Goal: Task Accomplishment & Management: Complete application form

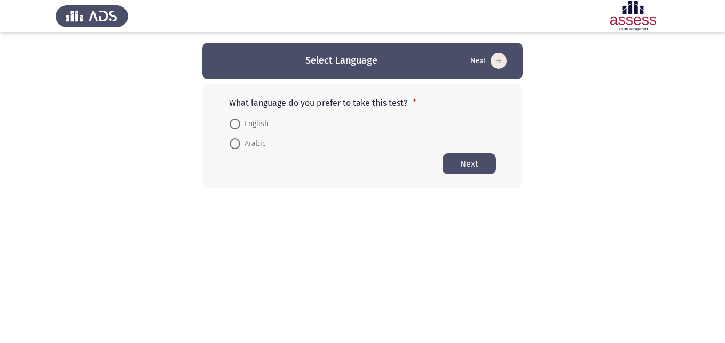
click at [239, 146] on span at bounding box center [235, 143] width 11 height 11
click at [239, 146] on input "Arabic" at bounding box center [235, 143] width 11 height 11
radio input "true"
click at [470, 162] on button "Next" at bounding box center [469, 163] width 53 height 21
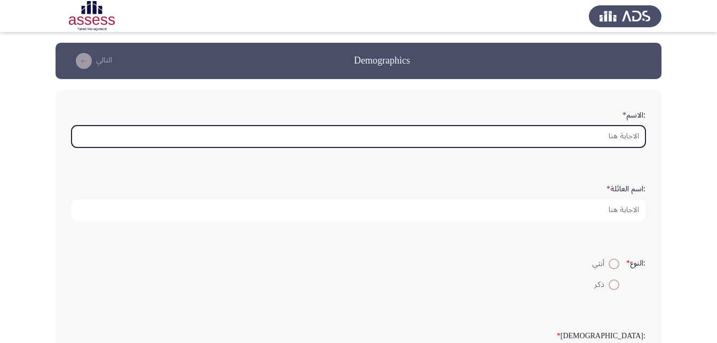
click at [623, 138] on input ":الاسم *" at bounding box center [359, 136] width 574 height 22
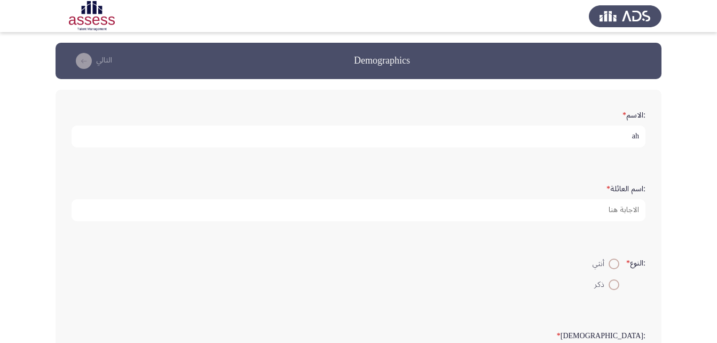
type input "a"
type input "شادى امل سعد الدين"
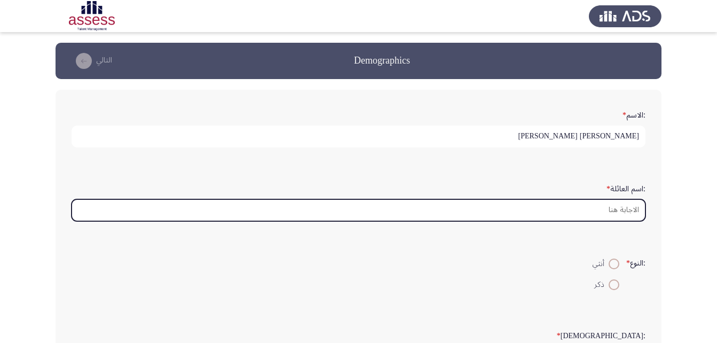
click at [623, 212] on input ":اسم العائلة *" at bounding box center [359, 210] width 574 height 22
click at [631, 211] on input ":اسم العائلة *" at bounding box center [359, 210] width 574 height 22
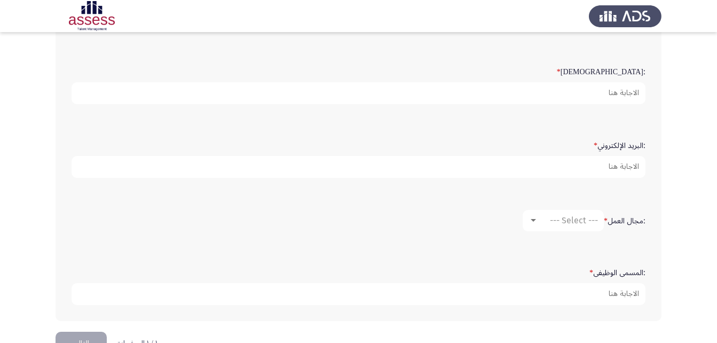
scroll to position [160, 0]
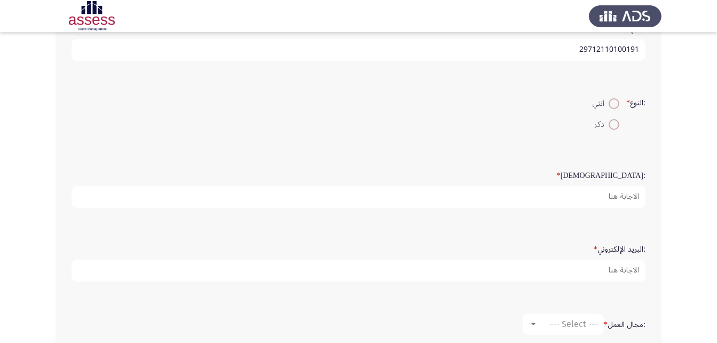
type input "29712110100191"
click at [612, 130] on label "ذكر" at bounding box center [606, 124] width 27 height 13
click at [612, 130] on input "ذكر" at bounding box center [614, 124] width 11 height 11
radio input "true"
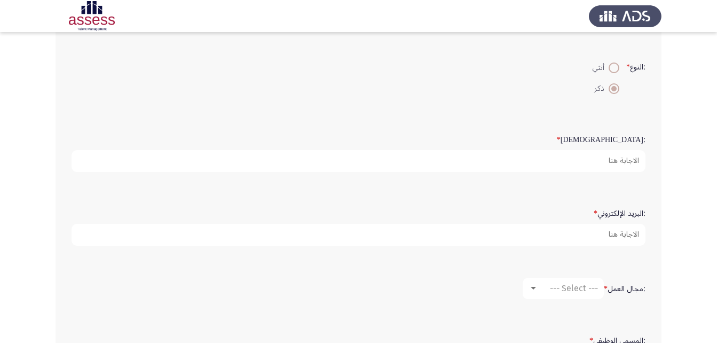
scroll to position [267, 0]
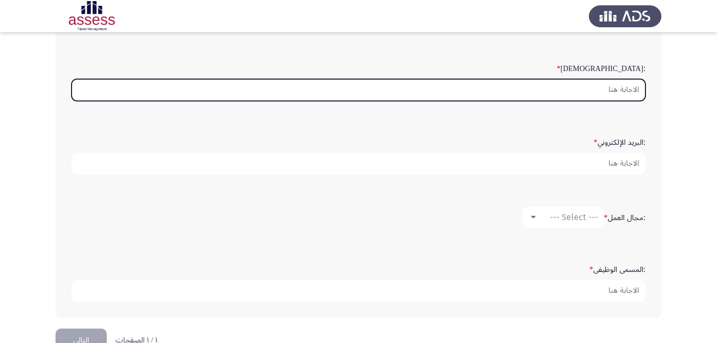
click at [629, 90] on input ":السن *" at bounding box center [359, 90] width 574 height 22
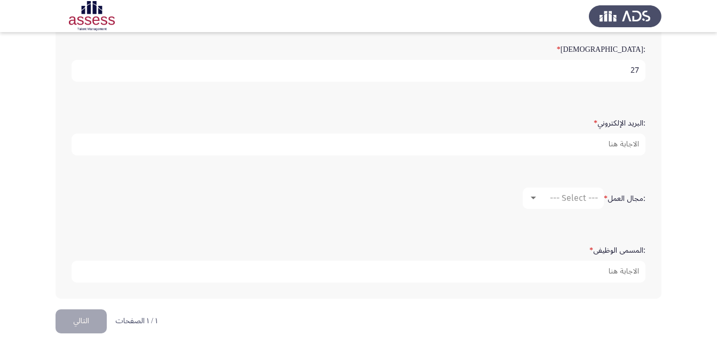
scroll to position [295, 0]
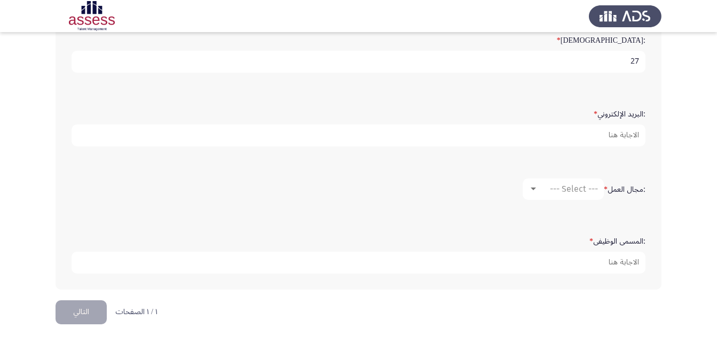
type input "27"
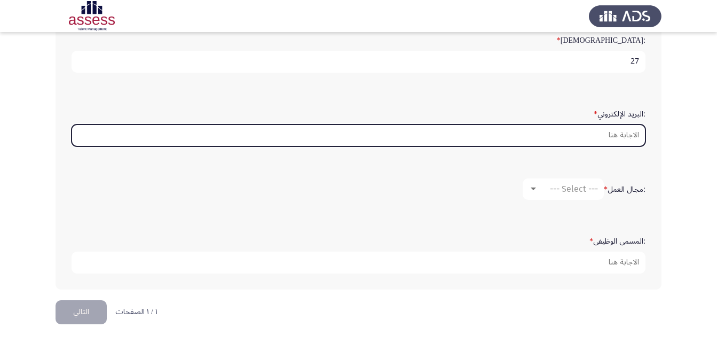
click at [625, 138] on input ":البريد الإلكتروني *" at bounding box center [359, 135] width 574 height 22
type input "Shady.Aml@cbe.org.eg"
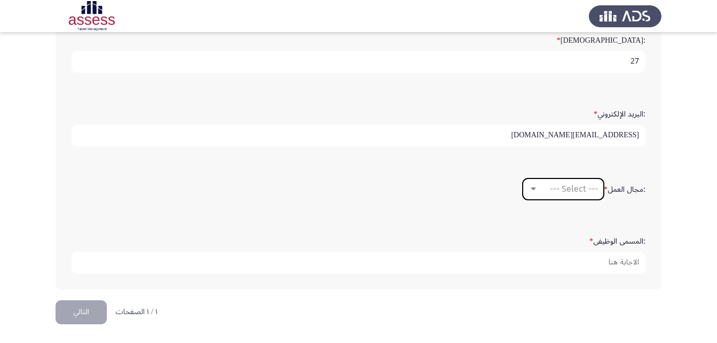
click at [585, 188] on span "--- Select ---" at bounding box center [574, 189] width 48 height 10
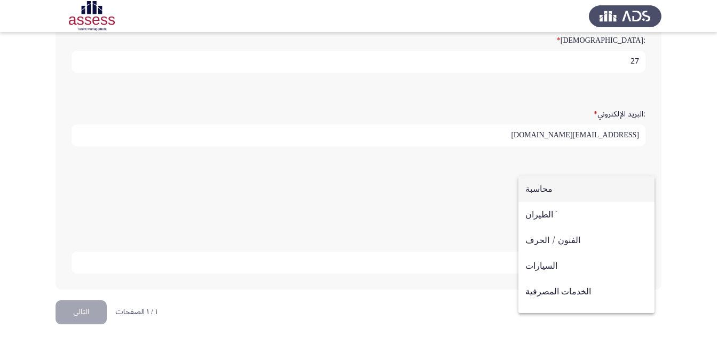
click at [557, 187] on span "محاسبة" at bounding box center [586, 189] width 122 height 26
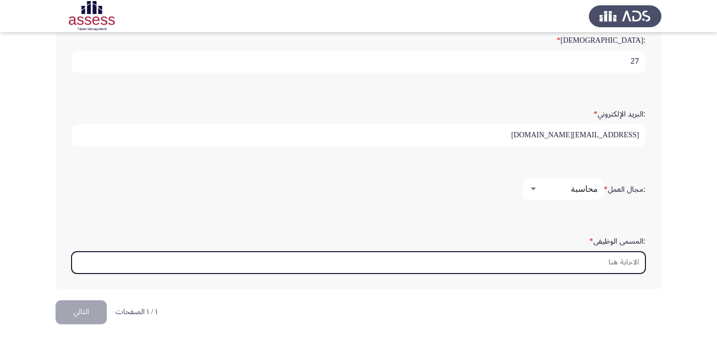
click at [630, 262] on input ":المسمى الوظيفى *" at bounding box center [359, 262] width 574 height 22
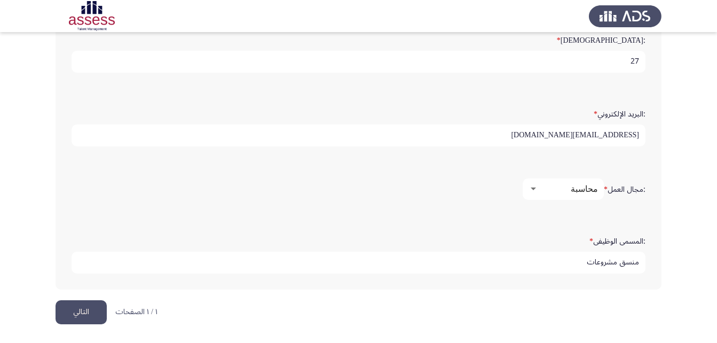
click at [587, 259] on input "منسق مشروعات" at bounding box center [359, 262] width 574 height 22
type input "منسق مشروعات"
click at [585, 188] on span "محاسبة" at bounding box center [584, 189] width 27 height 10
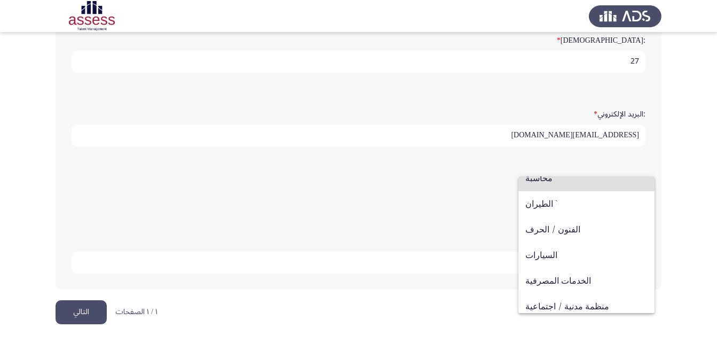
scroll to position [0, 0]
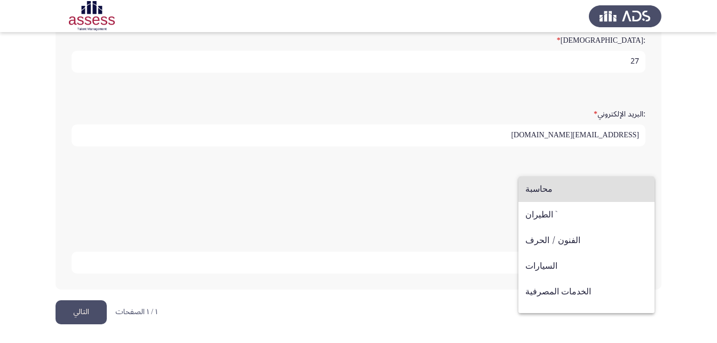
click at [443, 178] on div at bounding box center [358, 171] width 717 height 343
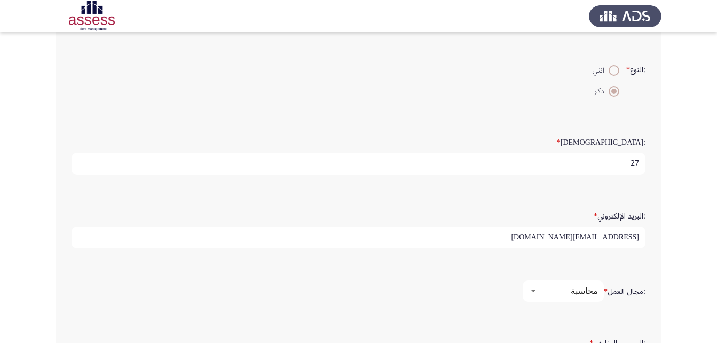
scroll to position [295, 0]
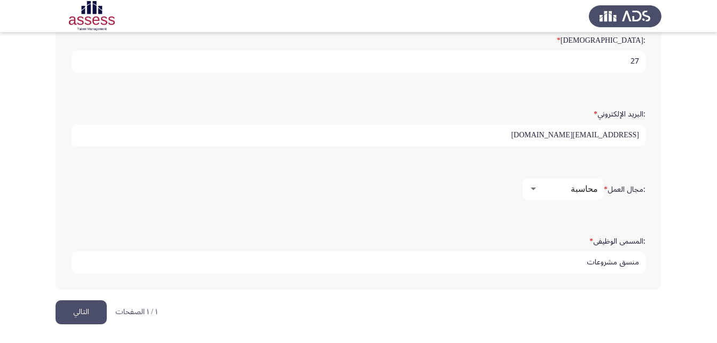
click at [78, 311] on button "التالي" at bounding box center [81, 312] width 51 height 24
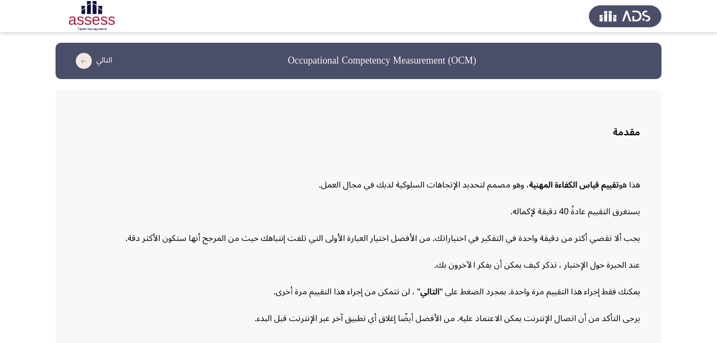
scroll to position [49, 0]
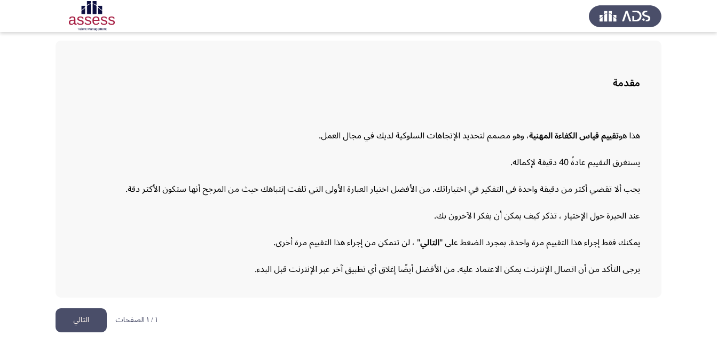
click at [88, 318] on button "التالي" at bounding box center [81, 320] width 51 height 24
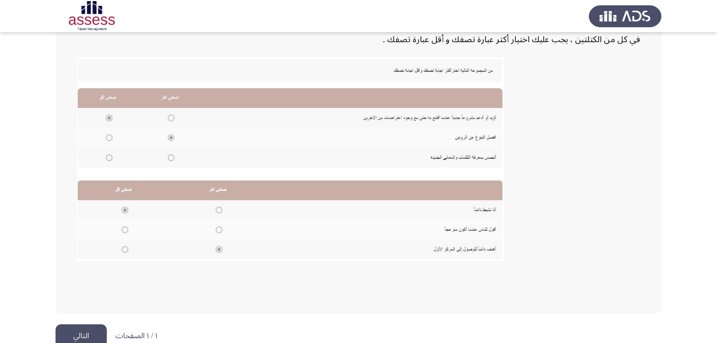
scroll to position [232, 0]
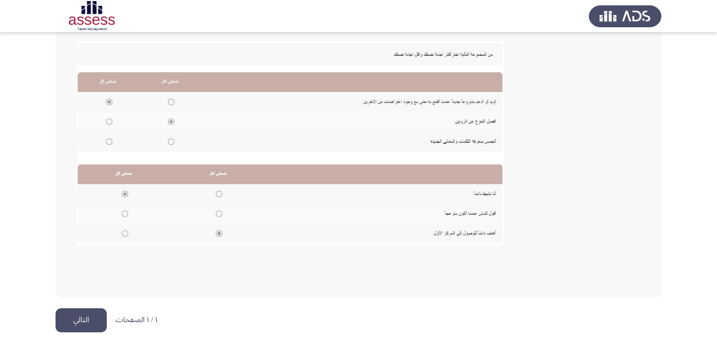
click at [75, 320] on button "التالي" at bounding box center [81, 320] width 51 height 24
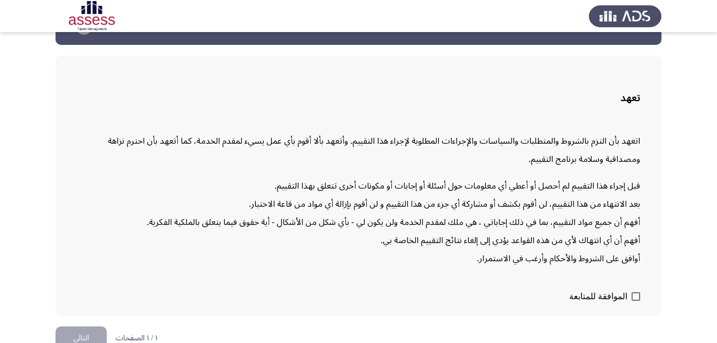
scroll to position [52, 0]
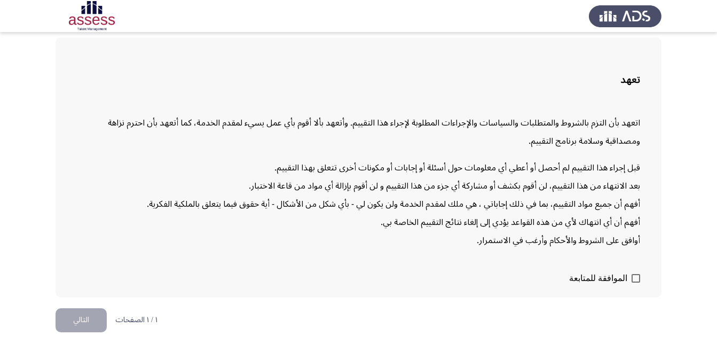
click at [629, 278] on label "الموافقة للمتابعة" at bounding box center [604, 278] width 71 height 13
click at [635, 282] on input "الموافقة للمتابعة" at bounding box center [635, 282] width 1 height 1
checkbox input "true"
click at [80, 324] on button "التالي" at bounding box center [81, 320] width 51 height 24
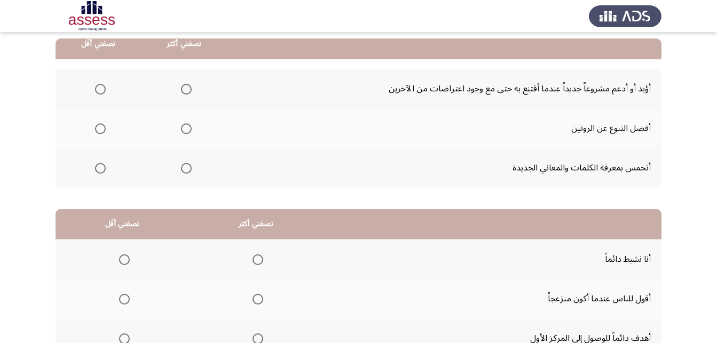
scroll to position [53, 0]
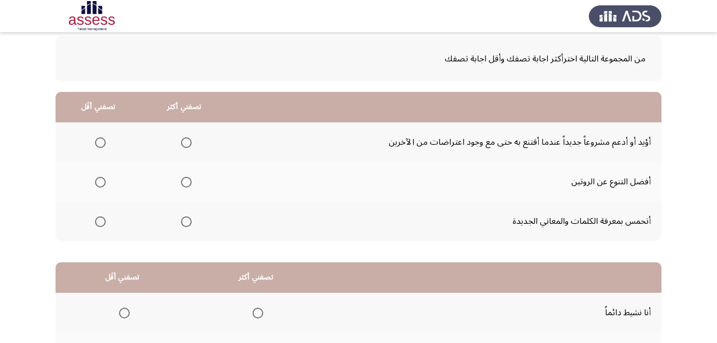
click at [183, 139] on span "Select an option" at bounding box center [186, 142] width 11 height 11
click at [183, 139] on input "Select an option" at bounding box center [186, 142] width 11 height 11
click at [186, 184] on span "Select an option" at bounding box center [186, 182] width 11 height 11
click at [186, 184] on input "Select an option" at bounding box center [186, 182] width 11 height 11
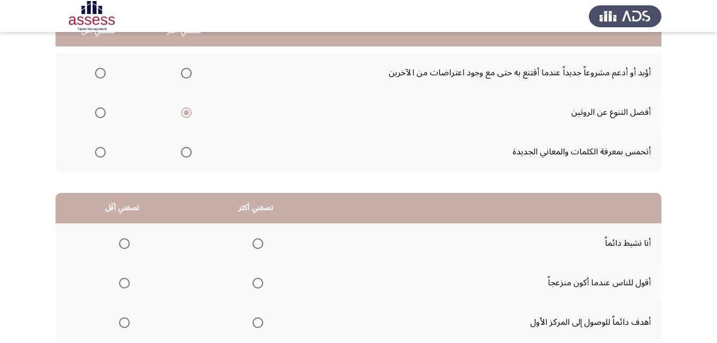
scroll to position [107, 0]
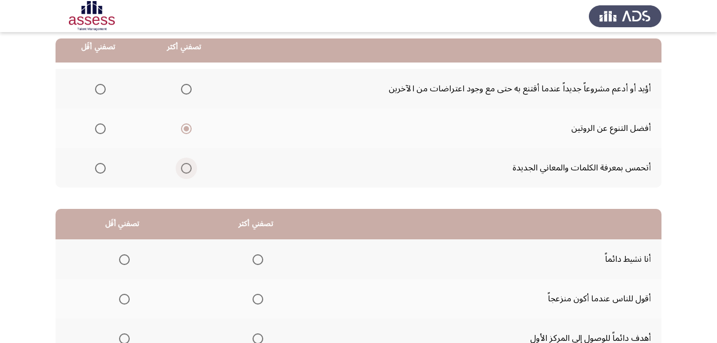
click at [184, 171] on span "Select an option" at bounding box center [186, 168] width 11 height 11
click at [184, 171] on input "Select an option" at bounding box center [186, 168] width 11 height 11
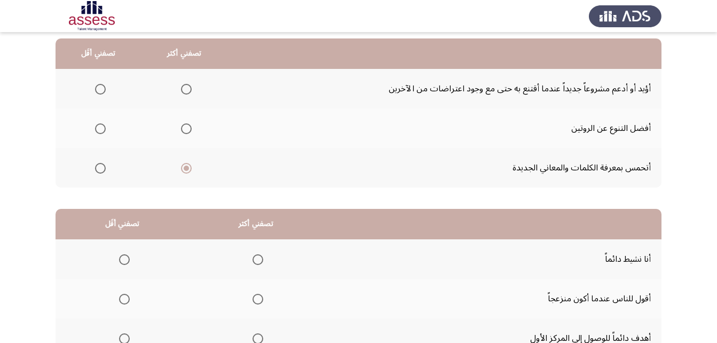
scroll to position [53, 0]
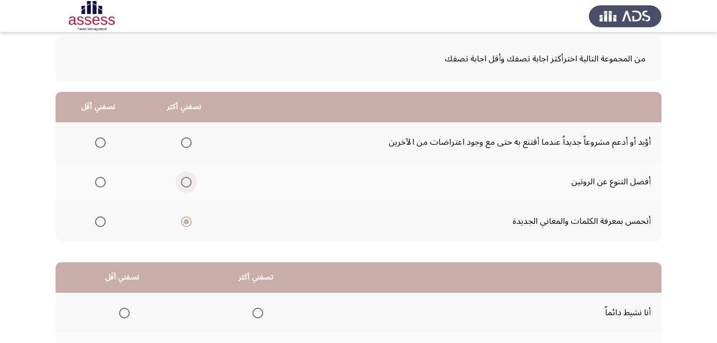
click at [186, 179] on span "Select an option" at bounding box center [186, 182] width 11 height 11
click at [186, 179] on input "Select an option" at bounding box center [186, 182] width 11 height 11
click at [185, 217] on span "Select an option" at bounding box center [186, 221] width 11 height 11
click at [185, 217] on input "Select an option" at bounding box center [186, 221] width 11 height 11
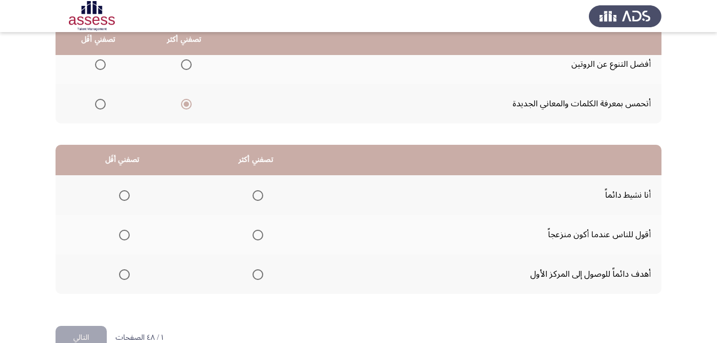
scroll to position [196, 0]
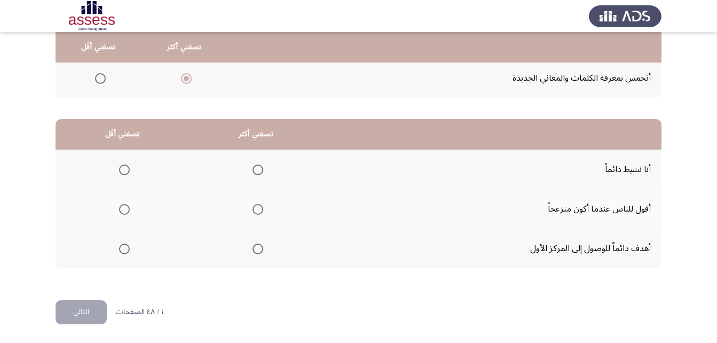
click at [257, 173] on span "Select an option" at bounding box center [257, 169] width 11 height 11
click at [257, 173] on input "Select an option" at bounding box center [257, 169] width 11 height 11
click at [256, 244] on span "Select an option" at bounding box center [257, 248] width 11 height 11
click at [256, 244] on input "Select an option" at bounding box center [257, 248] width 11 height 11
click at [255, 169] on span "Select an option" at bounding box center [257, 169] width 11 height 11
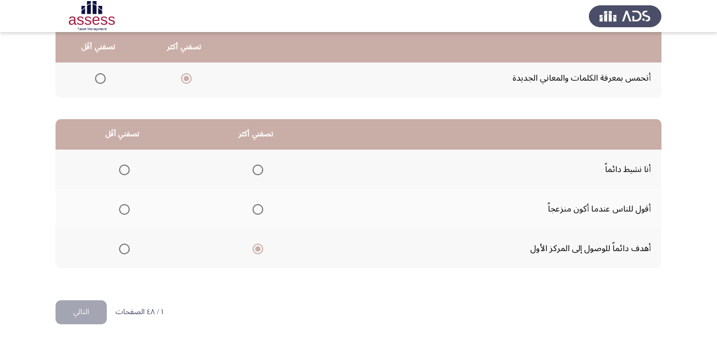
click at [255, 169] on input "Select an option" at bounding box center [257, 169] width 11 height 11
click at [258, 247] on span "Select an option" at bounding box center [257, 248] width 11 height 11
click at [258, 247] on input "Select an option" at bounding box center [257, 248] width 11 height 11
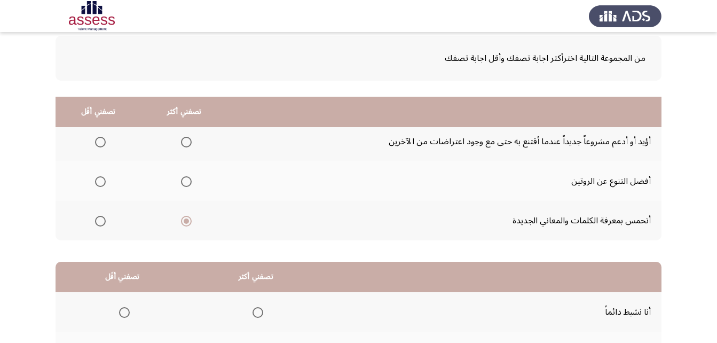
scroll to position [53, 0]
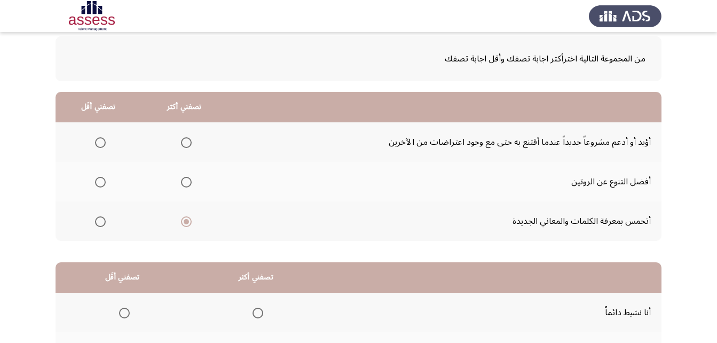
click at [192, 143] on th at bounding box center [184, 142] width 86 height 40
click at [189, 143] on span "Select an option" at bounding box center [186, 142] width 11 height 11
click at [189, 143] on input "Select an option" at bounding box center [186, 142] width 11 height 11
click at [99, 217] on span "Select an option" at bounding box center [100, 221] width 11 height 11
click at [99, 217] on input "Select an option" at bounding box center [100, 221] width 11 height 11
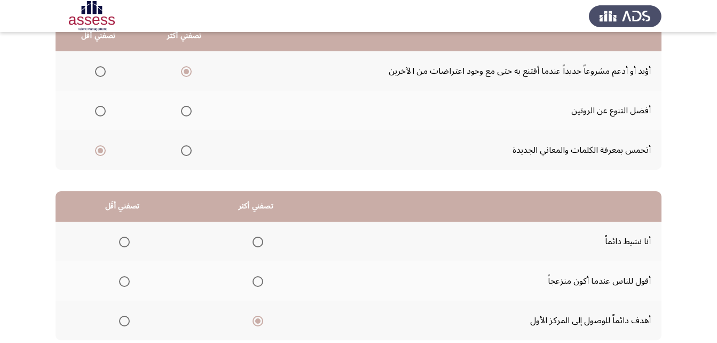
scroll to position [196, 0]
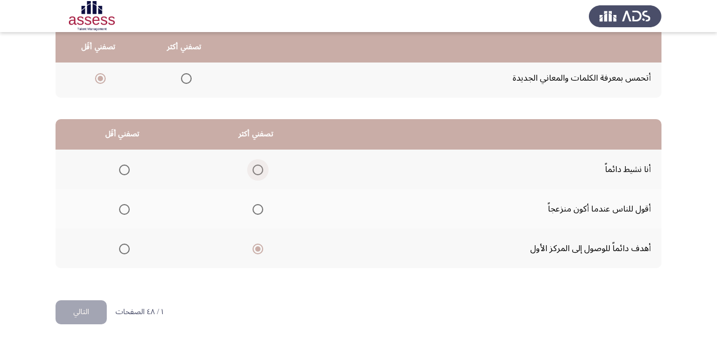
click at [252, 170] on span "Select an option" at bounding box center [257, 169] width 11 height 11
click at [252, 170] on input "Select an option" at bounding box center [257, 169] width 11 height 11
click at [125, 248] on span "Select an option" at bounding box center [124, 248] width 11 height 11
click at [125, 248] on input "Select an option" at bounding box center [124, 248] width 11 height 11
click at [121, 206] on span "Select an option" at bounding box center [124, 209] width 11 height 11
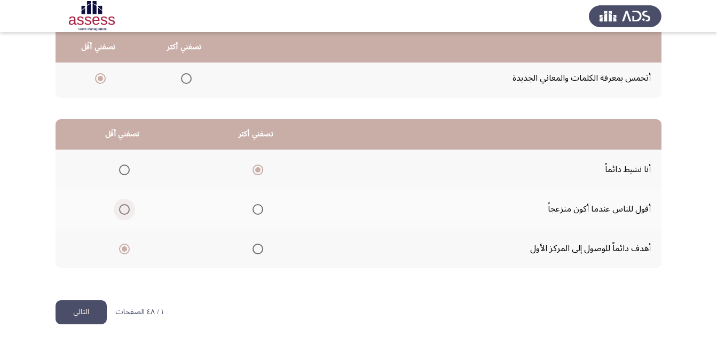
click at [121, 206] on input "Select an option" at bounding box center [124, 209] width 11 height 11
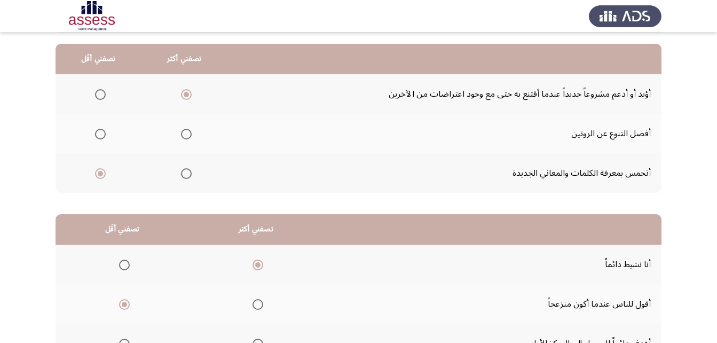
scroll to position [90, 0]
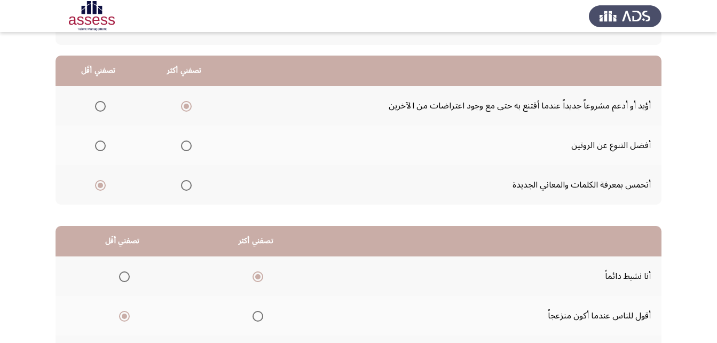
click at [181, 185] on span "Select an option" at bounding box center [186, 185] width 11 height 11
click at [181, 185] on input "Select an option" at bounding box center [186, 185] width 11 height 11
click at [99, 109] on span "Select an option" at bounding box center [100, 106] width 11 height 11
click at [99, 109] on input "Select an option" at bounding box center [100, 106] width 11 height 11
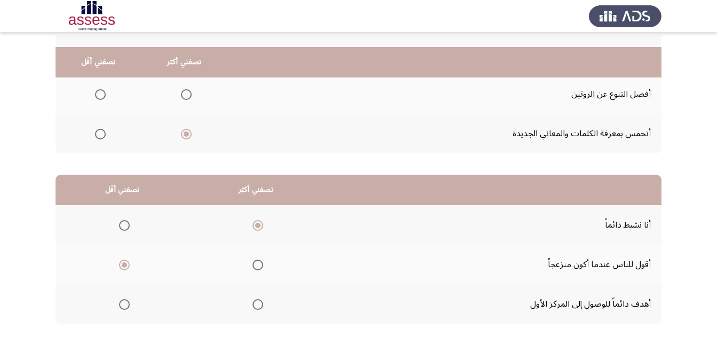
scroll to position [196, 0]
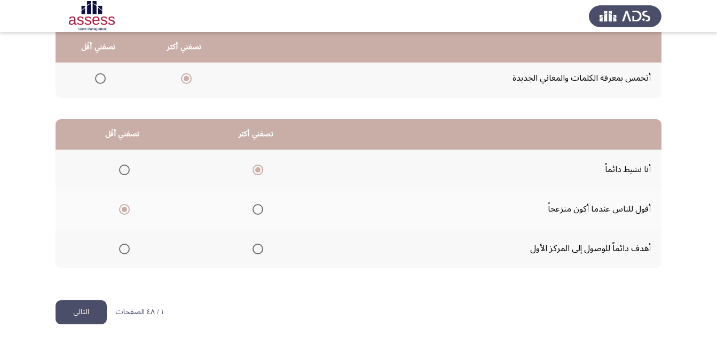
click at [96, 319] on button "التالي" at bounding box center [81, 312] width 51 height 24
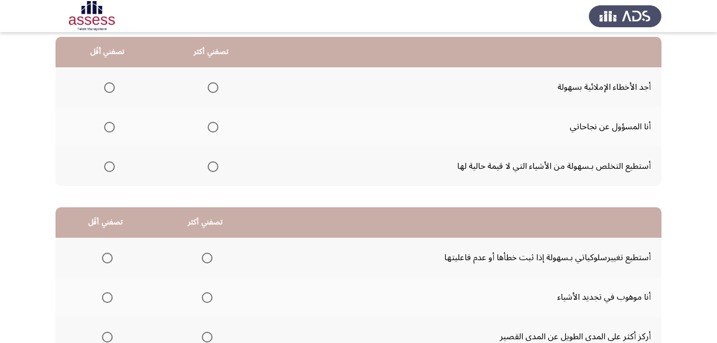
scroll to position [53, 0]
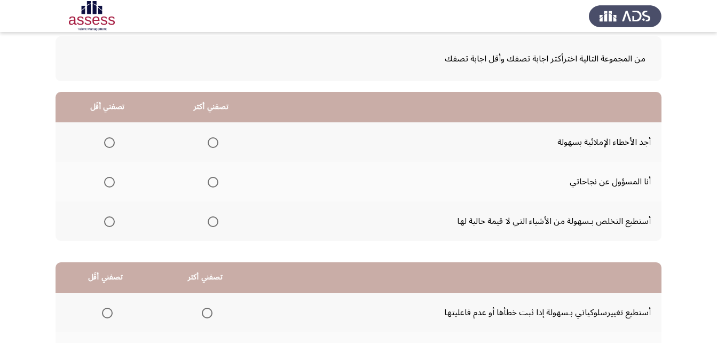
click at [208, 142] on span "Select an option" at bounding box center [213, 142] width 11 height 11
click at [208, 142] on input "Select an option" at bounding box center [213, 142] width 11 height 11
click at [208, 226] on span "Select an option" at bounding box center [213, 221] width 11 height 11
click at [208, 226] on input "Select an option" at bounding box center [213, 221] width 11 height 11
click at [114, 141] on th at bounding box center [108, 142] width 104 height 40
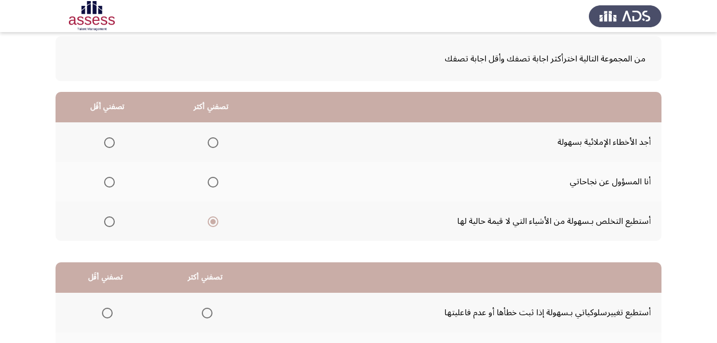
click at [114, 141] on th at bounding box center [108, 142] width 104 height 40
click at [110, 143] on span "Select an option" at bounding box center [109, 142] width 11 height 11
click at [110, 143] on input "Select an option" at bounding box center [109, 142] width 11 height 11
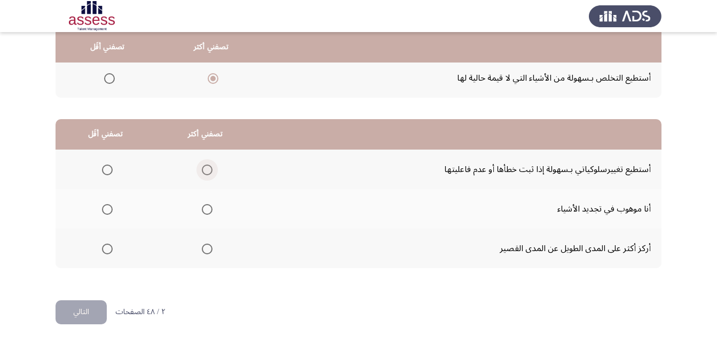
click at [202, 168] on span "Select an option" at bounding box center [207, 169] width 11 height 11
click at [202, 168] on input "Select an option" at bounding box center [207, 169] width 11 height 11
click at [209, 204] on span "Select an option" at bounding box center [207, 209] width 11 height 11
click at [209, 204] on input "Select an option" at bounding box center [207, 209] width 11 height 11
click at [102, 251] on span "Select an option" at bounding box center [107, 248] width 11 height 11
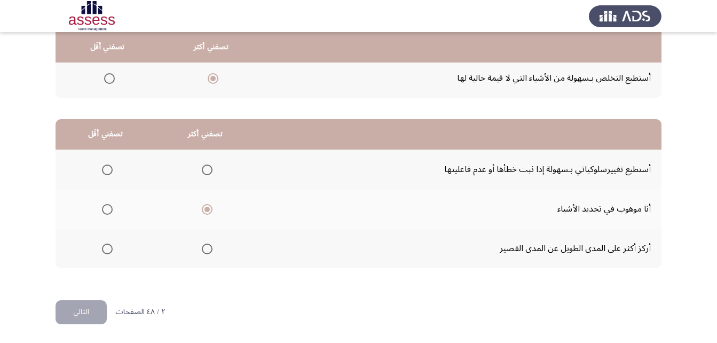
click at [102, 251] on input "Select an option" at bounding box center [107, 248] width 11 height 11
click at [97, 305] on button "التالي" at bounding box center [81, 312] width 51 height 24
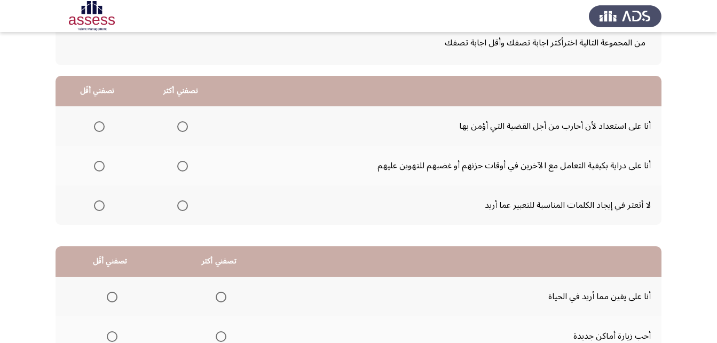
scroll to position [53, 0]
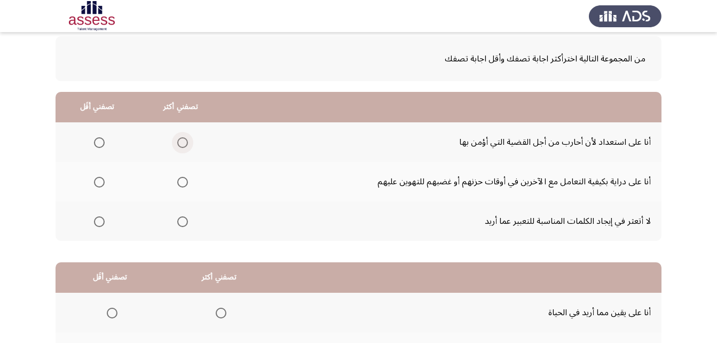
click at [182, 145] on span "Select an option" at bounding box center [182, 142] width 11 height 11
click at [182, 145] on input "Select an option" at bounding box center [182, 142] width 11 height 11
click at [178, 182] on span "Select an option" at bounding box center [182, 182] width 11 height 11
click at [178, 182] on input "Select an option" at bounding box center [182, 182] width 11 height 11
click at [100, 142] on span "Select an option" at bounding box center [99, 142] width 11 height 11
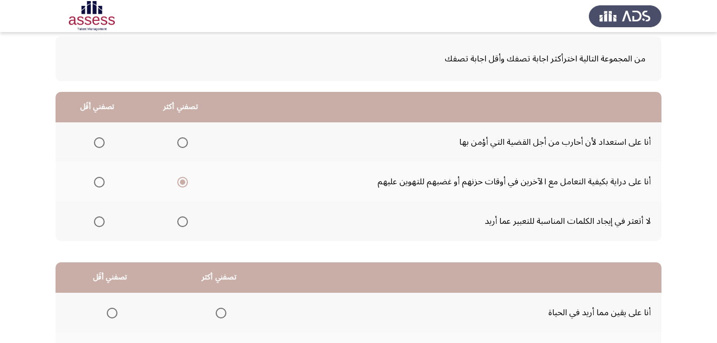
click at [100, 142] on input "Select an option" at bounding box center [99, 142] width 11 height 11
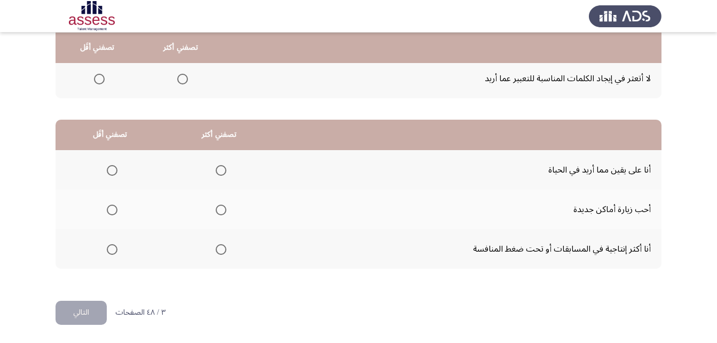
scroll to position [196, 0]
click at [219, 166] on span "Select an option" at bounding box center [221, 169] width 11 height 11
click at [219, 166] on input "Select an option" at bounding box center [221, 169] width 11 height 11
click at [107, 208] on span "Select an option" at bounding box center [112, 209] width 11 height 11
click at [107, 208] on input "Select an option" at bounding box center [112, 209] width 11 height 11
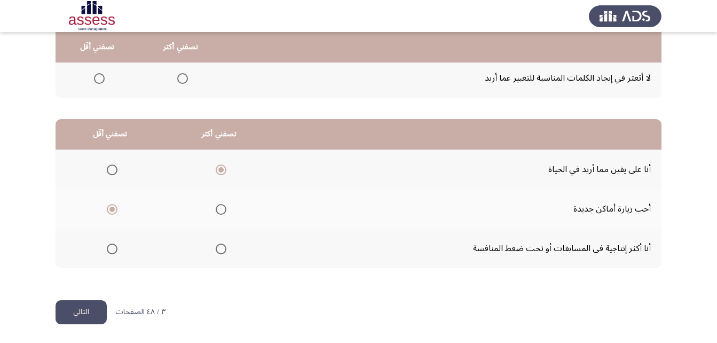
click at [100, 307] on button "التالي" at bounding box center [81, 312] width 51 height 24
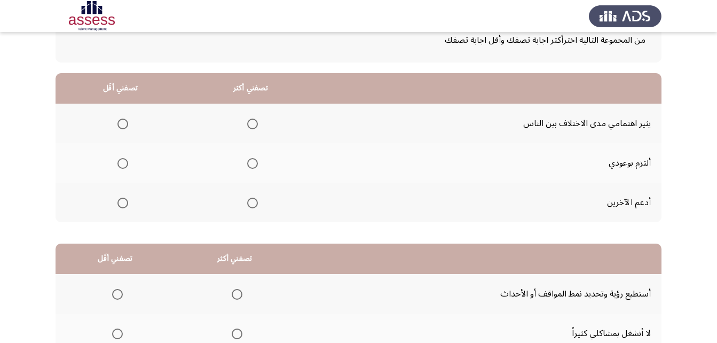
scroll to position [53, 0]
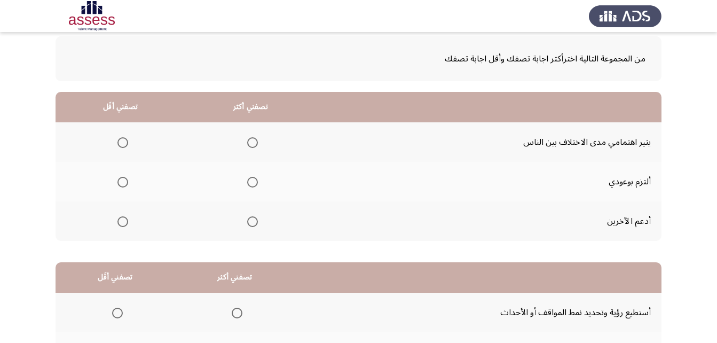
click at [251, 216] on span "Select an option" at bounding box center [252, 221] width 11 height 11
click at [251, 216] on input "Select an option" at bounding box center [252, 221] width 11 height 11
click at [127, 140] on span "Select an option" at bounding box center [122, 142] width 11 height 11
click at [127, 140] on input "Select an option" at bounding box center [122, 142] width 11 height 11
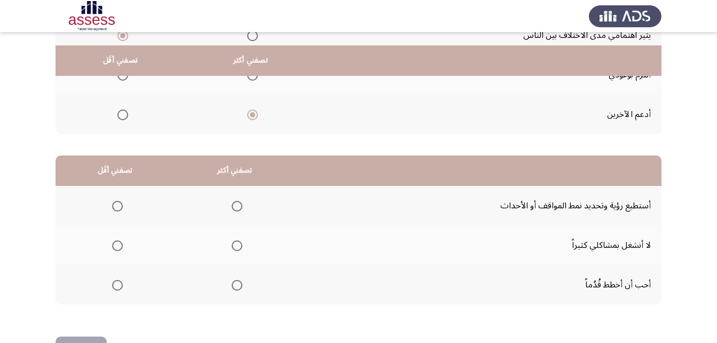
scroll to position [196, 0]
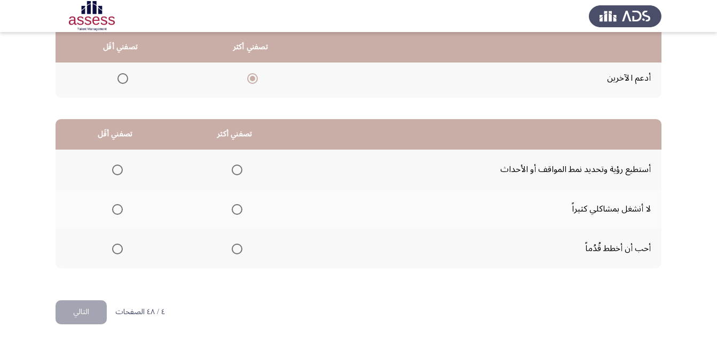
click at [235, 166] on span "Select an option" at bounding box center [237, 169] width 11 height 11
click at [235, 166] on input "Select an option" at bounding box center [237, 169] width 11 height 11
click at [115, 206] on span "Select an option" at bounding box center [117, 209] width 11 height 11
click at [115, 206] on input "Select an option" at bounding box center [117, 209] width 11 height 11
click at [97, 309] on button "التالي" at bounding box center [81, 312] width 51 height 24
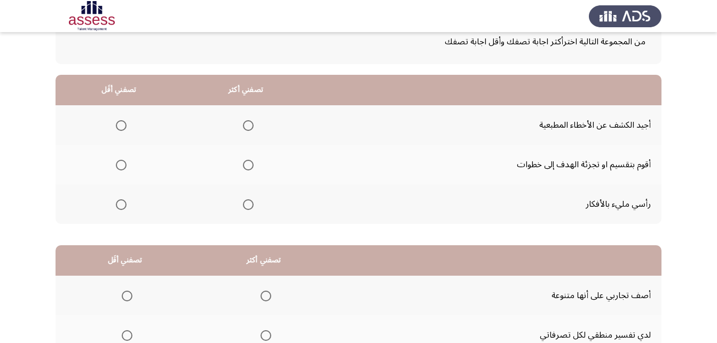
scroll to position [53, 0]
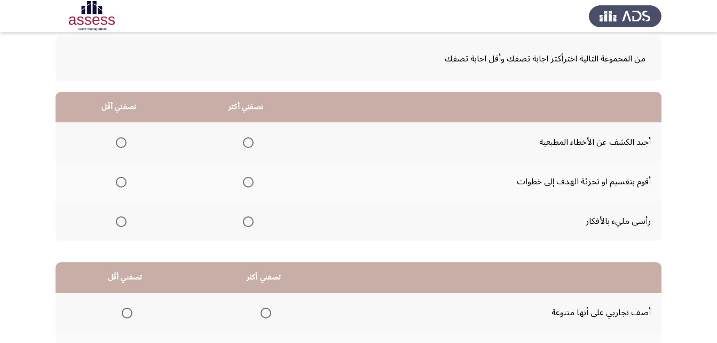
click at [240, 183] on label "Select an option" at bounding box center [246, 182] width 15 height 11
click at [243, 183] on input "Select an option" at bounding box center [248, 182] width 11 height 11
click at [125, 142] on span "Select an option" at bounding box center [121, 142] width 11 height 11
click at [125, 142] on input "Select an option" at bounding box center [121, 142] width 11 height 11
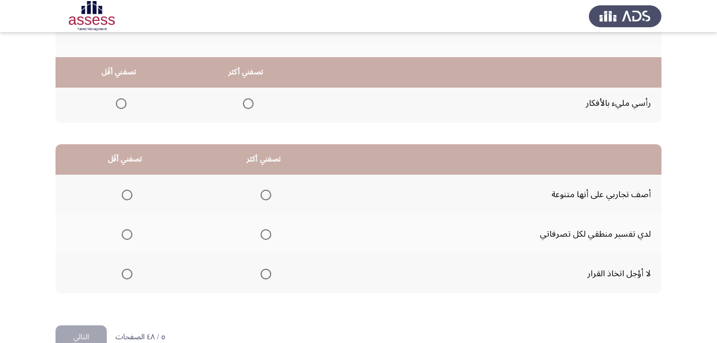
scroll to position [196, 0]
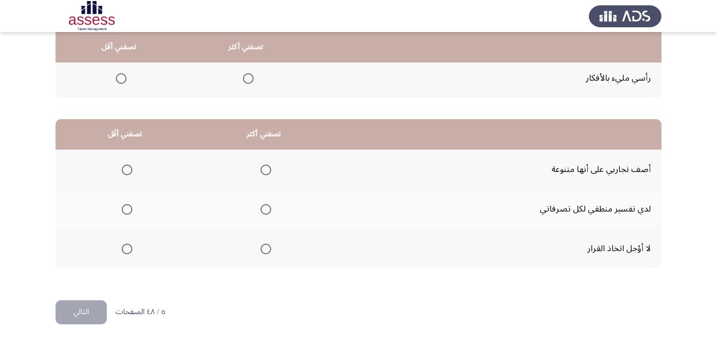
click at [266, 209] on span "Select an option" at bounding box center [266, 209] width 0 height 0
click at [266, 209] on input "Select an option" at bounding box center [265, 209] width 11 height 11
click at [131, 248] on span "Select an option" at bounding box center [127, 248] width 11 height 11
click at [131, 248] on input "Select an option" at bounding box center [127, 248] width 11 height 11
click at [91, 306] on button "التالي" at bounding box center [81, 312] width 51 height 24
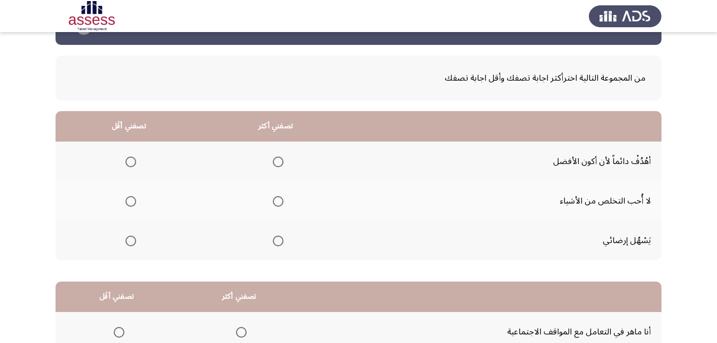
scroll to position [53, 0]
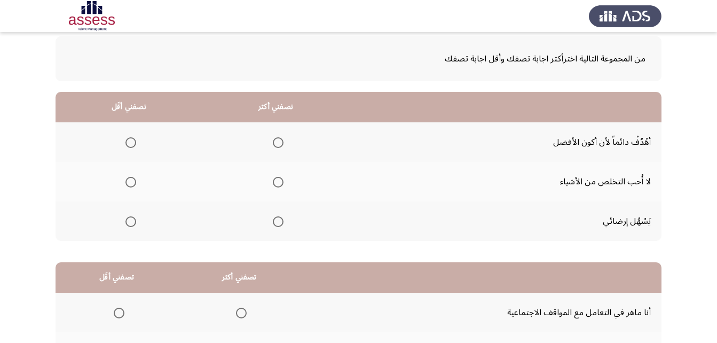
click at [278, 144] on span "Select an option" at bounding box center [278, 142] width 11 height 11
click at [278, 144] on input "Select an option" at bounding box center [278, 142] width 11 height 11
click at [130, 186] on span "Select an option" at bounding box center [130, 182] width 11 height 11
click at [130, 186] on input "Select an option" at bounding box center [130, 182] width 11 height 11
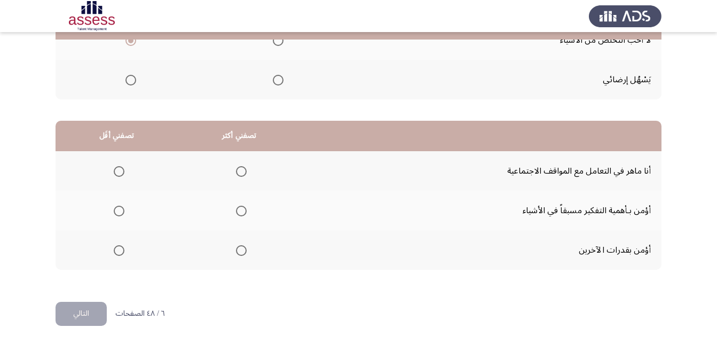
scroll to position [196, 0]
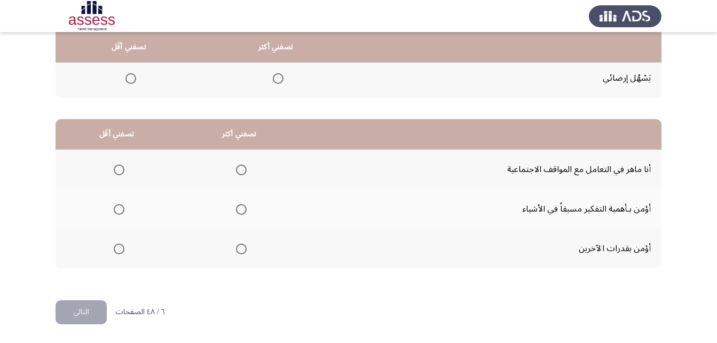
click at [239, 170] on span "Select an option" at bounding box center [241, 169] width 11 height 11
click at [239, 170] on input "Select an option" at bounding box center [241, 169] width 11 height 11
click at [117, 211] on span "Select an option" at bounding box center [119, 209] width 11 height 11
click at [117, 211] on input "Select an option" at bounding box center [119, 209] width 11 height 11
click at [98, 305] on button "التالي" at bounding box center [81, 312] width 51 height 24
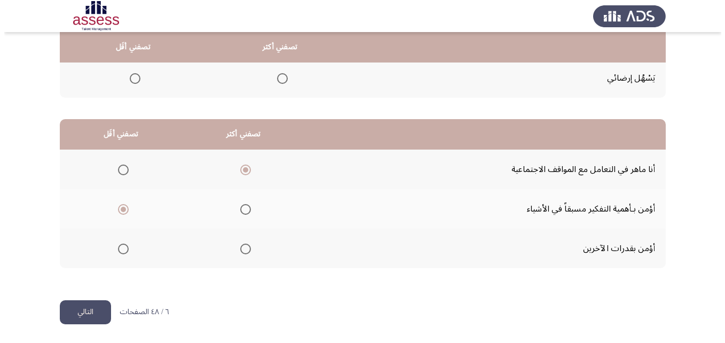
scroll to position [0, 0]
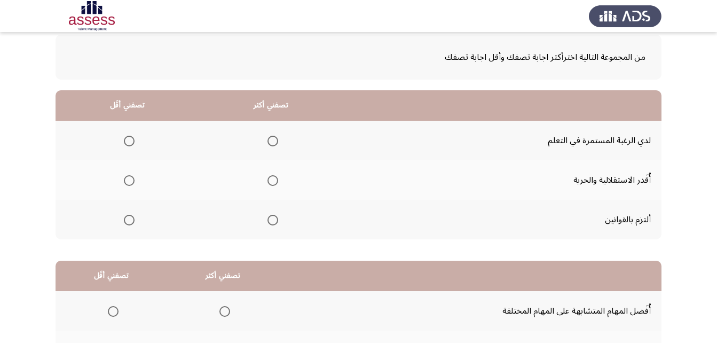
scroll to position [36, 0]
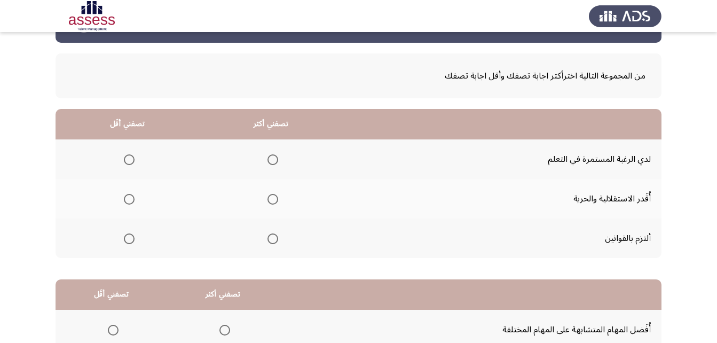
click at [275, 161] on span "Select an option" at bounding box center [272, 159] width 11 height 11
click at [275, 161] on input "Select an option" at bounding box center [272, 159] width 11 height 11
click at [135, 196] on th at bounding box center [128, 199] width 144 height 40
click at [131, 198] on span "Select an option" at bounding box center [129, 199] width 11 height 11
click at [131, 198] on input "Select an option" at bounding box center [129, 199] width 11 height 11
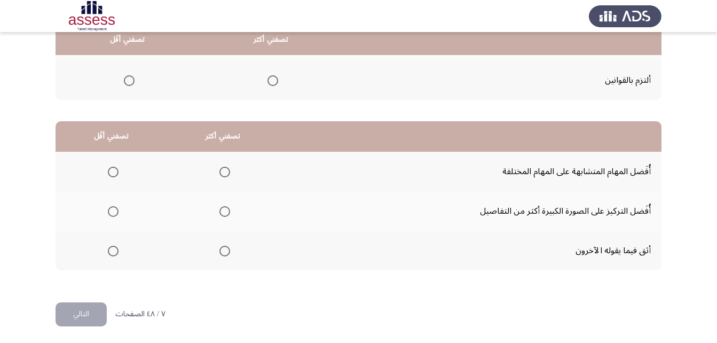
scroll to position [196, 0]
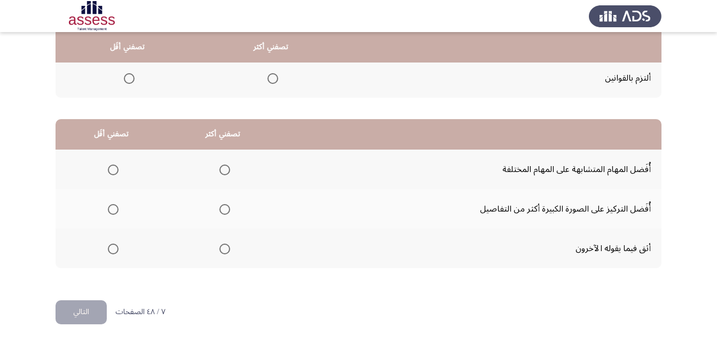
click at [219, 207] on span "Select an option" at bounding box center [224, 209] width 11 height 11
click at [219, 207] on input "Select an option" at bounding box center [224, 209] width 11 height 11
click at [112, 246] on span "Select an option" at bounding box center [113, 248] width 11 height 11
click at [112, 246] on input "Select an option" at bounding box center [113, 248] width 11 height 11
click at [88, 311] on button "التالي" at bounding box center [81, 312] width 51 height 24
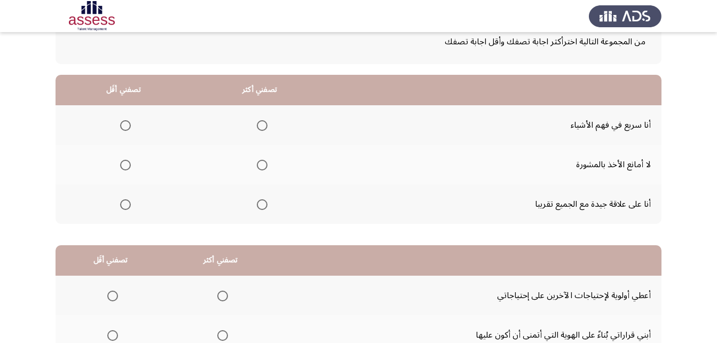
scroll to position [53, 0]
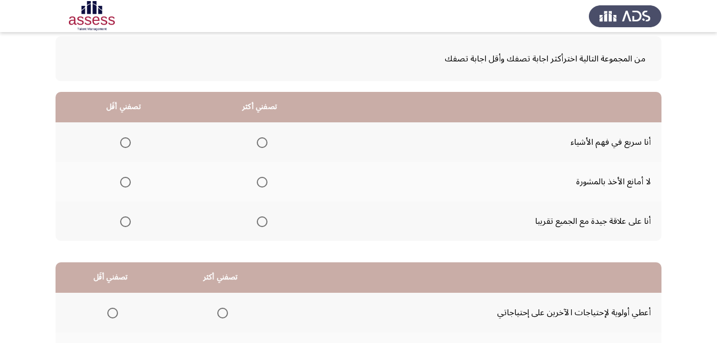
click at [260, 144] on span "Select an option" at bounding box center [262, 142] width 11 height 11
click at [260, 144] on input "Select an option" at bounding box center [262, 142] width 11 height 11
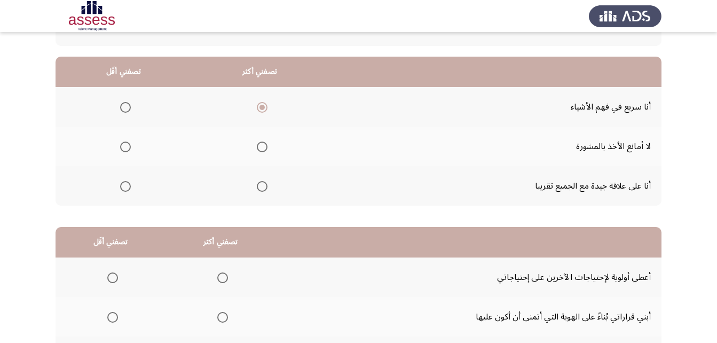
scroll to position [107, 0]
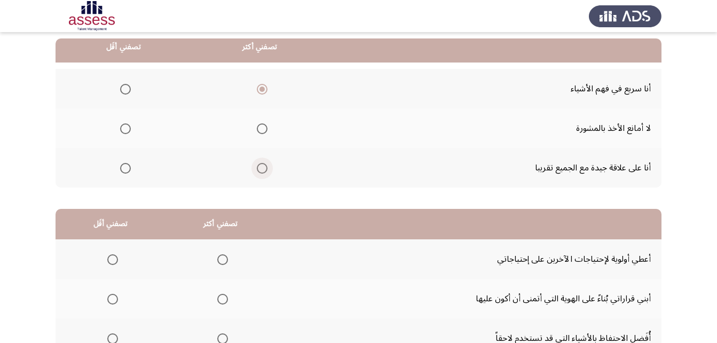
click at [259, 172] on span "Select an option" at bounding box center [262, 168] width 11 height 11
click at [259, 172] on input "Select an option" at bounding box center [262, 168] width 11 height 11
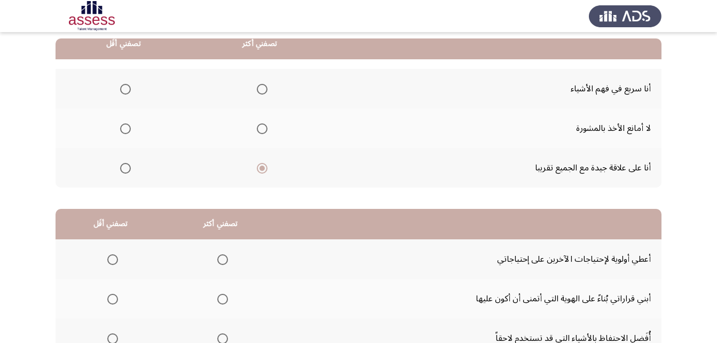
scroll to position [53, 0]
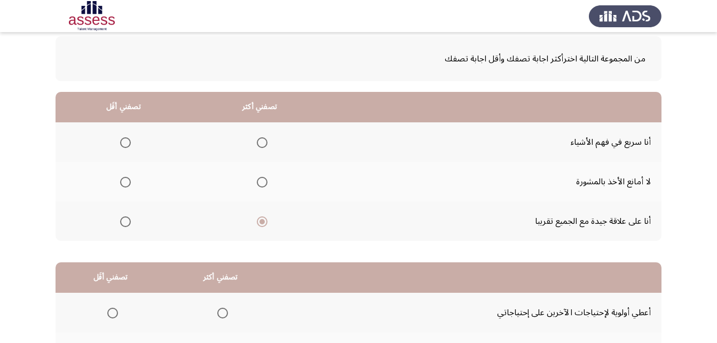
click at [262, 141] on span "Select an option" at bounding box center [262, 142] width 11 height 11
click at [262, 141] on input "Select an option" at bounding box center [262, 142] width 11 height 11
click at [126, 179] on span "Select an option" at bounding box center [125, 182] width 11 height 11
click at [126, 179] on input "Select an option" at bounding box center [125, 182] width 11 height 11
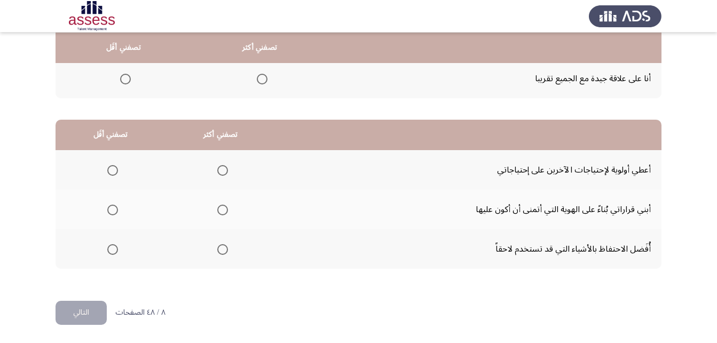
scroll to position [196, 0]
click at [220, 207] on span "Select an option" at bounding box center [222, 209] width 11 height 11
click at [220, 207] on input "Select an option" at bounding box center [222, 209] width 11 height 11
click at [119, 249] on th at bounding box center [111, 248] width 110 height 40
click at [116, 249] on span "Select an option" at bounding box center [112, 248] width 11 height 11
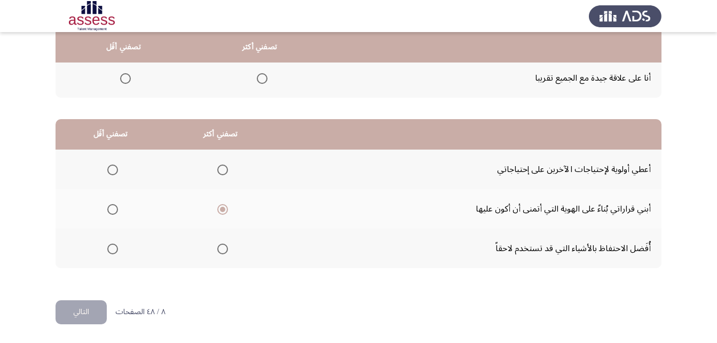
click at [116, 249] on input "Select an option" at bounding box center [112, 248] width 11 height 11
click at [96, 313] on button "التالي" at bounding box center [81, 312] width 51 height 24
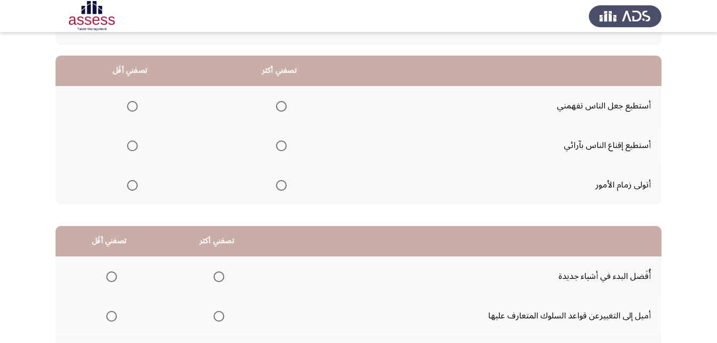
scroll to position [36, 0]
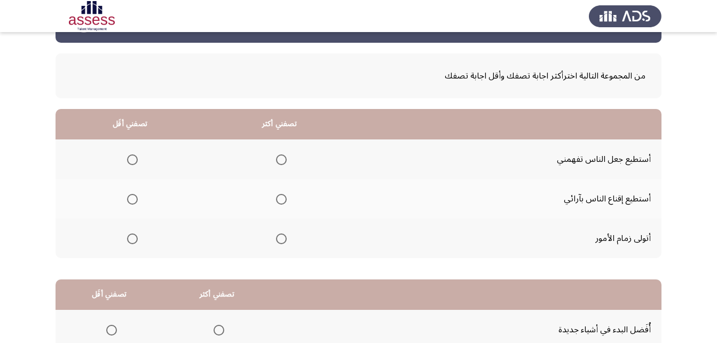
click at [281, 199] on span "Select an option" at bounding box center [281, 199] width 0 height 0
click at [280, 199] on input "Select an option" at bounding box center [281, 199] width 11 height 11
click at [132, 242] on span "Select an option" at bounding box center [132, 238] width 11 height 11
click at [132, 242] on input "Select an option" at bounding box center [132, 238] width 11 height 11
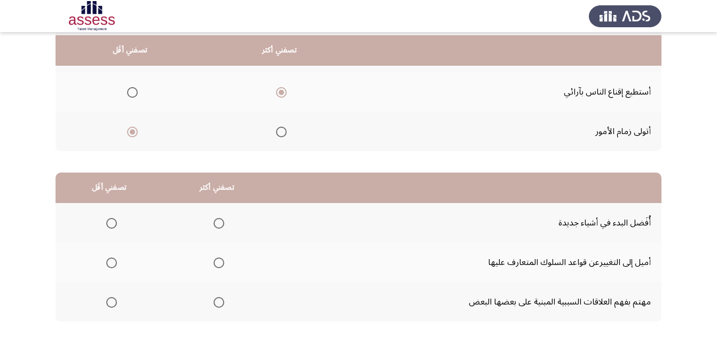
scroll to position [196, 0]
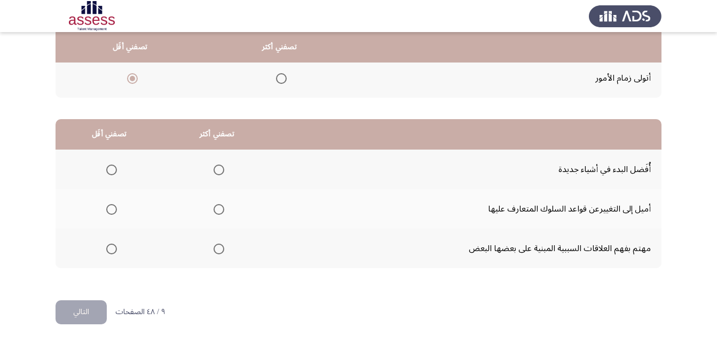
click at [214, 172] on span "Select an option" at bounding box center [219, 169] width 11 height 11
click at [214, 172] on input "Select an option" at bounding box center [219, 169] width 11 height 11
click at [112, 249] on span "Select an option" at bounding box center [111, 248] width 11 height 11
click at [112, 249] on input "Select an option" at bounding box center [111, 248] width 11 height 11
click at [89, 308] on button "التالي" at bounding box center [81, 312] width 51 height 24
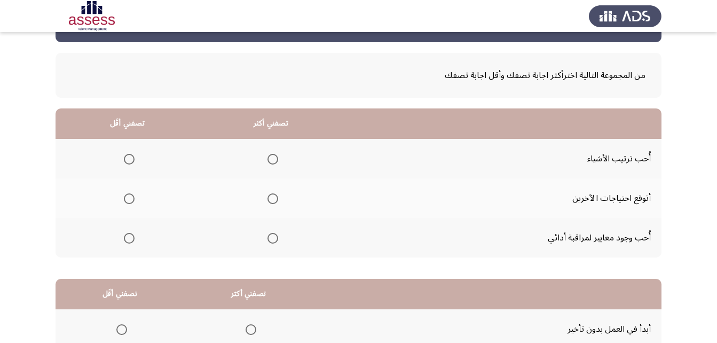
scroll to position [53, 0]
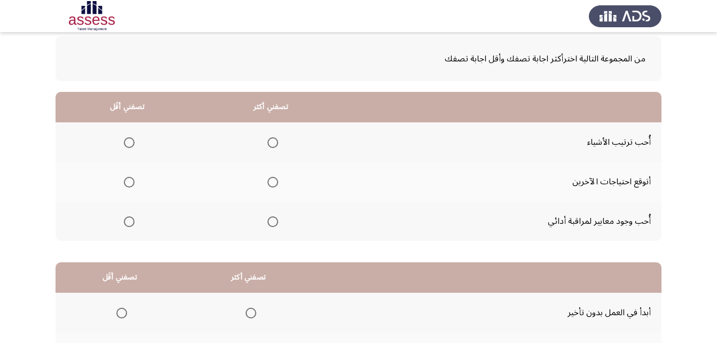
click at [267, 184] on span "Select an option" at bounding box center [272, 182] width 11 height 11
click at [267, 184] on input "Select an option" at bounding box center [272, 182] width 11 height 11
click at [131, 223] on span "Select an option" at bounding box center [129, 221] width 11 height 11
click at [131, 223] on input "Select an option" at bounding box center [129, 221] width 11 height 11
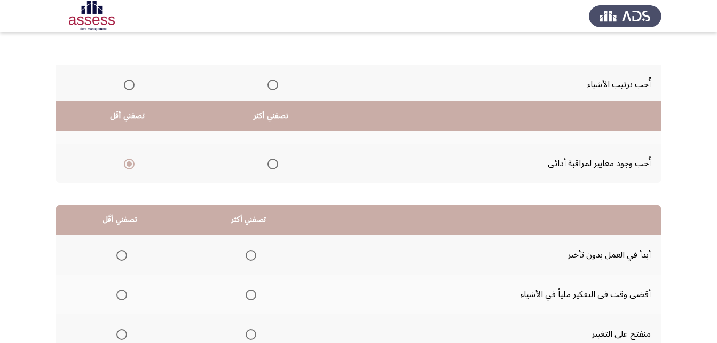
scroll to position [196, 0]
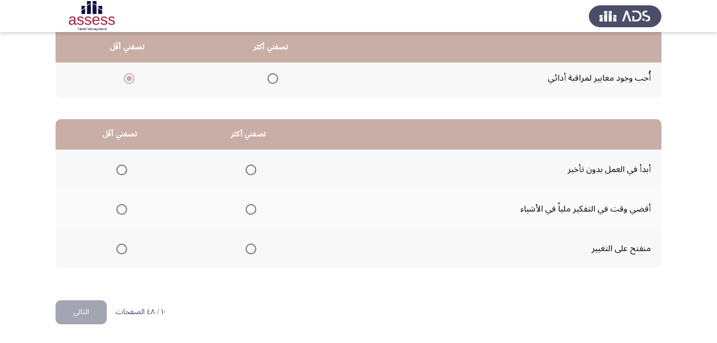
click at [248, 171] on span "Select an option" at bounding box center [251, 169] width 11 height 11
click at [248, 171] on input "Select an option" at bounding box center [251, 169] width 11 height 11
click at [116, 245] on span "Select an option" at bounding box center [121, 248] width 11 height 11
click at [116, 245] on input "Select an option" at bounding box center [121, 248] width 11 height 11
click at [124, 213] on span "Select an option" at bounding box center [121, 209] width 11 height 11
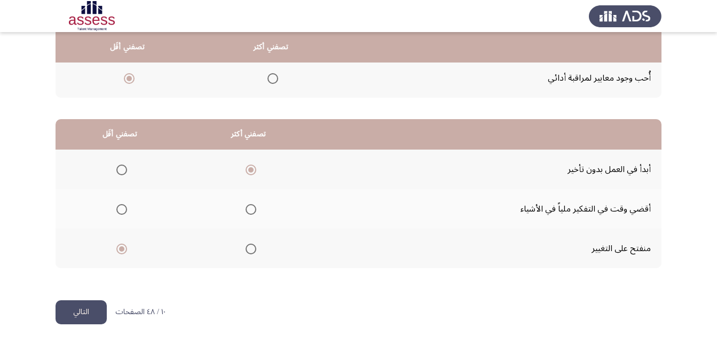
click at [124, 213] on input "Select an option" at bounding box center [121, 209] width 11 height 11
click at [93, 307] on button "التالي" at bounding box center [81, 312] width 51 height 24
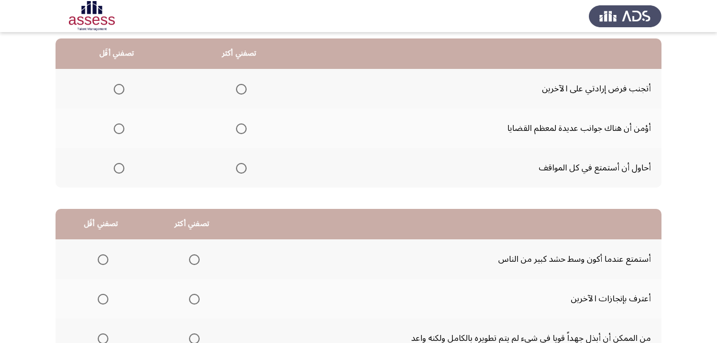
scroll to position [53, 0]
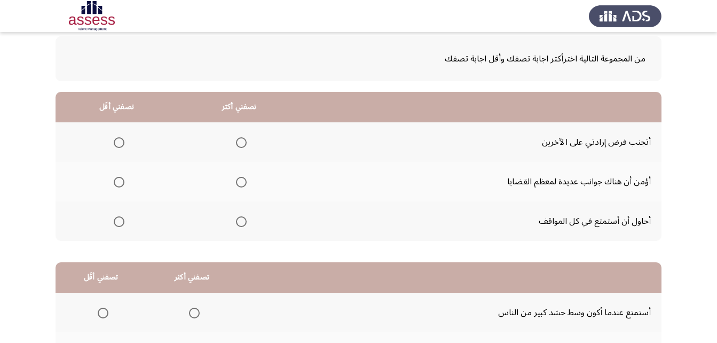
click at [242, 188] on mat-radio-group "Select an option" at bounding box center [239, 181] width 15 height 18
click at [242, 186] on span "Select an option" at bounding box center [241, 182] width 11 height 11
click at [242, 186] on input "Select an option" at bounding box center [241, 182] width 11 height 11
click at [116, 227] on mat-radio-group "Select an option" at bounding box center [116, 221] width 15 height 18
click at [117, 223] on span "Select an option" at bounding box center [119, 221] width 11 height 11
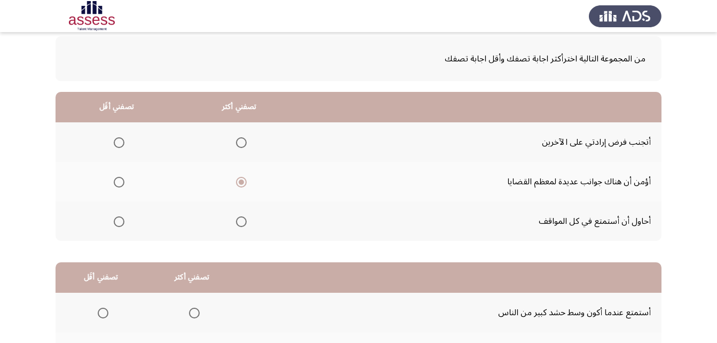
click at [117, 223] on input "Select an option" at bounding box center [119, 221] width 11 height 11
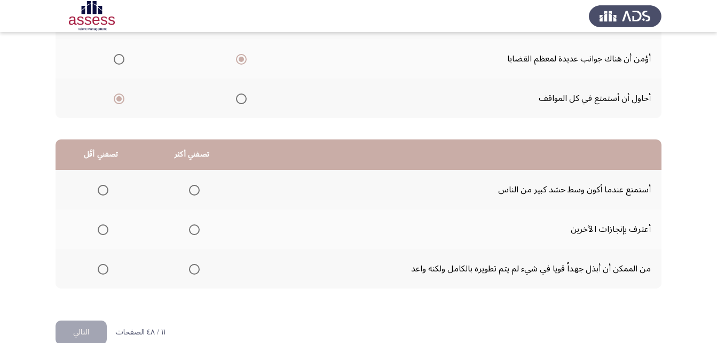
scroll to position [196, 0]
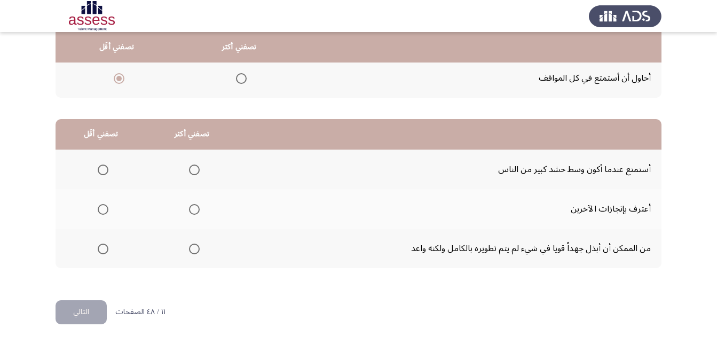
click at [195, 167] on span "Select an option" at bounding box center [194, 169] width 11 height 11
click at [195, 167] on input "Select an option" at bounding box center [194, 169] width 11 height 11
click at [104, 171] on span "Select an option" at bounding box center [103, 169] width 11 height 11
click at [104, 171] on input "Select an option" at bounding box center [103, 169] width 11 height 11
click at [196, 209] on span "Select an option" at bounding box center [194, 209] width 11 height 11
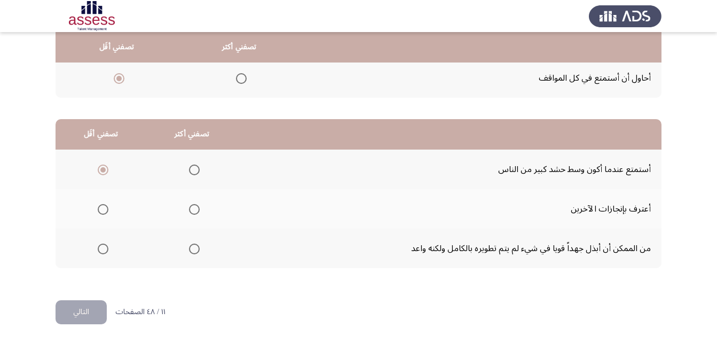
click at [196, 209] on input "Select an option" at bounding box center [194, 209] width 11 height 11
click at [82, 313] on button "التالي" at bounding box center [81, 312] width 51 height 24
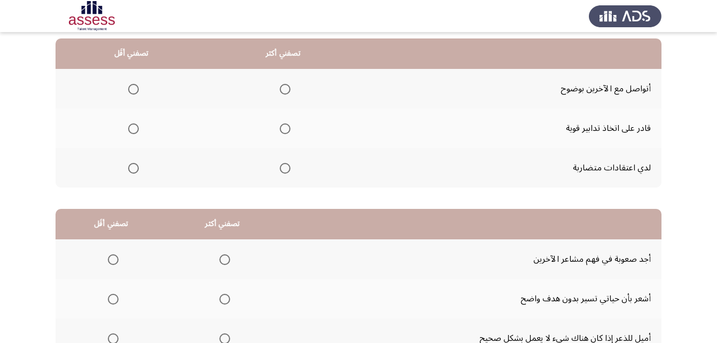
scroll to position [53, 0]
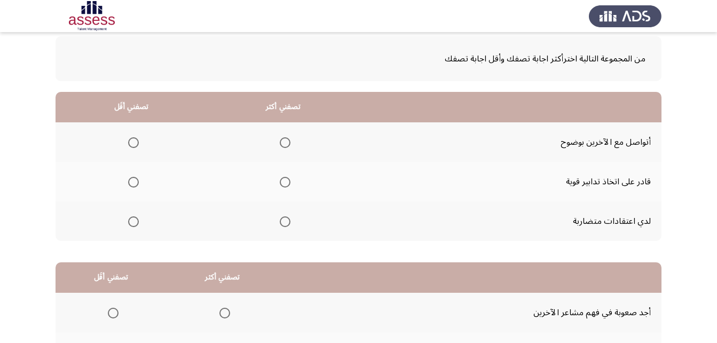
click at [281, 137] on mat-radio-button "Select an option" at bounding box center [282, 142] width 15 height 11
click at [286, 142] on span "Select an option" at bounding box center [285, 142] width 11 height 11
click at [286, 142] on input "Select an option" at bounding box center [285, 142] width 11 height 11
click at [281, 179] on span "Select an option" at bounding box center [285, 182] width 11 height 11
click at [281, 179] on input "Select an option" at bounding box center [285, 182] width 11 height 11
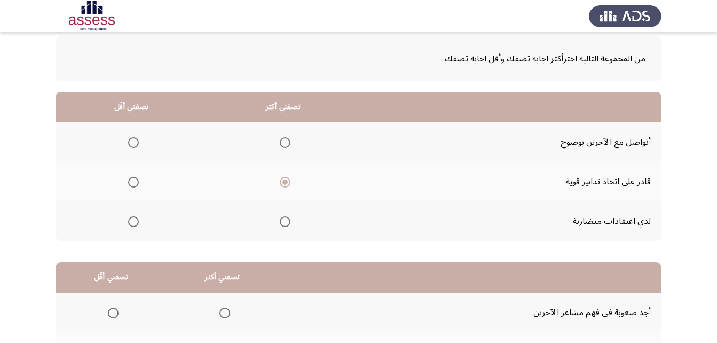
click at [130, 216] on mat-radio-button "Select an option" at bounding box center [131, 221] width 15 height 11
click at [135, 225] on span "Select an option" at bounding box center [133, 221] width 11 height 11
click at [135, 225] on input "Select an option" at bounding box center [133, 221] width 11 height 11
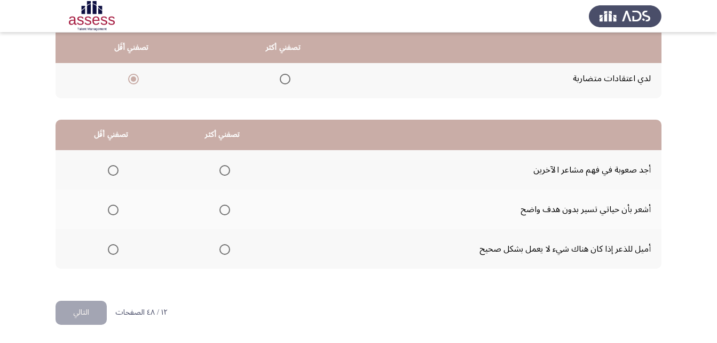
scroll to position [196, 0]
click at [110, 166] on span "Select an option" at bounding box center [113, 169] width 11 height 11
click at [110, 166] on input "Select an option" at bounding box center [113, 169] width 11 height 11
click at [114, 209] on span "Select an option" at bounding box center [113, 209] width 11 height 11
click at [114, 209] on input "Select an option" at bounding box center [113, 209] width 11 height 11
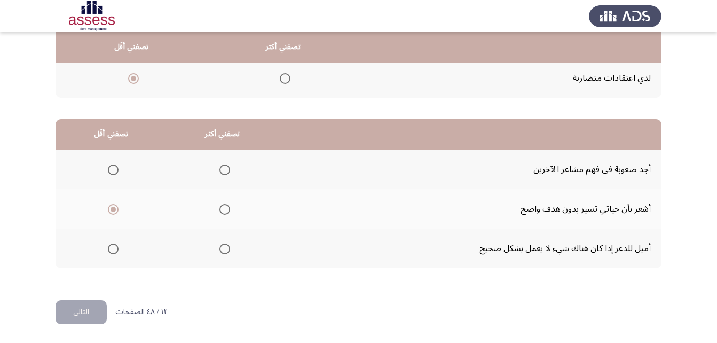
click at [225, 168] on span "Select an option" at bounding box center [224, 169] width 11 height 11
click at [225, 168] on input "Select an option" at bounding box center [224, 169] width 11 height 11
click at [221, 246] on span "Select an option" at bounding box center [224, 248] width 11 height 11
click at [221, 246] on input "Select an option" at bounding box center [224, 248] width 11 height 11
click at [93, 311] on button "التالي" at bounding box center [81, 312] width 51 height 24
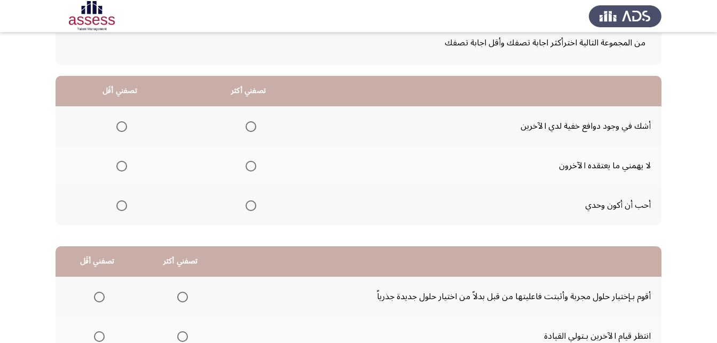
scroll to position [53, 0]
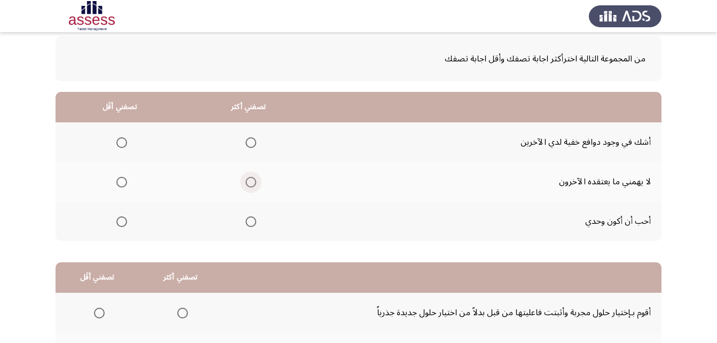
click at [251, 180] on span "Select an option" at bounding box center [251, 182] width 11 height 11
click at [251, 180] on input "Select an option" at bounding box center [251, 182] width 11 height 11
click at [120, 226] on span "Select an option" at bounding box center [121, 221] width 11 height 11
click at [120, 226] on input "Select an option" at bounding box center [121, 221] width 11 height 11
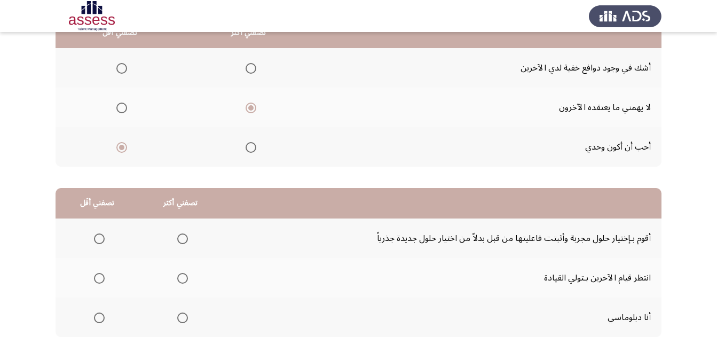
scroll to position [196, 0]
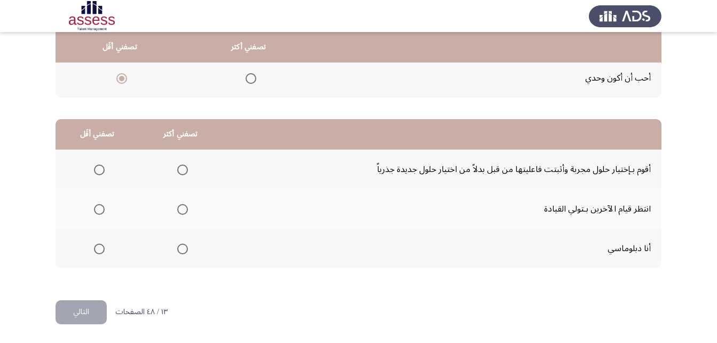
click at [180, 167] on span "Select an option" at bounding box center [182, 169] width 11 height 11
click at [180, 167] on input "Select an option" at bounding box center [182, 169] width 11 height 11
click at [97, 211] on span "Select an option" at bounding box center [99, 209] width 11 height 11
click at [97, 211] on input "Select an option" at bounding box center [99, 209] width 11 height 11
click at [102, 312] on button "التالي" at bounding box center [81, 312] width 51 height 24
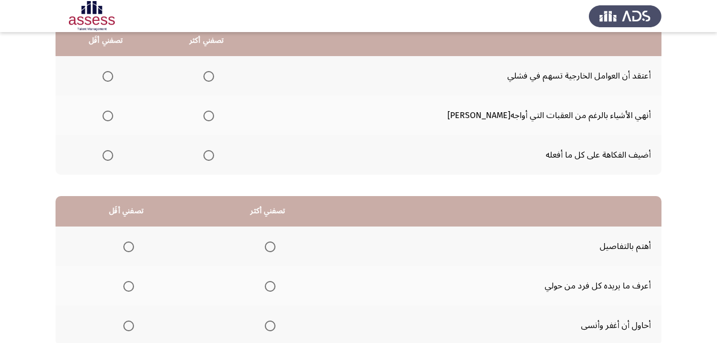
scroll to position [53, 0]
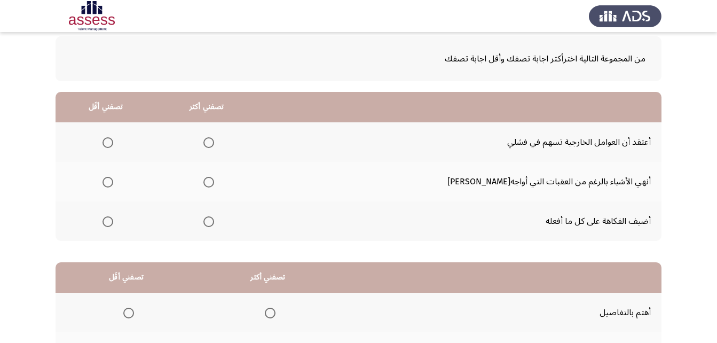
click at [113, 140] on span "Select an option" at bounding box center [107, 142] width 11 height 11
click at [113, 140] on input "Select an option" at bounding box center [107, 142] width 11 height 11
click at [214, 186] on span "Select an option" at bounding box center [208, 182] width 11 height 11
click at [214, 186] on input "Select an option" at bounding box center [208, 182] width 11 height 11
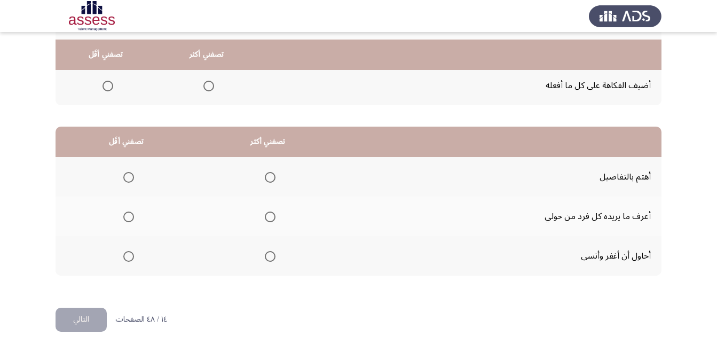
scroll to position [196, 0]
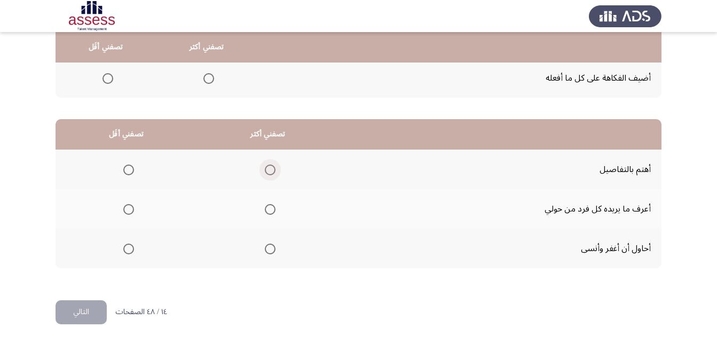
click at [270, 173] on span "Select an option" at bounding box center [270, 169] width 11 height 11
click at [270, 173] on input "Select an option" at bounding box center [270, 169] width 11 height 11
click at [131, 212] on span "Select an option" at bounding box center [128, 209] width 11 height 11
click at [131, 212] on input "Select an option" at bounding box center [128, 209] width 11 height 11
click at [94, 308] on button "التالي" at bounding box center [81, 312] width 51 height 24
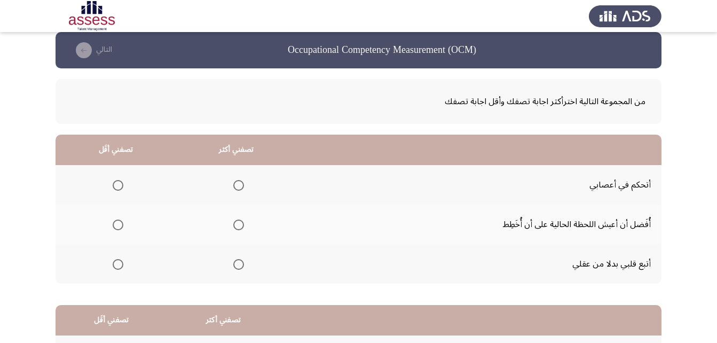
scroll to position [0, 0]
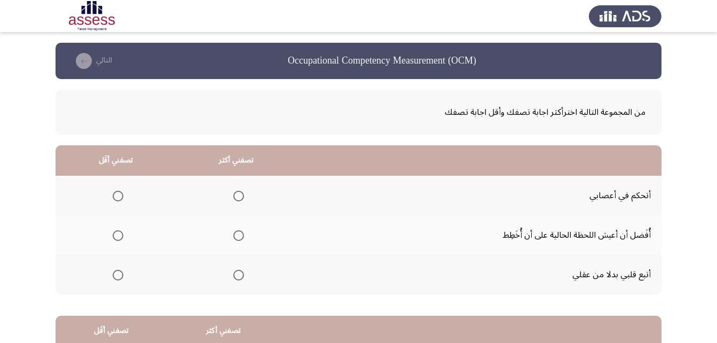
click at [233, 200] on span "Select an option" at bounding box center [238, 196] width 11 height 11
click at [233, 200] on input "Select an option" at bounding box center [238, 196] width 11 height 11
click at [114, 278] on span "Select an option" at bounding box center [118, 275] width 11 height 11
click at [114, 278] on input "Select an option" at bounding box center [118, 275] width 11 height 11
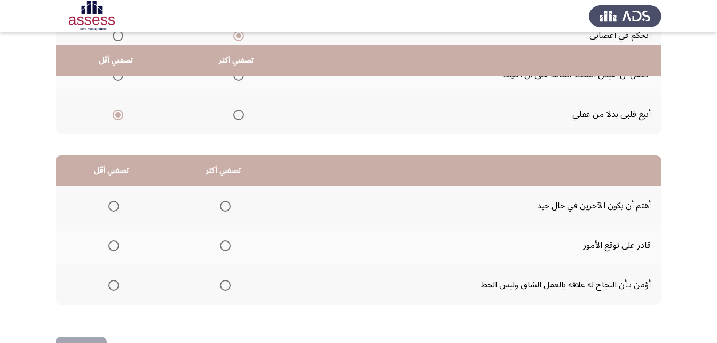
scroll to position [196, 0]
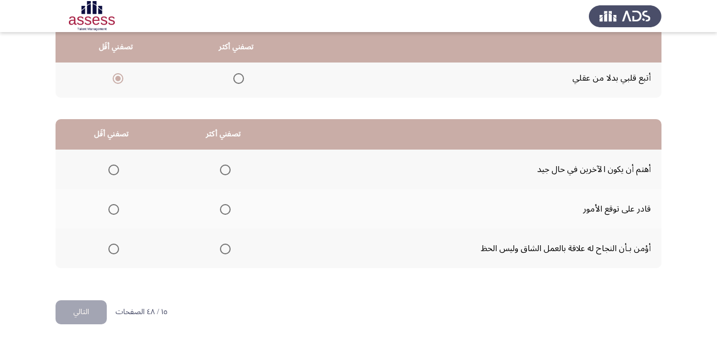
click at [227, 251] on span "Select an option" at bounding box center [225, 248] width 11 height 11
click at [227, 251] on input "Select an option" at bounding box center [225, 248] width 11 height 11
click at [121, 170] on th at bounding box center [112, 169] width 112 height 40
click at [116, 170] on span "Select an option" at bounding box center [113, 169] width 11 height 11
click at [116, 170] on input "Select an option" at bounding box center [113, 169] width 11 height 11
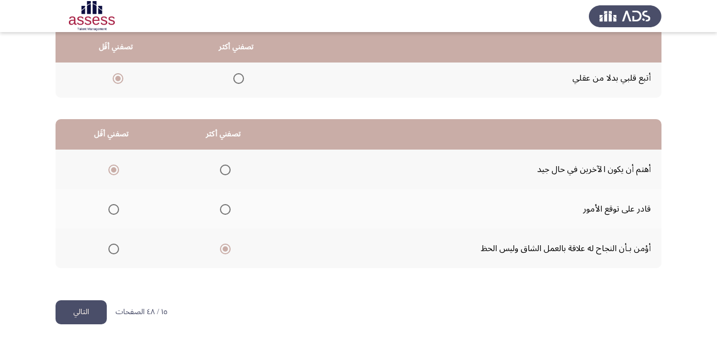
click at [102, 309] on button "التالي" at bounding box center [81, 312] width 51 height 24
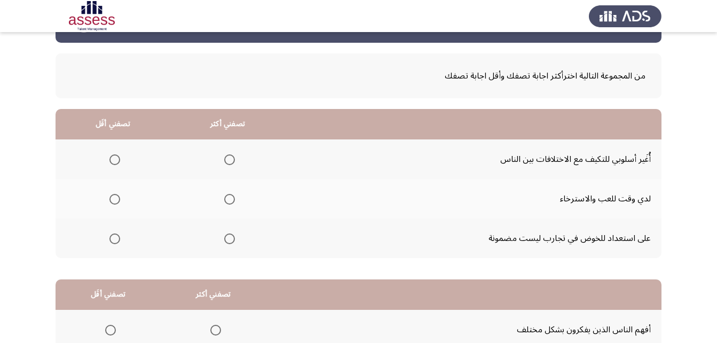
scroll to position [53, 0]
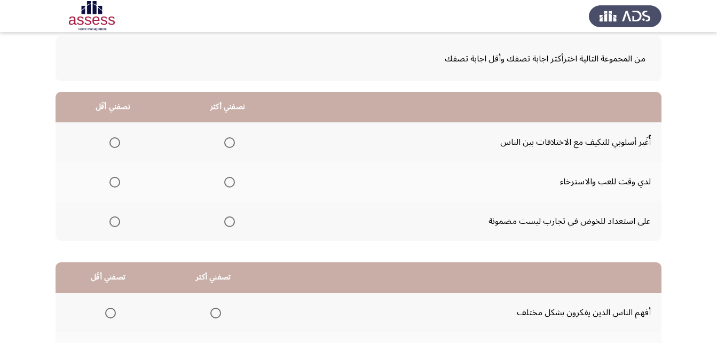
click at [233, 138] on span "Select an option" at bounding box center [229, 142] width 11 height 11
click at [233, 138] on input "Select an option" at bounding box center [229, 142] width 11 height 11
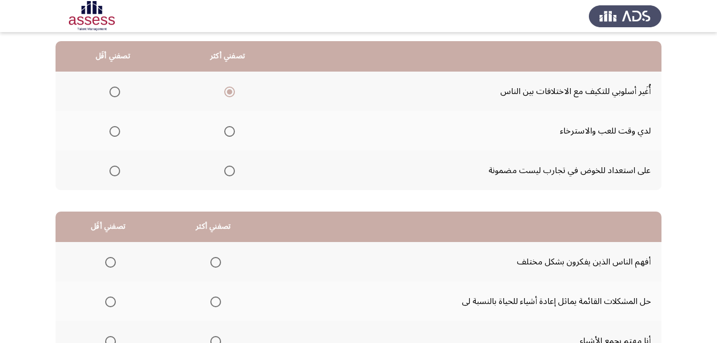
scroll to position [107, 0]
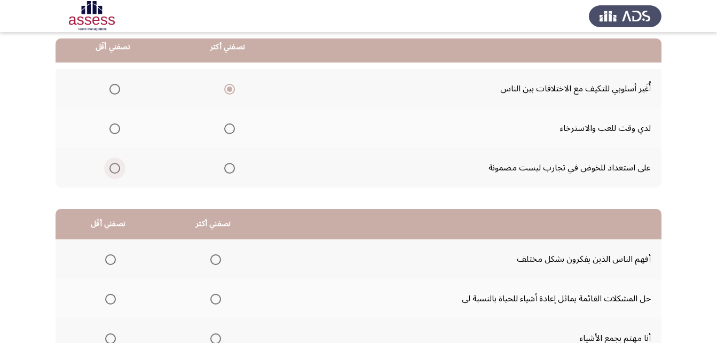
click at [116, 166] on span "Select an option" at bounding box center [114, 168] width 11 height 11
click at [116, 166] on input "Select an option" at bounding box center [114, 168] width 11 height 11
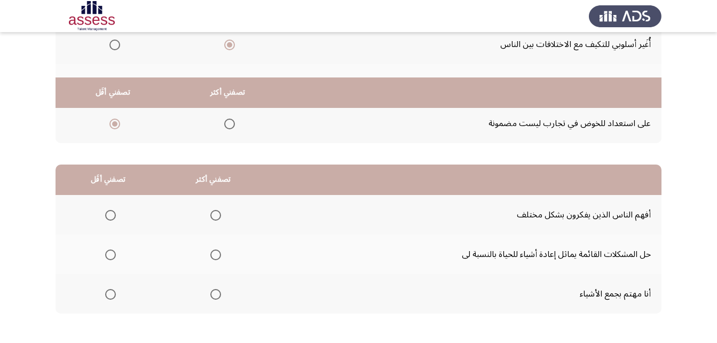
scroll to position [196, 0]
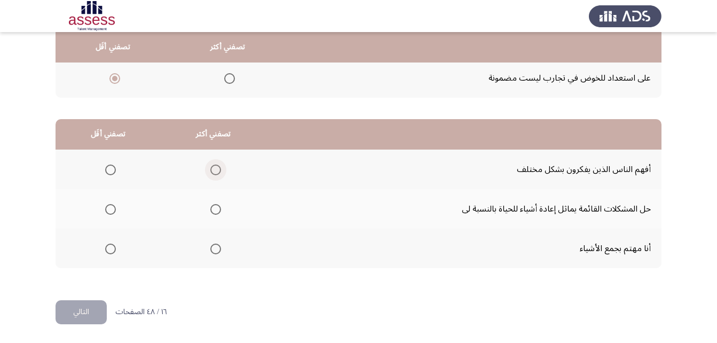
click at [216, 166] on span "Select an option" at bounding box center [215, 169] width 11 height 11
click at [216, 166] on input "Select an option" at bounding box center [215, 169] width 11 height 11
click at [105, 212] on span "Select an option" at bounding box center [110, 209] width 11 height 11
click at [105, 212] on input "Select an option" at bounding box center [110, 209] width 11 height 11
click at [98, 307] on button "التالي" at bounding box center [81, 312] width 51 height 24
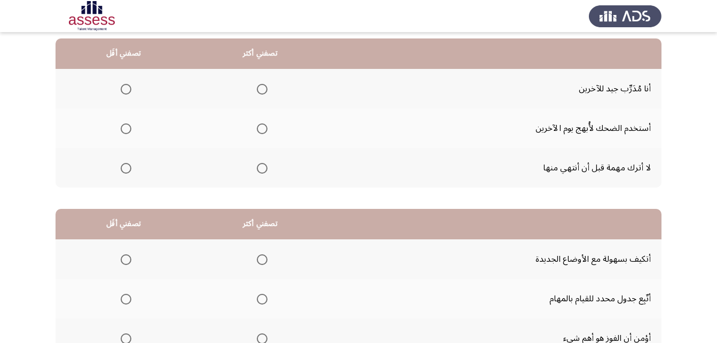
scroll to position [53, 0]
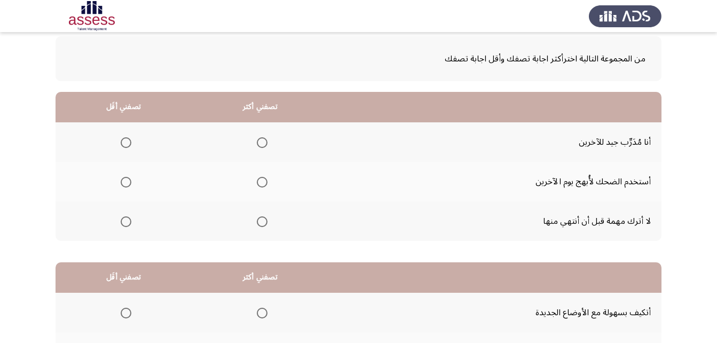
click at [130, 138] on span "Select an option" at bounding box center [126, 142] width 11 height 11
click at [130, 138] on input "Select an option" at bounding box center [126, 142] width 11 height 11
click at [262, 216] on mat-radio-button "Select an option" at bounding box center [259, 221] width 15 height 11
click at [266, 221] on span "Select an option" at bounding box center [262, 221] width 11 height 11
click at [266, 221] on input "Select an option" at bounding box center [262, 221] width 11 height 11
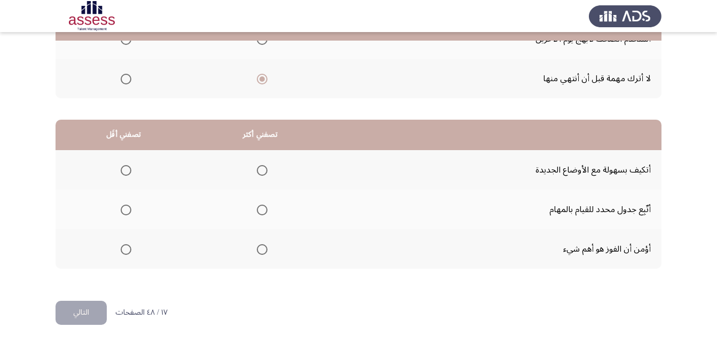
scroll to position [196, 0]
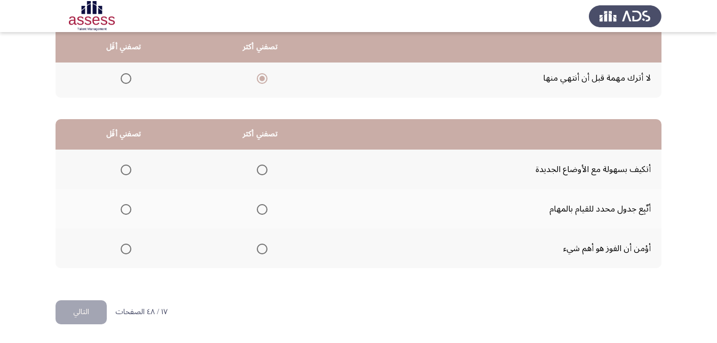
click at [257, 174] on span "Select an option" at bounding box center [262, 169] width 11 height 11
click at [257, 174] on input "Select an option" at bounding box center [262, 169] width 11 height 11
click at [262, 208] on span "Select an option" at bounding box center [262, 209] width 11 height 11
click at [262, 208] on input "Select an option" at bounding box center [262, 209] width 11 height 11
click at [126, 248] on span "Select an option" at bounding box center [126, 248] width 11 height 11
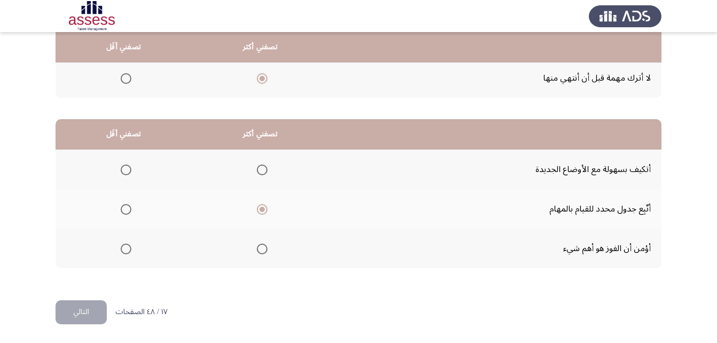
click at [126, 248] on input "Select an option" at bounding box center [126, 248] width 11 height 11
click at [87, 307] on button "التالي" at bounding box center [81, 312] width 51 height 24
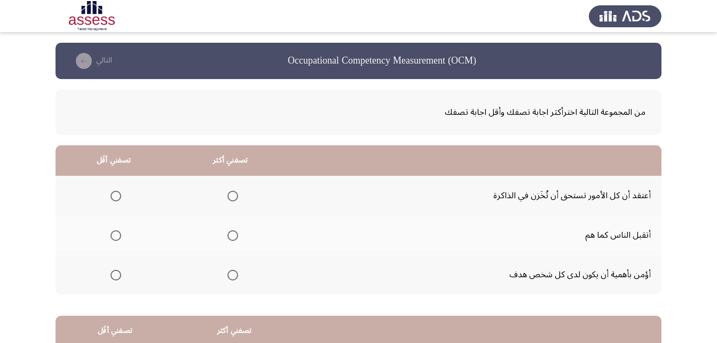
scroll to position [53, 0]
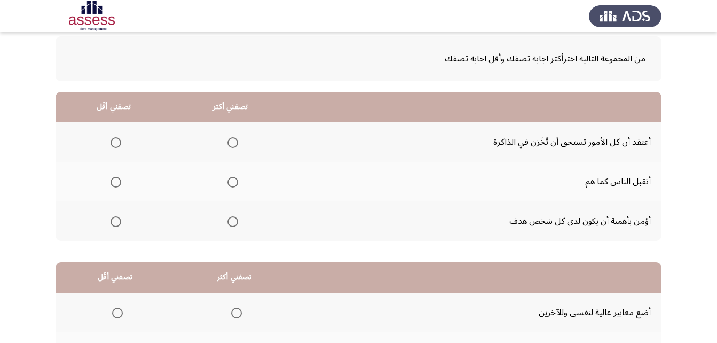
click at [116, 139] on span "Select an option" at bounding box center [115, 142] width 11 height 11
click at [116, 139] on input "Select an option" at bounding box center [115, 142] width 11 height 11
click at [241, 219] on th at bounding box center [230, 221] width 117 height 40
click at [239, 220] on th at bounding box center [230, 221] width 117 height 40
click at [236, 221] on span "Select an option" at bounding box center [232, 221] width 11 height 11
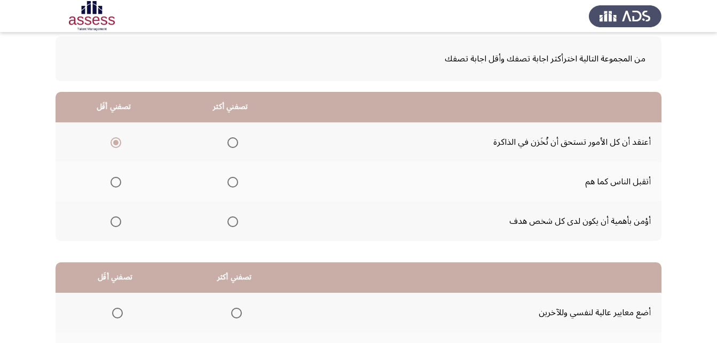
click at [236, 221] on input "Select an option" at bounding box center [232, 221] width 11 height 11
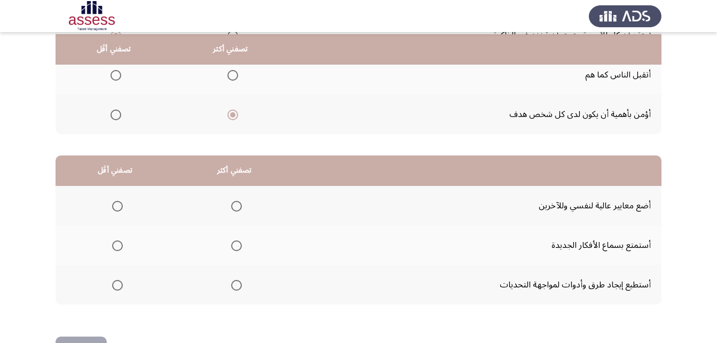
scroll to position [196, 0]
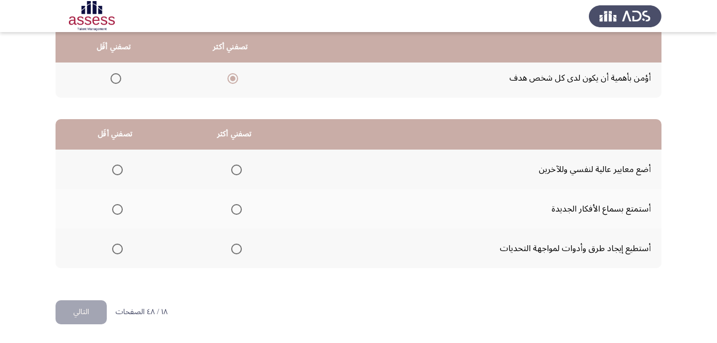
click at [232, 176] on mat-radio-group "Select an option" at bounding box center [234, 169] width 15 height 18
click at [239, 163] on mat-radio-group "Select an option" at bounding box center [234, 169] width 15 height 18
click at [240, 168] on span "Select an option" at bounding box center [236, 169] width 11 height 11
click at [240, 168] on input "Select an option" at bounding box center [236, 169] width 11 height 11
click at [238, 247] on span "Select an option" at bounding box center [236, 248] width 11 height 11
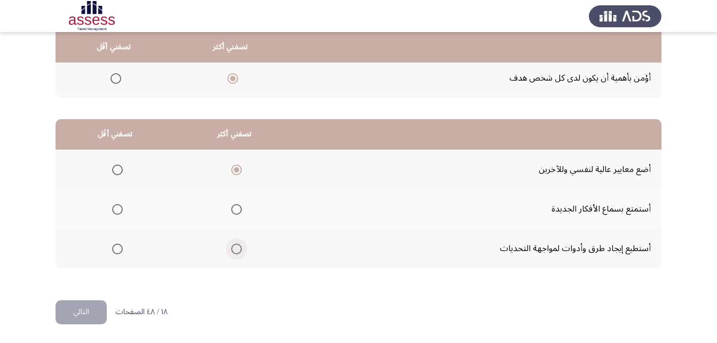
click at [238, 247] on input "Select an option" at bounding box center [236, 248] width 11 height 11
click at [113, 209] on span "Select an option" at bounding box center [117, 209] width 11 height 11
click at [113, 209] on input "Select an option" at bounding box center [117, 209] width 11 height 11
click at [98, 307] on button "التالي" at bounding box center [81, 312] width 51 height 24
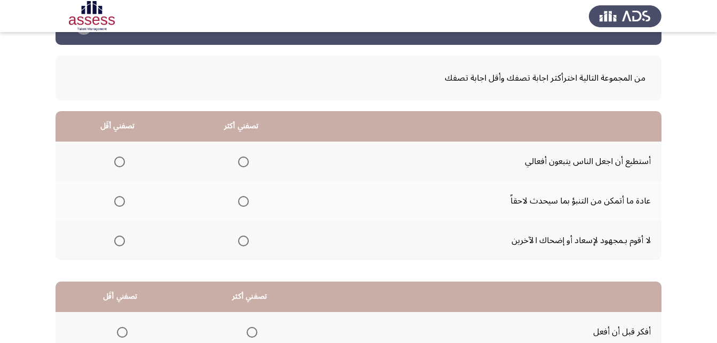
scroll to position [53, 0]
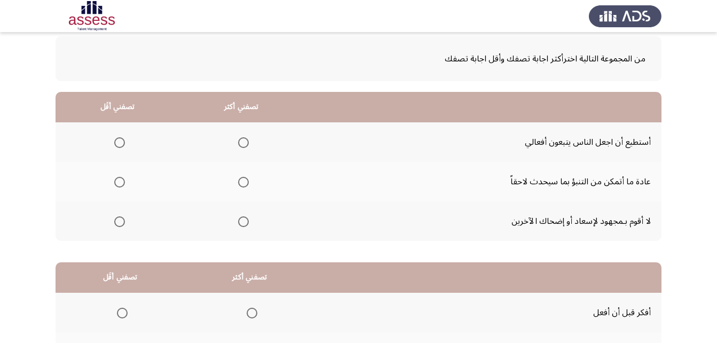
click at [238, 141] on span "Select an option" at bounding box center [243, 142] width 11 height 11
click at [238, 141] on input "Select an option" at bounding box center [243, 142] width 11 height 11
click at [241, 180] on span "Select an option" at bounding box center [243, 182] width 11 height 11
click at [241, 180] on input "Select an option" at bounding box center [243, 182] width 11 height 11
click at [116, 221] on span "Select an option" at bounding box center [119, 221] width 11 height 11
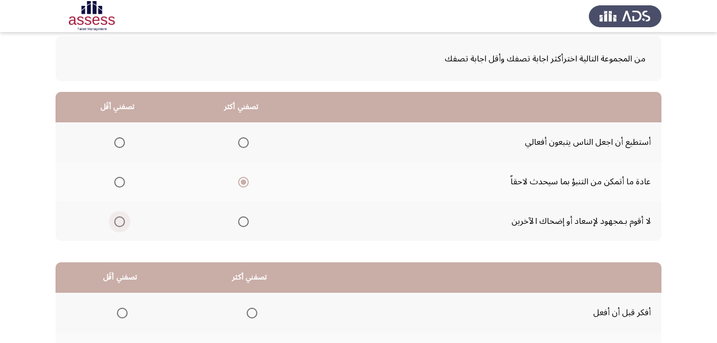
click at [116, 221] on input "Select an option" at bounding box center [119, 221] width 11 height 11
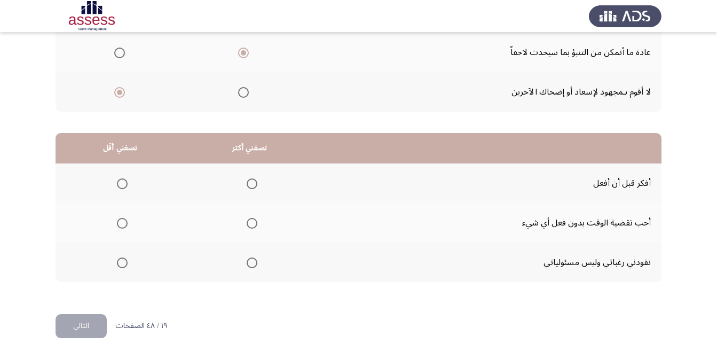
scroll to position [196, 0]
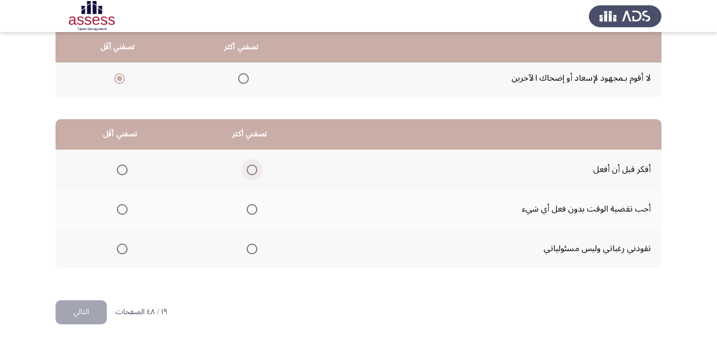
click at [247, 171] on span "Select an option" at bounding box center [252, 169] width 11 height 11
click at [247, 171] on input "Select an option" at bounding box center [252, 169] width 11 height 11
click at [126, 249] on span "Select an option" at bounding box center [122, 248] width 11 height 11
click at [126, 249] on input "Select an option" at bounding box center [122, 248] width 11 height 11
click at [78, 314] on button "التالي" at bounding box center [81, 312] width 51 height 24
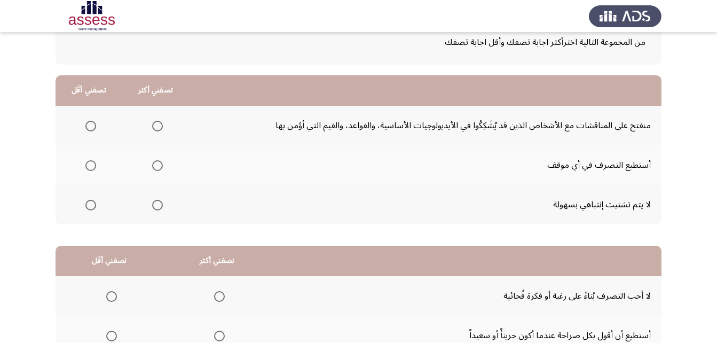
scroll to position [53, 0]
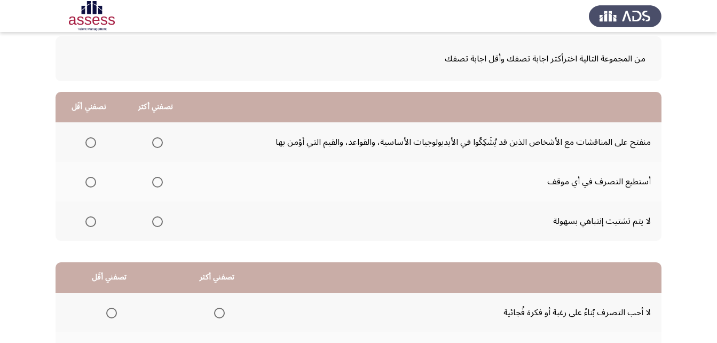
click at [157, 184] on span "Select an option" at bounding box center [157, 182] width 11 height 11
click at [157, 184] on input "Select an option" at bounding box center [157, 182] width 11 height 11
click at [96, 219] on span "Select an option" at bounding box center [90, 221] width 11 height 11
click at [96, 219] on input "Select an option" at bounding box center [90, 221] width 11 height 11
click at [92, 142] on span "Select an option" at bounding box center [90, 142] width 11 height 11
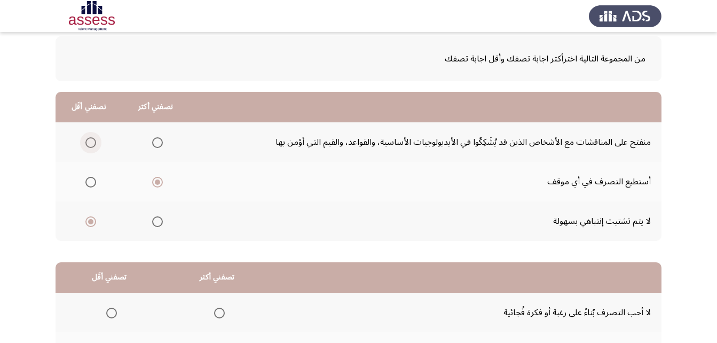
click at [92, 142] on input "Select an option" at bounding box center [90, 142] width 11 height 11
click at [89, 218] on span "Select an option" at bounding box center [90, 221] width 11 height 11
click at [89, 218] on input "Select an option" at bounding box center [90, 221] width 11 height 11
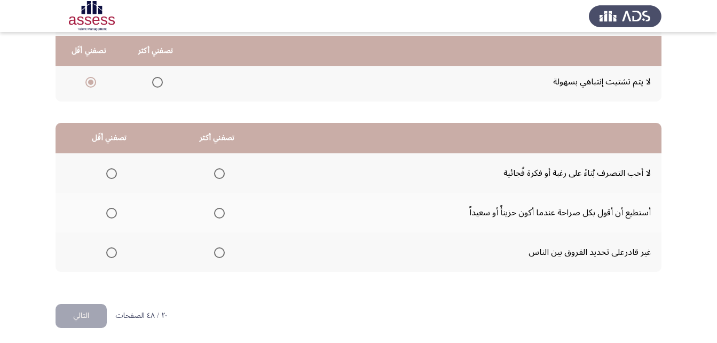
scroll to position [196, 0]
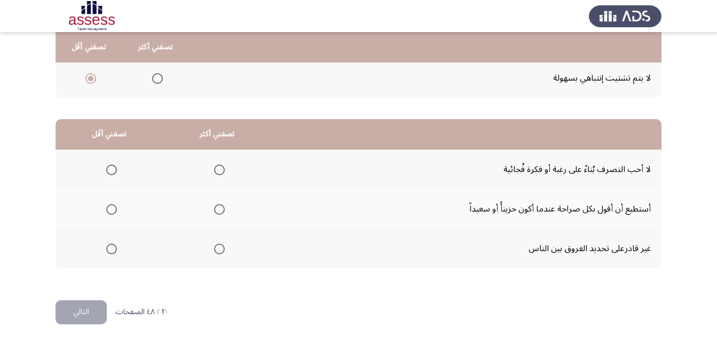
click at [219, 170] on span "Select an option" at bounding box center [219, 170] width 0 height 0
click at [217, 170] on input "Select an option" at bounding box center [219, 169] width 11 height 11
click at [112, 218] on th at bounding box center [110, 209] width 108 height 40
click at [112, 211] on span "Select an option" at bounding box center [111, 209] width 11 height 11
click at [112, 211] on input "Select an option" at bounding box center [111, 209] width 11 height 11
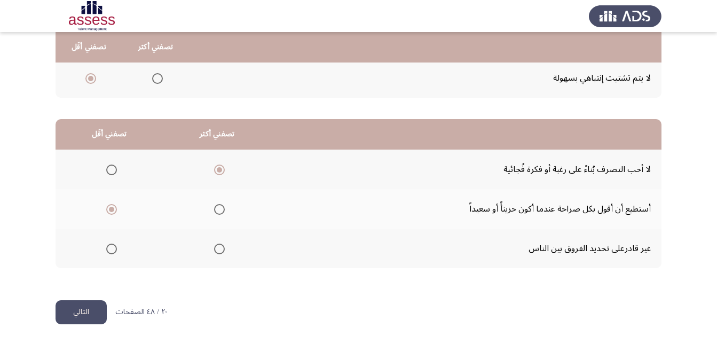
click at [101, 306] on button "التالي" at bounding box center [81, 312] width 51 height 24
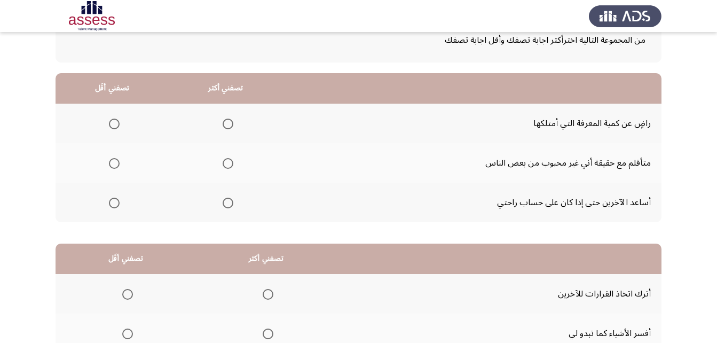
scroll to position [53, 0]
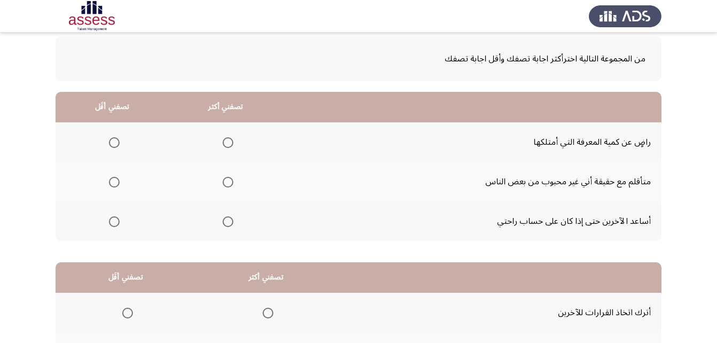
click at [228, 143] on span "Select an option" at bounding box center [228, 143] width 0 height 0
click at [226, 143] on input "Select an option" at bounding box center [228, 142] width 11 height 11
click at [120, 181] on th at bounding box center [113, 182] width 114 height 40
click at [119, 181] on span "Select an option" at bounding box center [114, 182] width 11 height 11
click at [119, 181] on input "Select an option" at bounding box center [114, 182] width 11 height 11
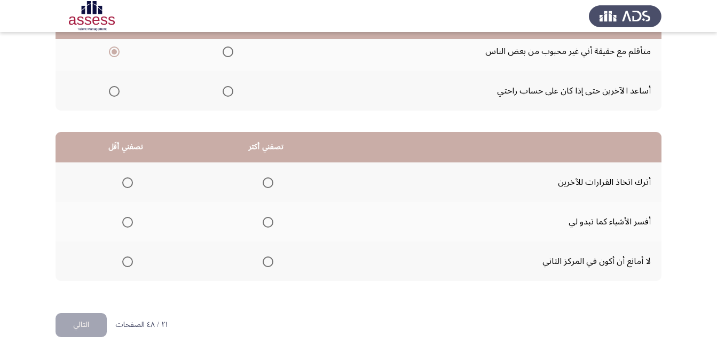
scroll to position [196, 0]
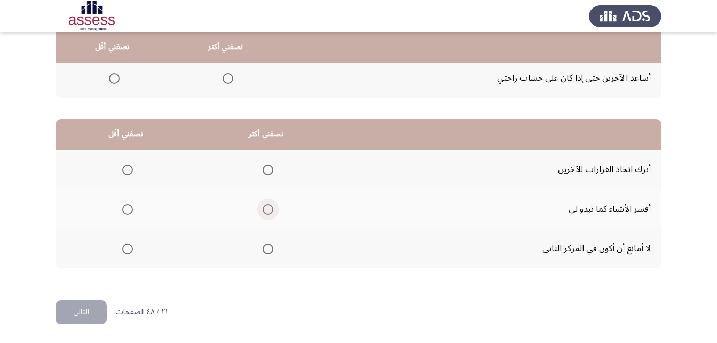
click at [267, 208] on span "Select an option" at bounding box center [268, 209] width 11 height 11
click at [267, 208] on input "Select an option" at bounding box center [268, 209] width 11 height 11
click at [131, 165] on span "Select an option" at bounding box center [127, 169] width 11 height 11
click at [131, 165] on input "Select an option" at bounding box center [127, 169] width 11 height 11
click at [95, 312] on button "التالي" at bounding box center [81, 312] width 51 height 24
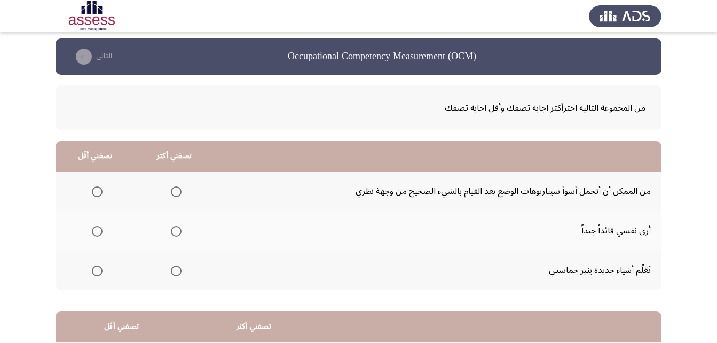
scroll to position [0, 0]
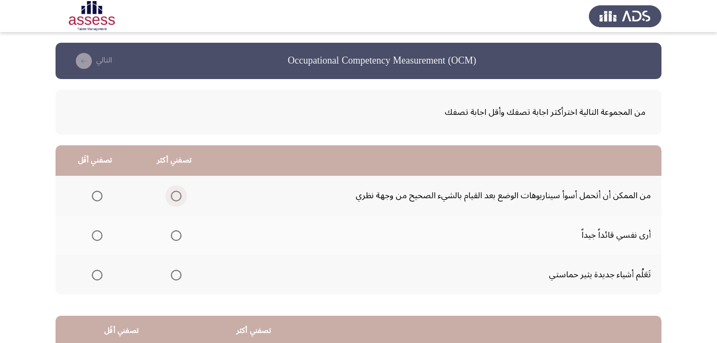
click at [178, 195] on span "Select an option" at bounding box center [176, 196] width 11 height 11
click at [178, 195] on input "Select an option" at bounding box center [176, 196] width 11 height 11
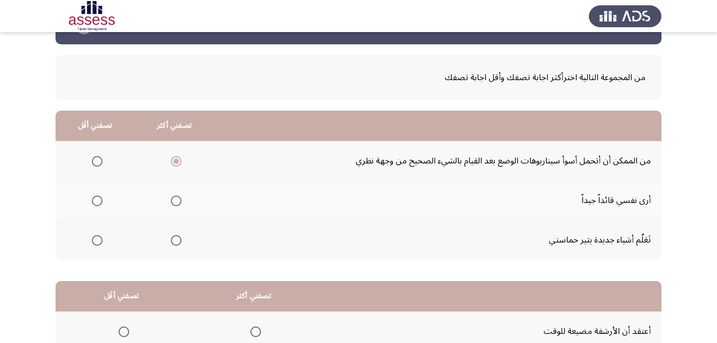
scroll to position [53, 0]
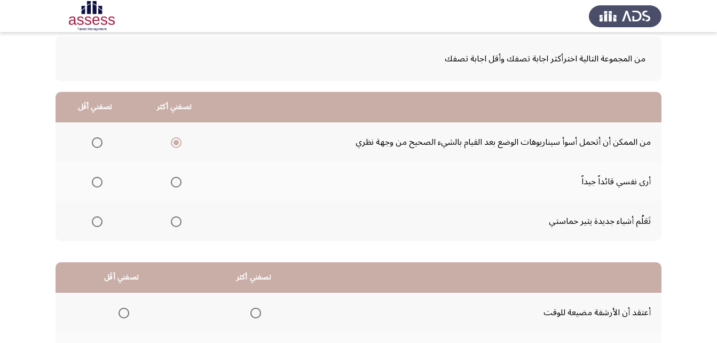
click at [172, 181] on span "Select an option" at bounding box center [176, 182] width 11 height 11
click at [172, 181] on input "Select an option" at bounding box center [176, 182] width 11 height 11
click at [177, 222] on span "Select an option" at bounding box center [176, 221] width 11 height 11
click at [177, 222] on input "Select an option" at bounding box center [176, 221] width 11 height 11
click at [98, 183] on span "Select an option" at bounding box center [97, 182] width 11 height 11
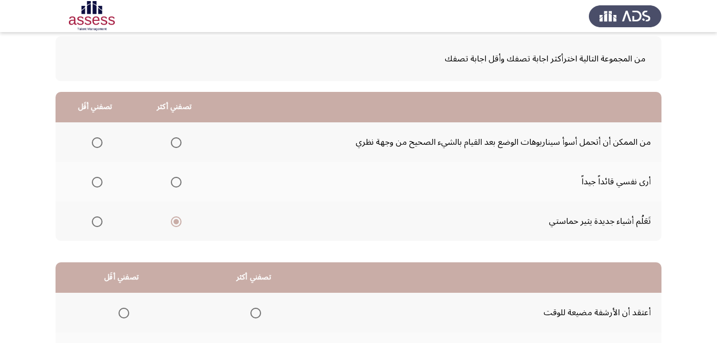
click at [98, 183] on input "Select an option" at bounding box center [97, 182] width 11 height 11
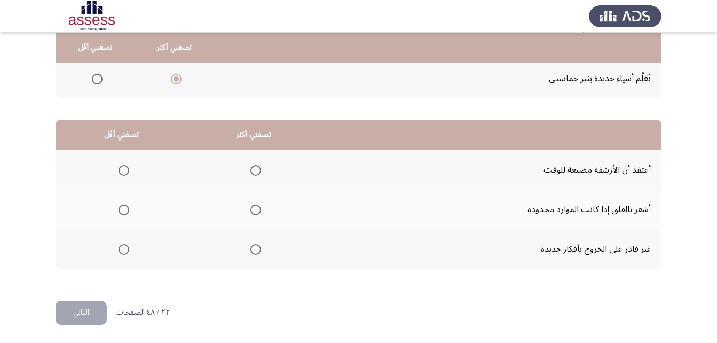
scroll to position [196, 0]
click at [250, 169] on span "Select an option" at bounding box center [255, 169] width 11 height 11
click at [250, 169] on input "Select an option" at bounding box center [255, 169] width 11 height 11
click at [130, 212] on th at bounding box center [122, 209] width 132 height 40
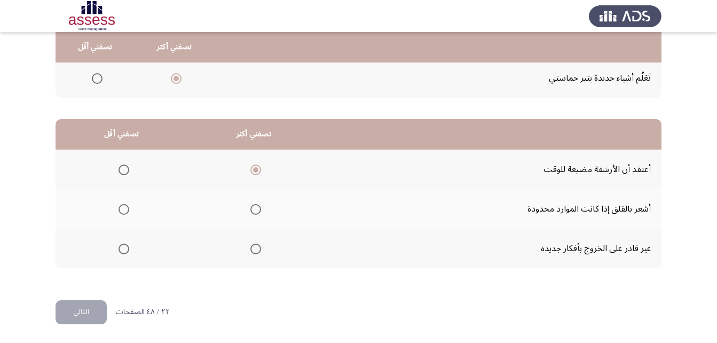
click at [129, 212] on th at bounding box center [122, 209] width 132 height 40
click at [122, 207] on span "Select an option" at bounding box center [124, 209] width 11 height 11
click at [122, 207] on input "Select an option" at bounding box center [124, 209] width 11 height 11
click at [100, 317] on button "التالي" at bounding box center [81, 312] width 51 height 24
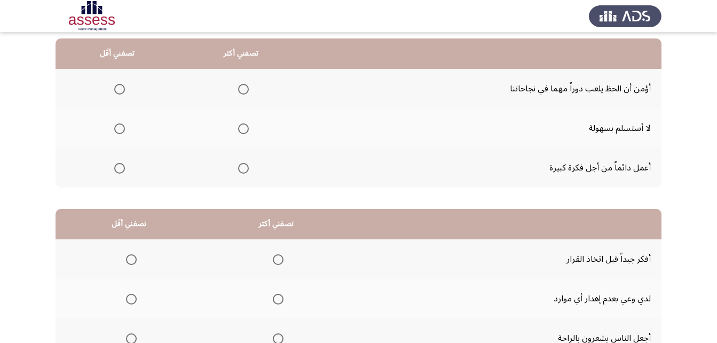
scroll to position [53, 0]
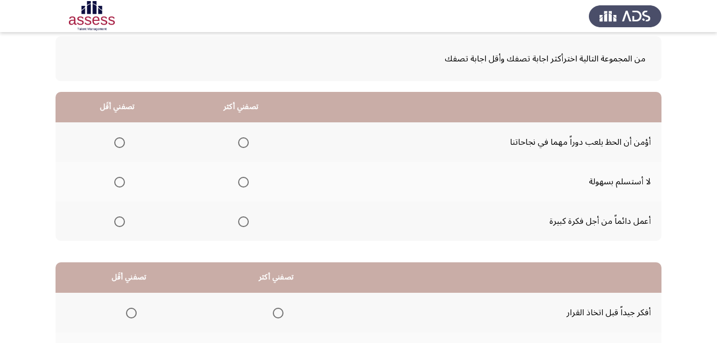
click at [238, 184] on span "Select an option" at bounding box center [243, 182] width 11 height 11
click at [238, 184] on input "Select an option" at bounding box center [243, 182] width 11 height 11
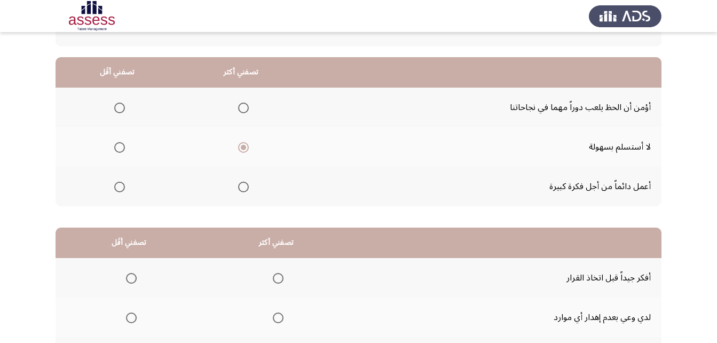
scroll to position [107, 0]
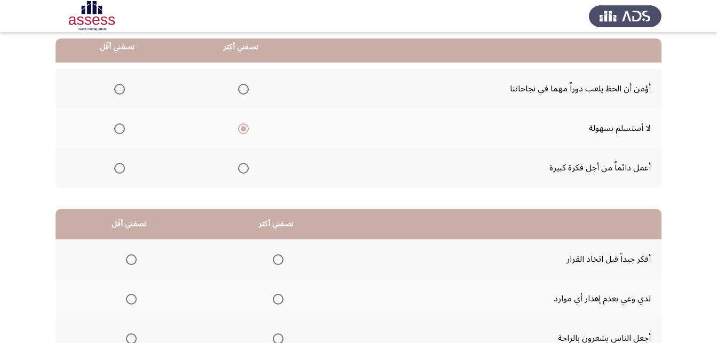
click at [123, 164] on span "Select an option" at bounding box center [119, 168] width 11 height 11
click at [123, 164] on input "Select an option" at bounding box center [119, 168] width 11 height 11
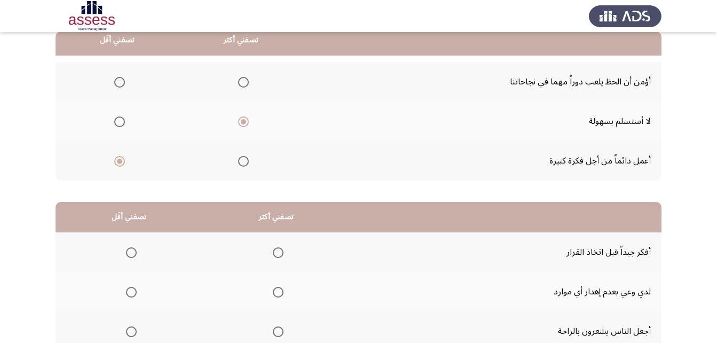
scroll to position [196, 0]
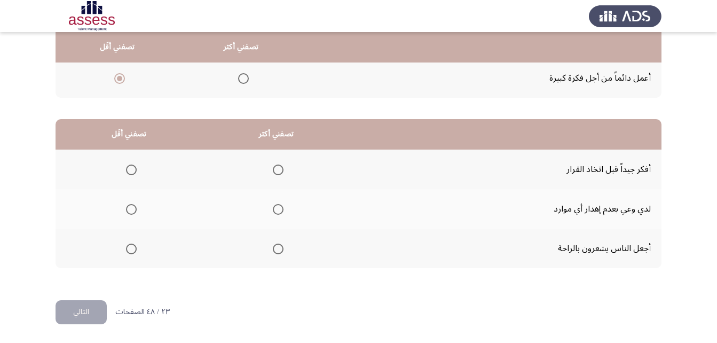
click at [279, 171] on span "Select an option" at bounding box center [278, 169] width 11 height 11
click at [279, 171] on input "Select an option" at bounding box center [278, 169] width 11 height 11
click at [136, 210] on span "Select an option" at bounding box center [131, 209] width 11 height 11
click at [136, 210] on input "Select an option" at bounding box center [131, 209] width 11 height 11
click at [72, 310] on button "التالي" at bounding box center [81, 312] width 51 height 24
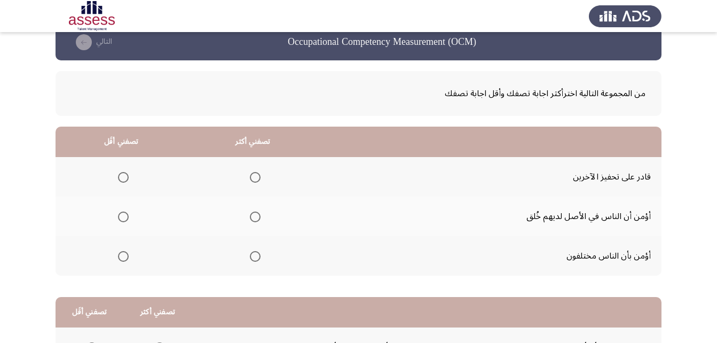
scroll to position [0, 0]
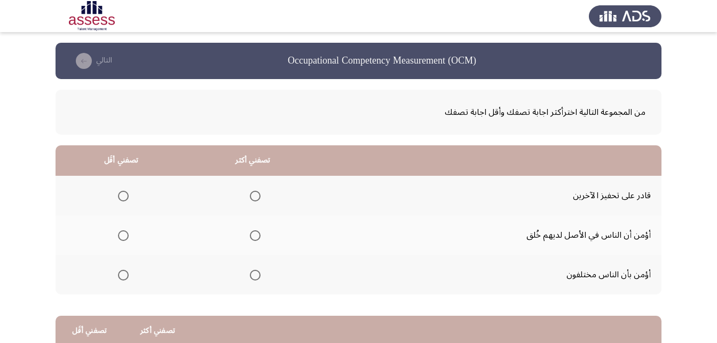
click at [252, 199] on span "Select an option" at bounding box center [255, 196] width 11 height 11
click at [252, 199] on input "Select an option" at bounding box center [255, 196] width 11 height 11
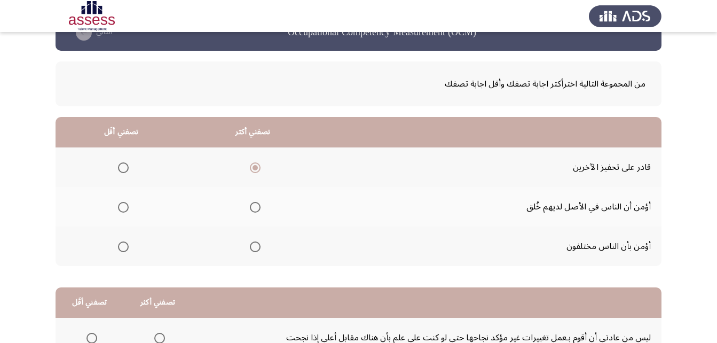
scroll to position [53, 0]
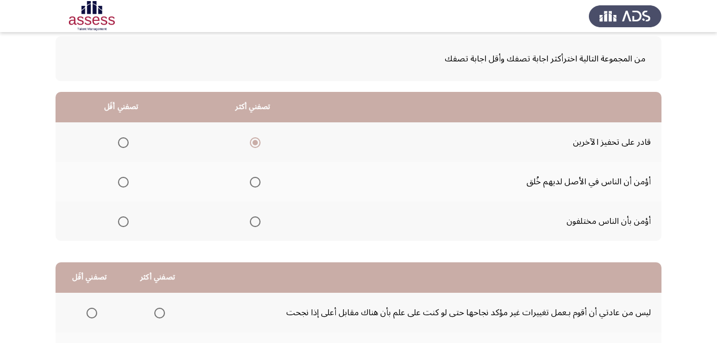
click at [131, 222] on th at bounding box center [121, 221] width 131 height 40
click at [130, 222] on th at bounding box center [121, 221] width 131 height 40
click at [128, 220] on span "Select an option" at bounding box center [123, 221] width 11 height 11
click at [128, 220] on input "Select an option" at bounding box center [123, 221] width 11 height 11
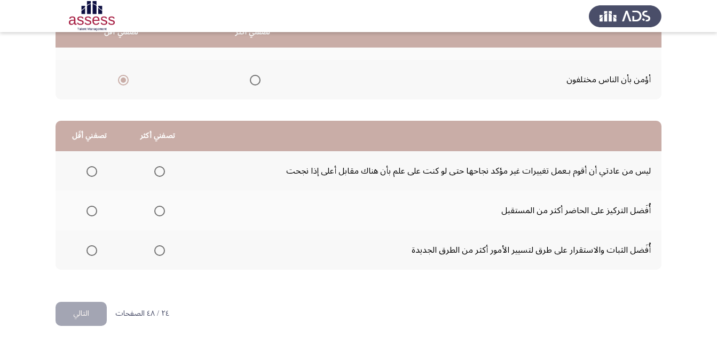
scroll to position [196, 0]
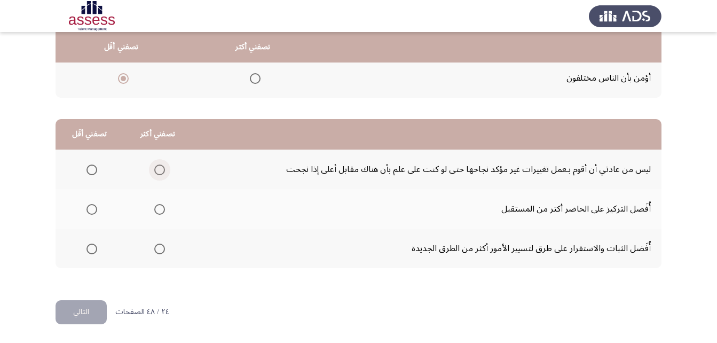
click at [154, 168] on span "Select an option" at bounding box center [159, 169] width 11 height 11
click at [154, 168] on input "Select an option" at bounding box center [159, 169] width 11 height 11
click at [83, 244] on label "Select an option" at bounding box center [89, 248] width 15 height 11
click at [86, 244] on input "Select an option" at bounding box center [91, 248] width 11 height 11
click at [91, 315] on button "التالي" at bounding box center [81, 312] width 51 height 24
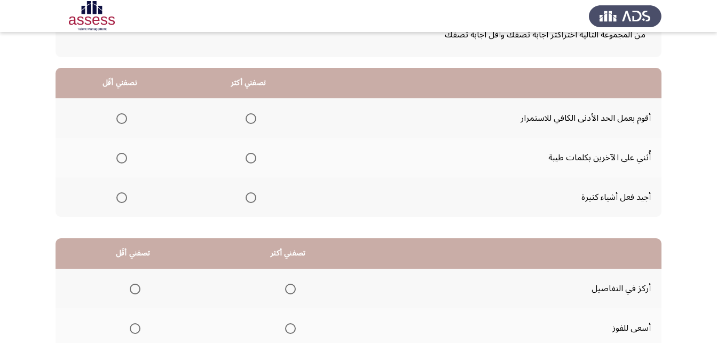
scroll to position [53, 0]
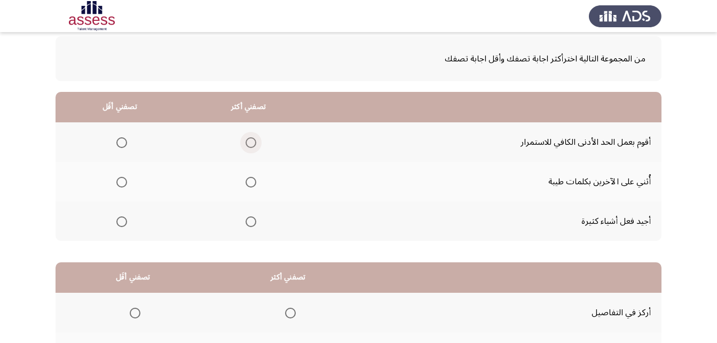
click at [249, 145] on span "Select an option" at bounding box center [251, 142] width 11 height 11
click at [249, 145] on input "Select an option" at bounding box center [251, 142] width 11 height 11
click at [249, 219] on span "Select an option" at bounding box center [251, 221] width 11 height 11
click at [249, 219] on input "Select an option" at bounding box center [251, 221] width 11 height 11
click at [124, 137] on mat-radio-button "Select an option" at bounding box center [119, 142] width 15 height 11
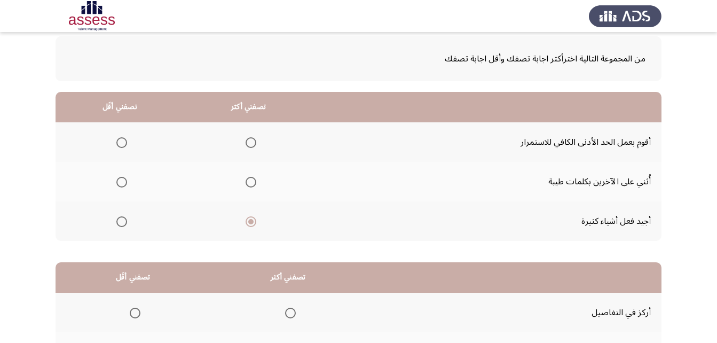
click at [124, 141] on span "Select an option" at bounding box center [121, 142] width 11 height 11
click at [124, 141] on input "Select an option" at bounding box center [121, 142] width 11 height 11
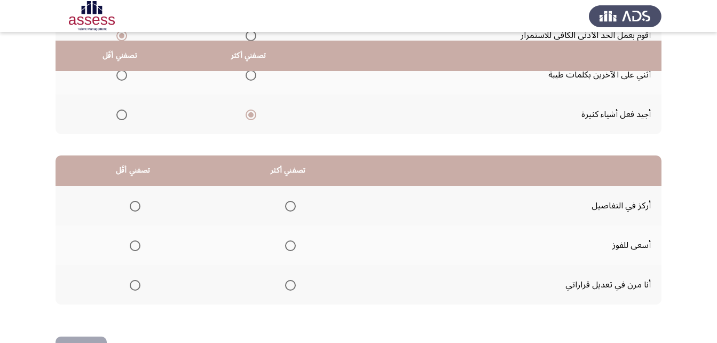
scroll to position [196, 0]
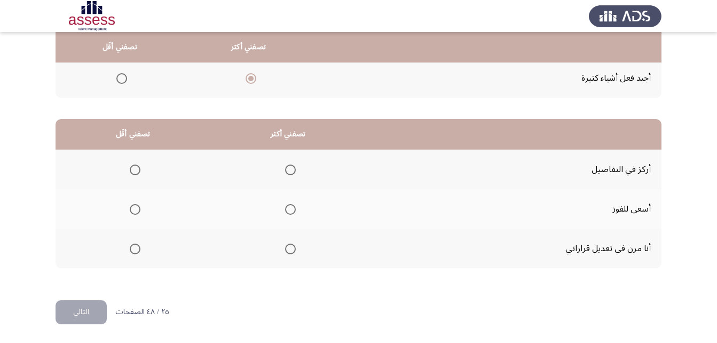
click at [285, 168] on span "Select an option" at bounding box center [290, 169] width 11 height 11
click at [285, 168] on input "Select an option" at bounding box center [290, 169] width 11 height 11
click at [139, 205] on span "Select an option" at bounding box center [135, 209] width 11 height 11
click at [139, 205] on input "Select an option" at bounding box center [135, 209] width 11 height 11
click at [98, 313] on button "التالي" at bounding box center [81, 312] width 51 height 24
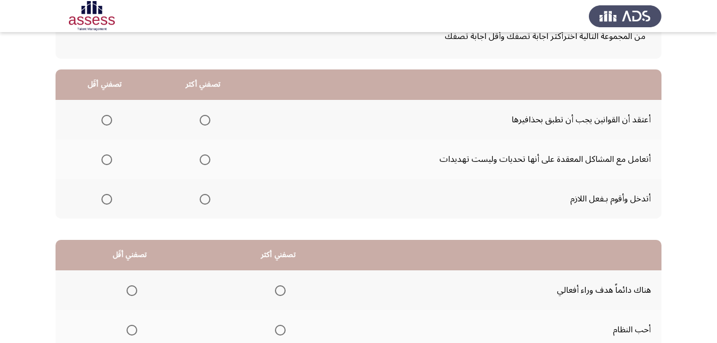
scroll to position [53, 0]
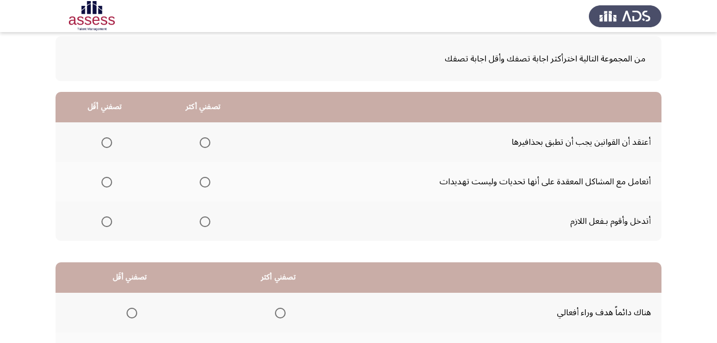
click at [201, 178] on span "Select an option" at bounding box center [205, 182] width 11 height 11
click at [201, 178] on input "Select an option" at bounding box center [205, 182] width 11 height 11
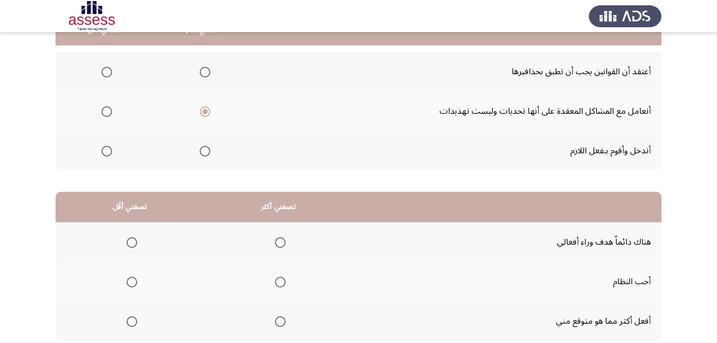
scroll to position [107, 0]
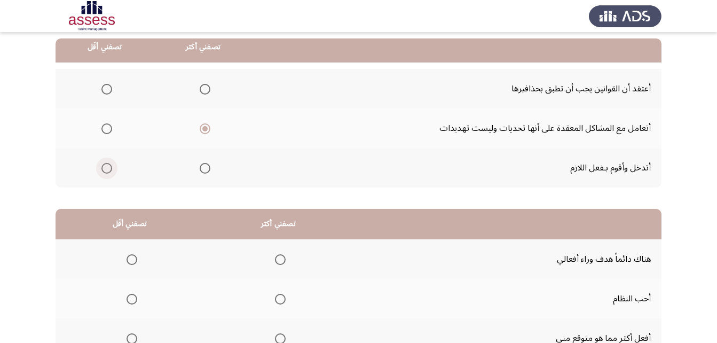
click at [104, 169] on span "Select an option" at bounding box center [106, 168] width 11 height 11
click at [104, 169] on input "Select an option" at bounding box center [106, 168] width 11 height 11
click at [106, 128] on span "Select an option" at bounding box center [106, 128] width 11 height 11
click at [106, 128] on input "Select an option" at bounding box center [106, 128] width 11 height 11
click at [211, 169] on th at bounding box center [203, 168] width 99 height 40
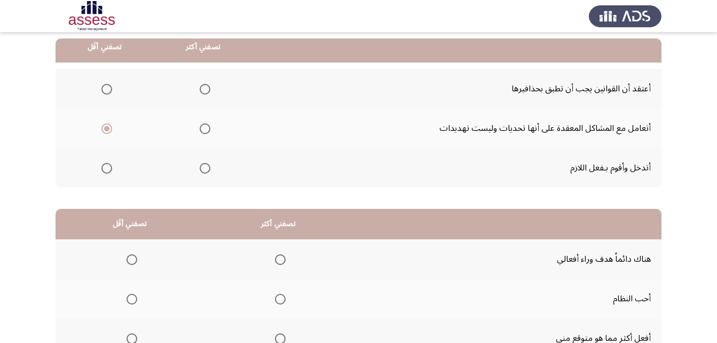
click at [207, 169] on span "Select an option" at bounding box center [205, 168] width 11 height 11
click at [207, 169] on input "Select an option" at bounding box center [205, 168] width 11 height 11
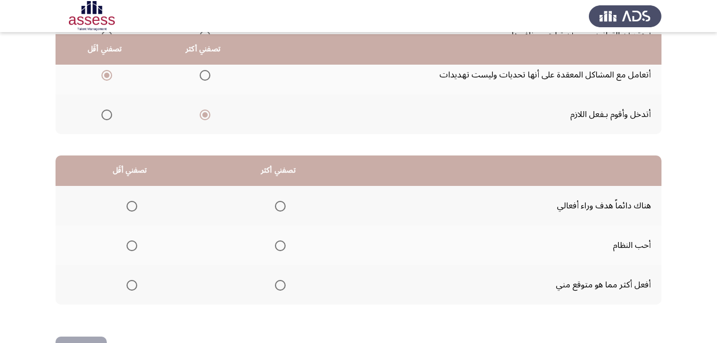
scroll to position [196, 0]
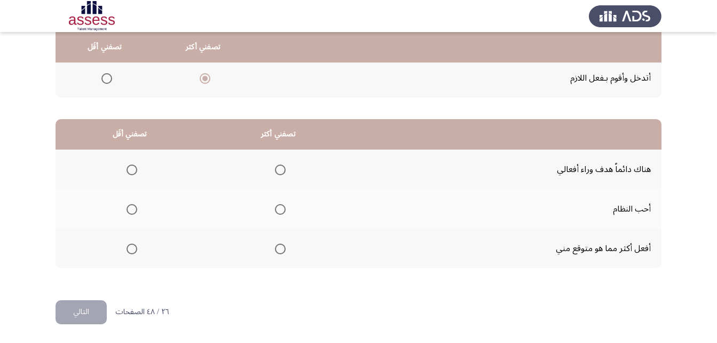
click at [278, 168] on span "Select an option" at bounding box center [280, 169] width 11 height 11
click at [278, 168] on input "Select an option" at bounding box center [280, 169] width 11 height 11
click at [128, 212] on span "Select an option" at bounding box center [132, 209] width 11 height 11
click at [128, 212] on input "Select an option" at bounding box center [132, 209] width 11 height 11
click at [85, 308] on button "التالي" at bounding box center [81, 312] width 51 height 24
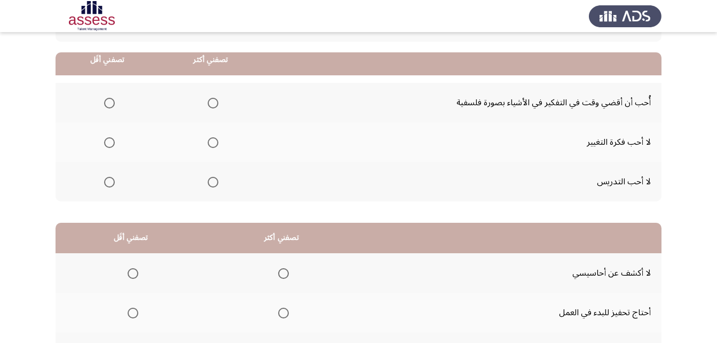
scroll to position [53, 0]
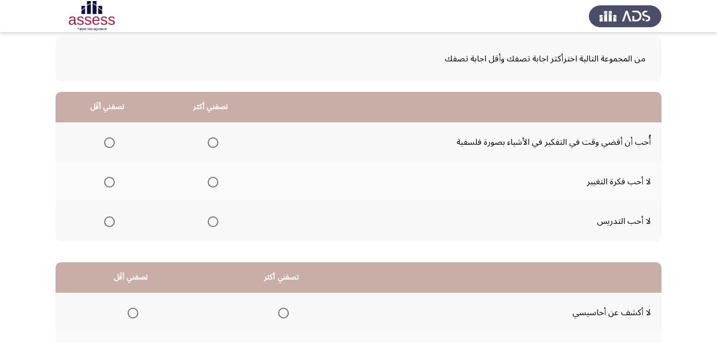
click at [210, 217] on span "Select an option" at bounding box center [213, 221] width 11 height 11
click at [210, 217] on input "Select an option" at bounding box center [213, 221] width 11 height 11
click at [106, 223] on span "Select an option" at bounding box center [109, 221] width 11 height 11
click at [106, 223] on input "Select an option" at bounding box center [109, 221] width 11 height 11
click at [200, 144] on th at bounding box center [211, 142] width 104 height 40
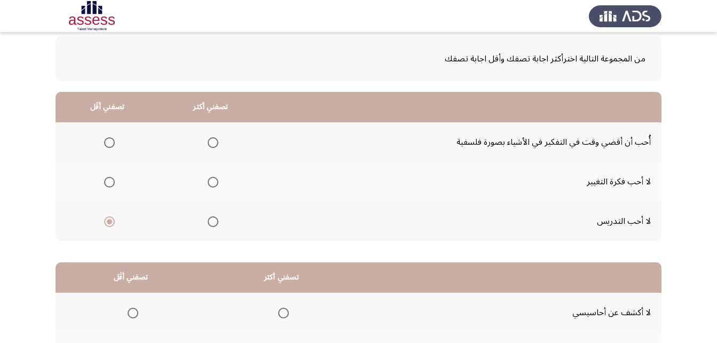
click at [203, 144] on label "Select an option" at bounding box center [210, 142] width 15 height 11
click at [208, 144] on input "Select an option" at bounding box center [213, 142] width 11 height 11
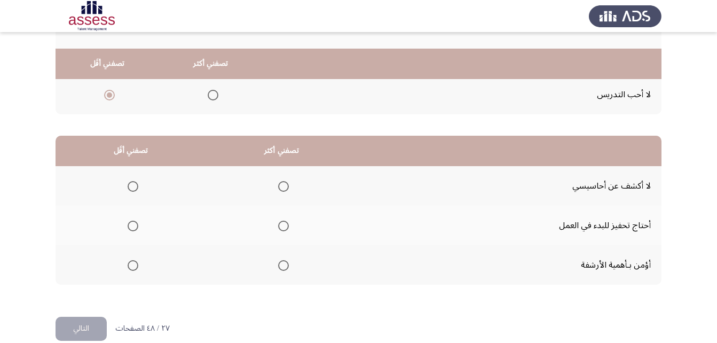
scroll to position [196, 0]
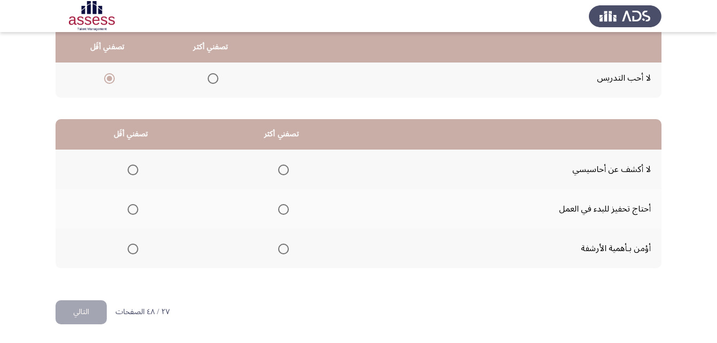
click at [283, 166] on span "Select an option" at bounding box center [283, 169] width 11 height 11
click at [283, 166] on input "Select an option" at bounding box center [283, 169] width 11 height 11
click at [279, 205] on span "Select an option" at bounding box center [283, 209] width 11 height 11
click at [279, 205] on input "Select an option" at bounding box center [283, 209] width 11 height 11
click at [136, 172] on span "Select an option" at bounding box center [133, 169] width 11 height 11
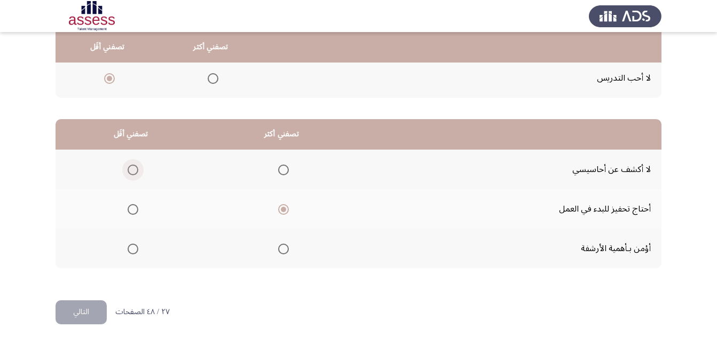
click at [136, 172] on input "Select an option" at bounding box center [133, 169] width 11 height 11
click at [91, 304] on button "التالي" at bounding box center [81, 312] width 51 height 24
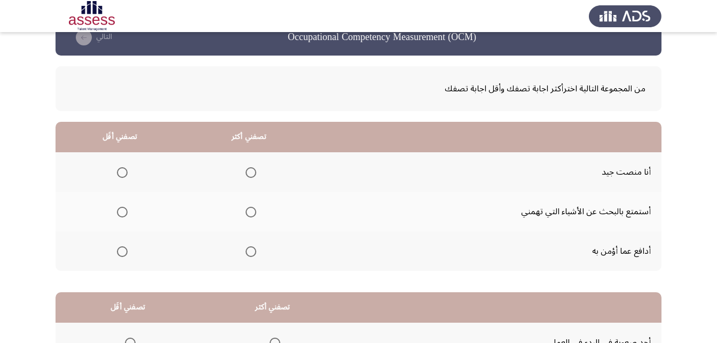
scroll to position [0, 0]
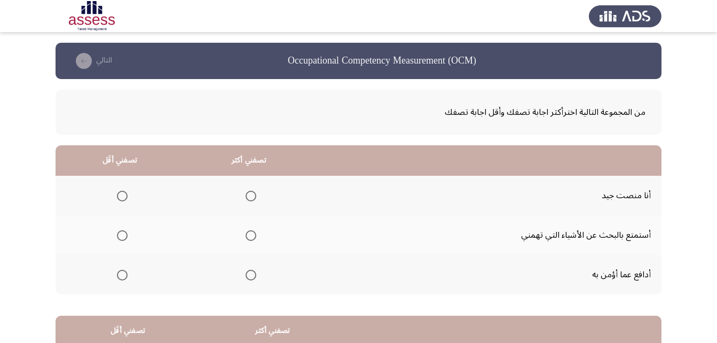
click at [255, 194] on span "Select an option" at bounding box center [251, 196] width 11 height 11
click at [255, 194] on input "Select an option" at bounding box center [251, 196] width 11 height 11
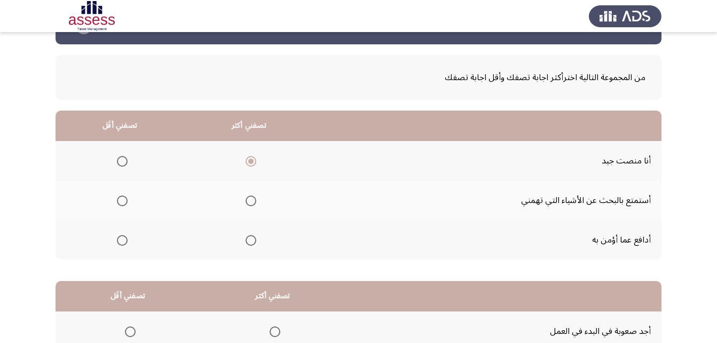
scroll to position [53, 0]
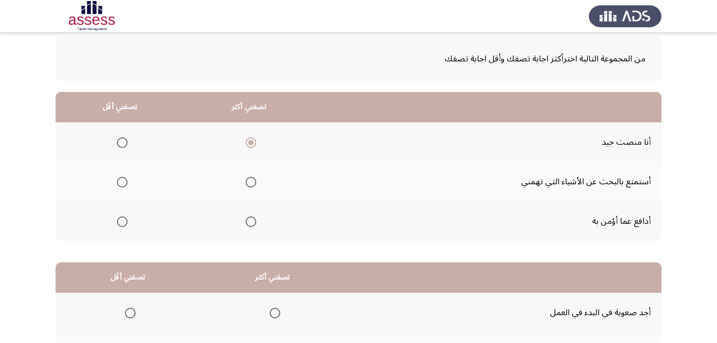
click at [256, 229] on th at bounding box center [248, 221] width 129 height 40
click at [252, 219] on span "Select an option" at bounding box center [251, 221] width 11 height 11
click at [252, 219] on input "Select an option" at bounding box center [251, 221] width 11 height 11
click at [124, 179] on span "Select an option" at bounding box center [122, 182] width 11 height 11
click at [124, 179] on input "Select an option" at bounding box center [122, 182] width 11 height 11
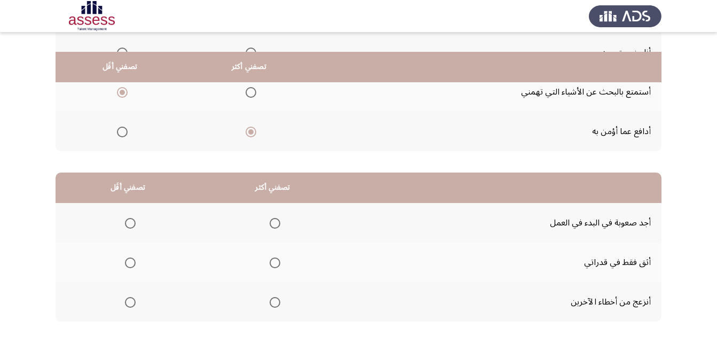
scroll to position [196, 0]
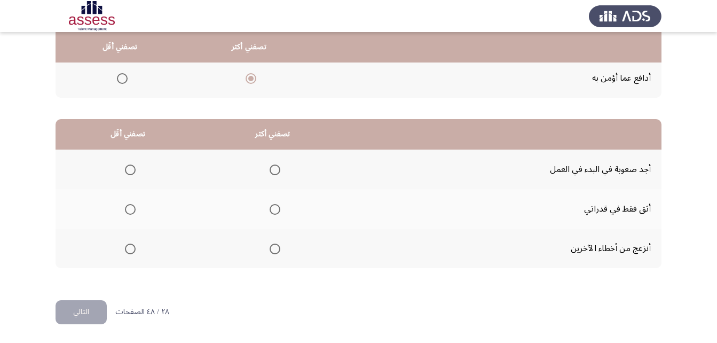
click at [276, 211] on span "Select an option" at bounding box center [275, 209] width 11 height 11
click at [276, 211] on input "Select an option" at bounding box center [275, 209] width 11 height 11
click at [129, 250] on span "Select an option" at bounding box center [130, 248] width 11 height 11
click at [129, 250] on input "Select an option" at bounding box center [130, 248] width 11 height 11
click at [93, 305] on button "التالي" at bounding box center [81, 312] width 51 height 24
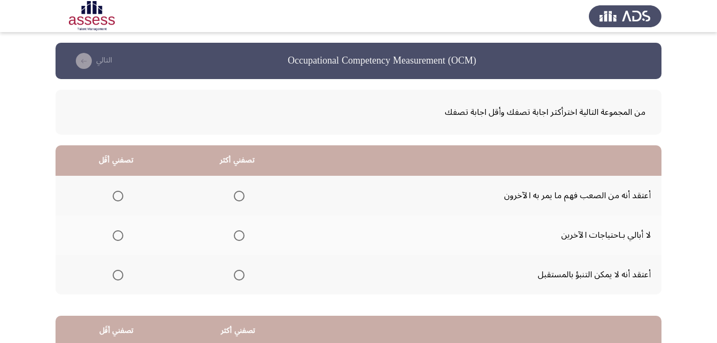
scroll to position [53, 0]
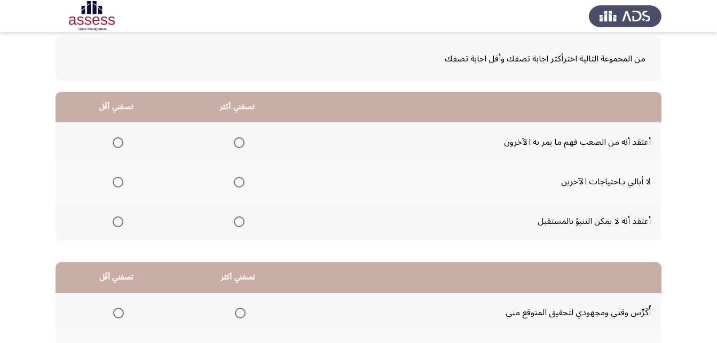
click at [234, 143] on span "Select an option" at bounding box center [239, 142] width 11 height 11
click at [234, 143] on input "Select an option" at bounding box center [239, 142] width 11 height 11
click at [123, 184] on span "Select an option" at bounding box center [118, 182] width 11 height 11
click at [123, 184] on input "Select an option" at bounding box center [118, 182] width 11 height 11
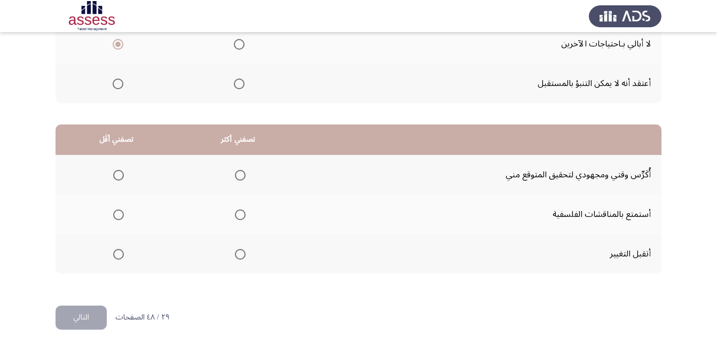
scroll to position [196, 0]
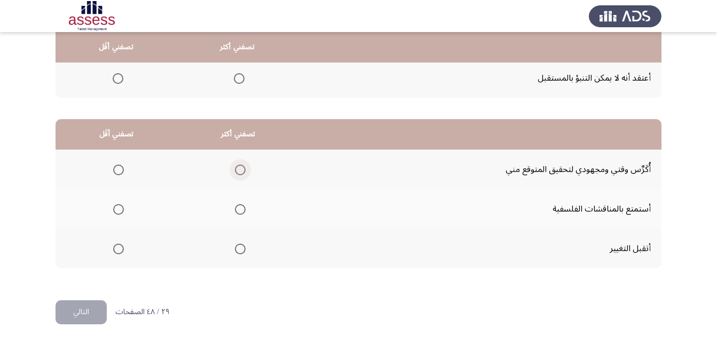
click at [238, 171] on span "Select an option" at bounding box center [240, 169] width 11 height 11
click at [238, 171] on input "Select an option" at bounding box center [240, 169] width 11 height 11
click at [117, 245] on span "Select an option" at bounding box center [118, 248] width 11 height 11
click at [117, 245] on input "Select an option" at bounding box center [118, 248] width 11 height 11
click at [94, 303] on button "التالي" at bounding box center [81, 312] width 51 height 24
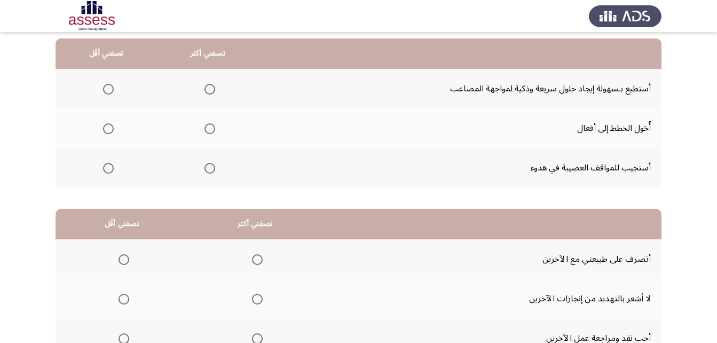
scroll to position [53, 0]
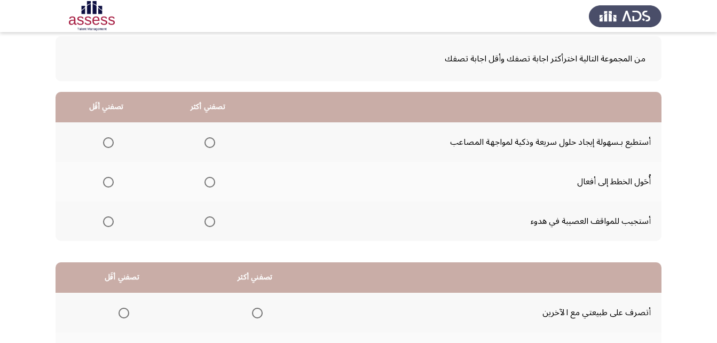
click at [200, 137] on mat-radio-button "Select an option" at bounding box center [207, 142] width 15 height 11
click at [204, 143] on span "Select an option" at bounding box center [209, 142] width 11 height 11
click at [204, 143] on input "Select an option" at bounding box center [209, 142] width 11 height 11
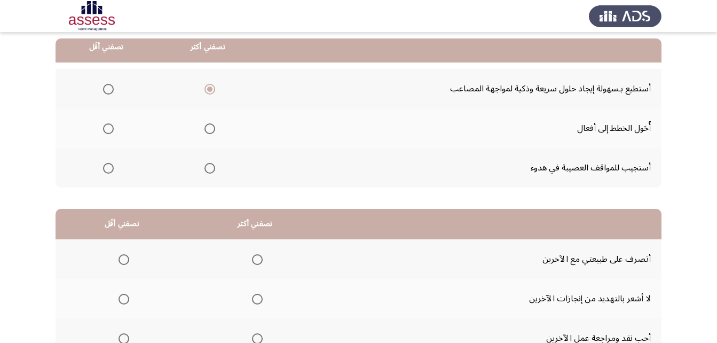
click at [107, 170] on span "Select an option" at bounding box center [108, 168] width 11 height 11
click at [107, 170] on input "Select an option" at bounding box center [108, 168] width 11 height 11
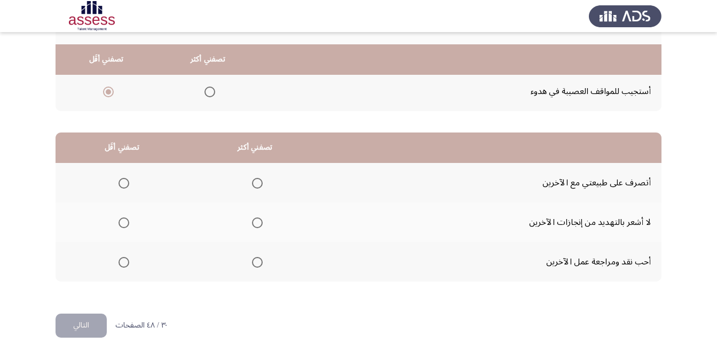
scroll to position [196, 0]
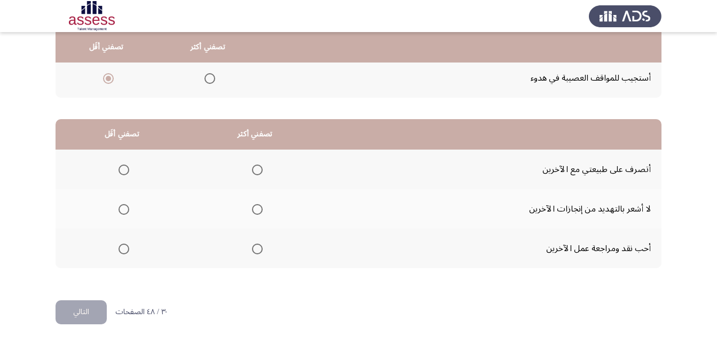
click at [256, 209] on span "Select an option" at bounding box center [257, 209] width 11 height 11
click at [256, 209] on input "Select an option" at bounding box center [257, 209] width 11 height 11
click at [126, 168] on span "Select an option" at bounding box center [124, 169] width 11 height 11
click at [126, 168] on input "Select an option" at bounding box center [124, 169] width 11 height 11
click at [94, 314] on button "التالي" at bounding box center [81, 312] width 51 height 24
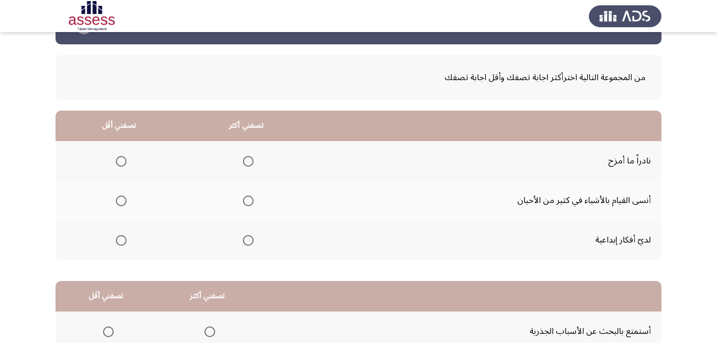
scroll to position [53, 0]
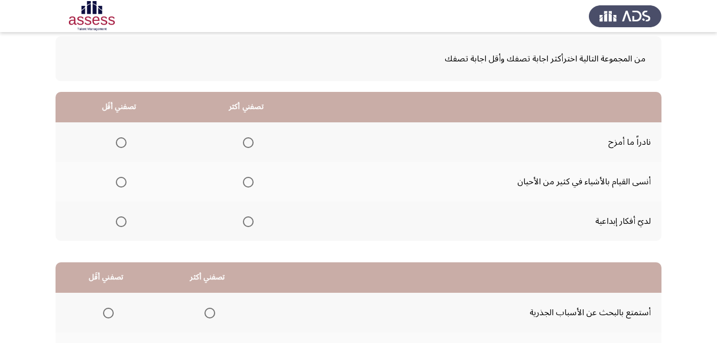
click at [246, 223] on span "Select an option" at bounding box center [248, 221] width 11 height 11
click at [246, 223] on input "Select an option" at bounding box center [248, 221] width 11 height 11
click at [128, 178] on th at bounding box center [119, 182] width 127 height 40
click at [126, 179] on span "Select an option" at bounding box center [121, 182] width 11 height 11
click at [126, 179] on input "Select an option" at bounding box center [121, 182] width 11 height 11
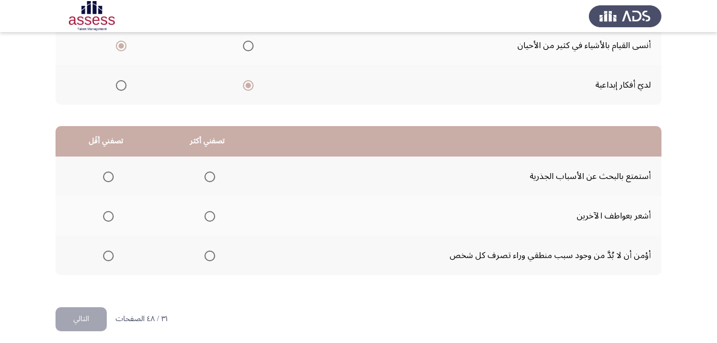
scroll to position [196, 0]
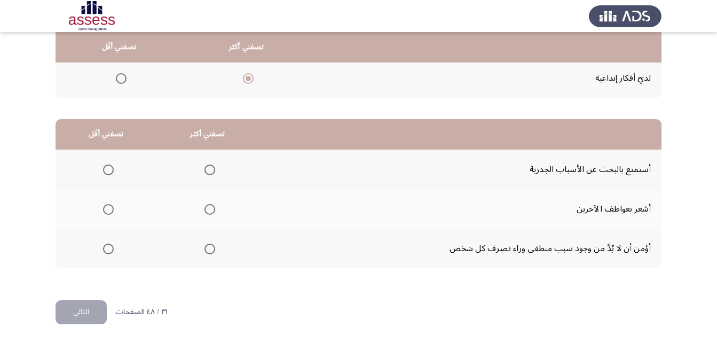
click at [208, 170] on span "Select an option" at bounding box center [209, 169] width 11 height 11
click at [208, 170] on input "Select an option" at bounding box center [209, 169] width 11 height 11
click at [108, 252] on span "Select an option" at bounding box center [108, 248] width 11 height 11
click at [108, 252] on input "Select an option" at bounding box center [108, 248] width 11 height 11
click at [92, 304] on button "التالي" at bounding box center [81, 312] width 51 height 24
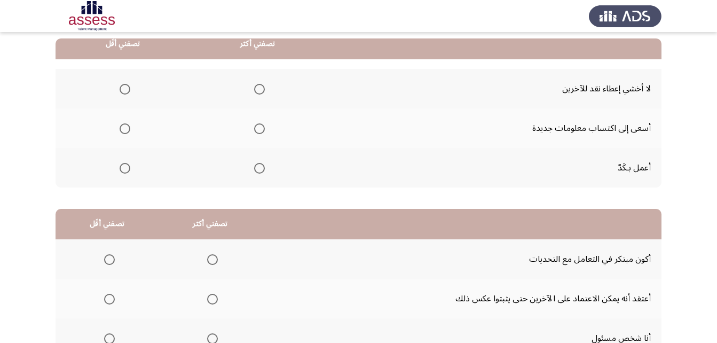
scroll to position [53, 0]
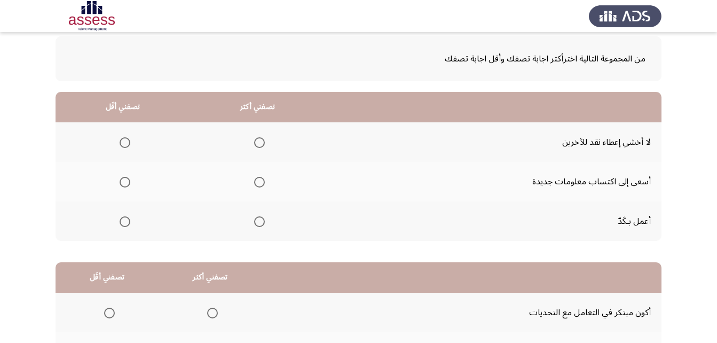
click at [259, 143] on span "Select an option" at bounding box center [259, 143] width 0 height 0
click at [259, 142] on input "Select an option" at bounding box center [259, 142] width 11 height 11
click at [257, 185] on span "Select an option" at bounding box center [259, 182] width 11 height 11
click at [257, 185] on input "Select an option" at bounding box center [259, 182] width 11 height 11
click at [125, 224] on span "Select an option" at bounding box center [125, 221] width 11 height 11
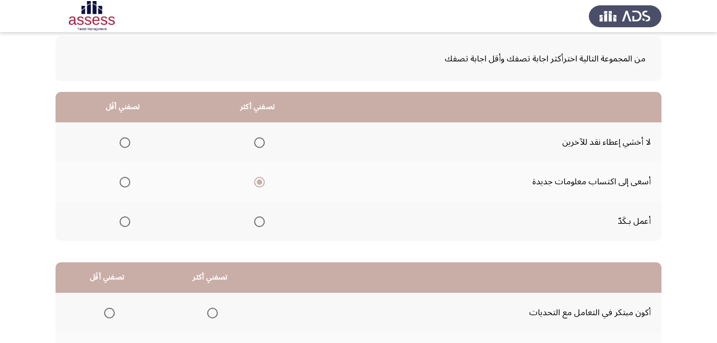
click at [125, 224] on input "Select an option" at bounding box center [125, 221] width 11 height 11
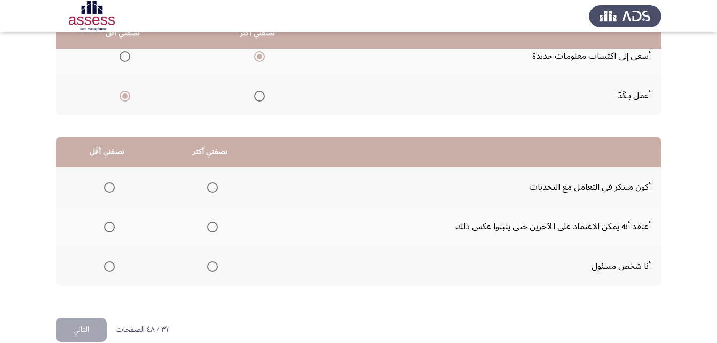
scroll to position [196, 0]
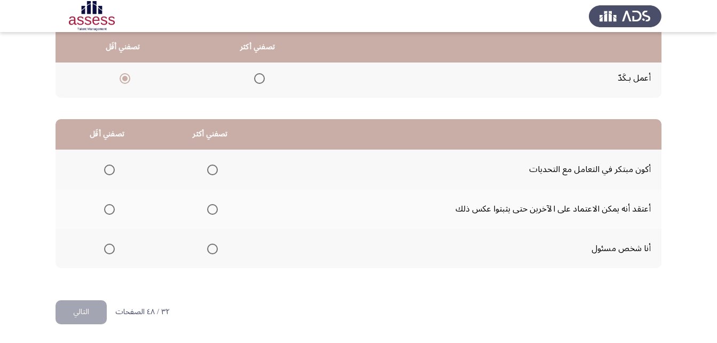
click at [214, 249] on span "Select an option" at bounding box center [212, 248] width 11 height 11
click at [214, 249] on input "Select an option" at bounding box center [212, 248] width 11 height 11
click at [112, 172] on span "Select an option" at bounding box center [109, 169] width 11 height 11
click at [112, 172] on input "Select an option" at bounding box center [109, 169] width 11 height 11
click at [96, 309] on button "التالي" at bounding box center [81, 312] width 51 height 24
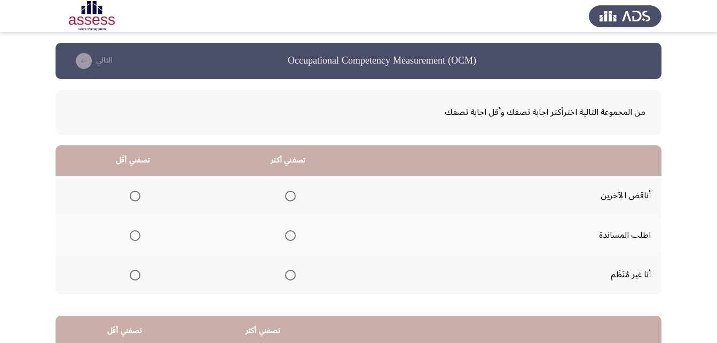
scroll to position [53, 0]
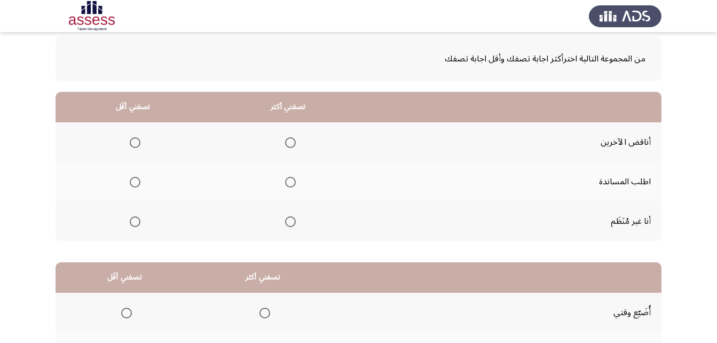
click at [288, 185] on span "Select an option" at bounding box center [290, 182] width 11 height 11
click at [288, 185] on input "Select an option" at bounding box center [290, 182] width 11 height 11
click at [135, 138] on span "Select an option" at bounding box center [135, 142] width 11 height 11
click at [135, 138] on input "Select an option" at bounding box center [135, 142] width 11 height 11
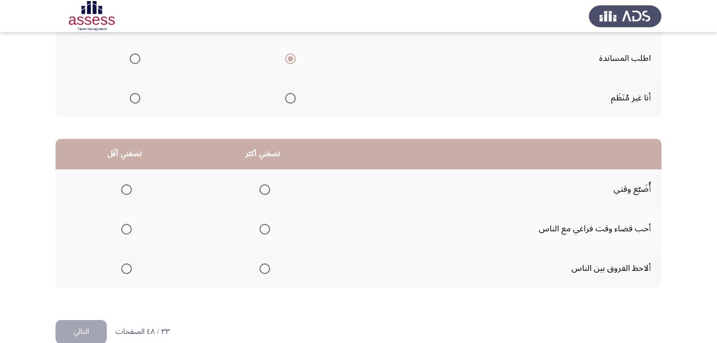
scroll to position [196, 0]
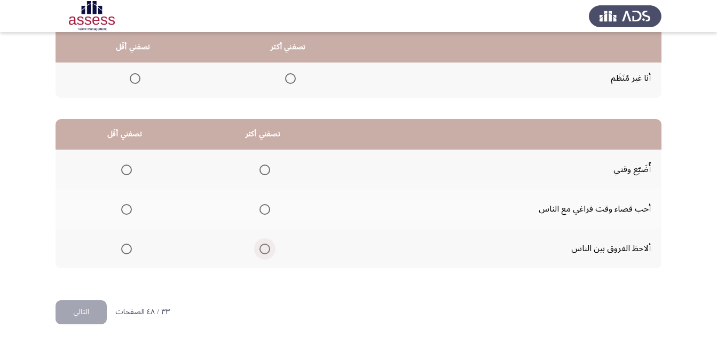
click at [259, 250] on span "Select an option" at bounding box center [264, 248] width 11 height 11
click at [259, 250] on input "Select an option" at bounding box center [264, 248] width 11 height 11
click at [130, 208] on span "Select an option" at bounding box center [126, 209] width 11 height 11
click at [130, 208] on input "Select an option" at bounding box center [126, 209] width 11 height 11
click at [93, 308] on button "التالي" at bounding box center [81, 312] width 51 height 24
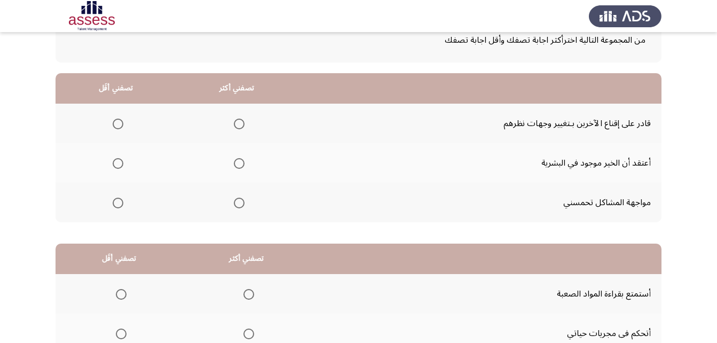
scroll to position [53, 0]
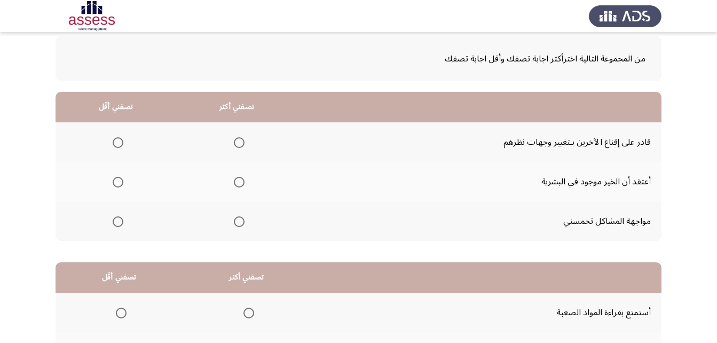
click at [242, 140] on th at bounding box center [236, 142] width 121 height 40
click at [240, 140] on span "Select an option" at bounding box center [239, 142] width 11 height 11
click at [240, 140] on input "Select an option" at bounding box center [239, 142] width 11 height 11
click at [116, 223] on span "Select an option" at bounding box center [118, 221] width 11 height 11
click at [116, 223] on input "Select an option" at bounding box center [118, 221] width 11 height 11
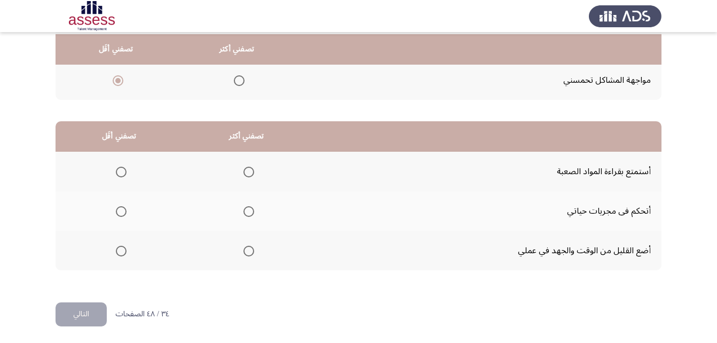
scroll to position [196, 0]
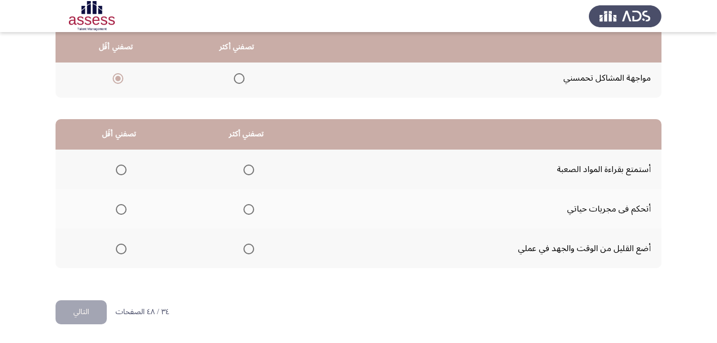
click at [249, 169] on span "Select an option" at bounding box center [248, 169] width 11 height 11
click at [249, 169] on input "Select an option" at bounding box center [248, 169] width 11 height 11
click at [249, 242] on mat-radio-group "Select an option" at bounding box center [246, 248] width 15 height 18
click at [129, 207] on th at bounding box center [120, 209] width 128 height 40
click at [128, 207] on th at bounding box center [120, 209] width 128 height 40
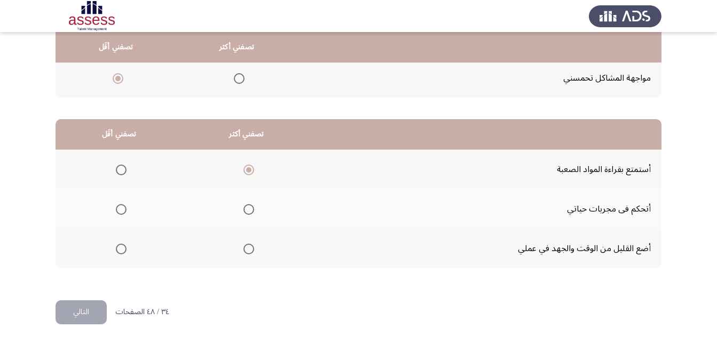
click at [124, 208] on span "Select an option" at bounding box center [121, 209] width 11 height 11
click at [124, 208] on input "Select an option" at bounding box center [121, 209] width 11 height 11
click at [91, 312] on button "التالي" at bounding box center [81, 312] width 51 height 24
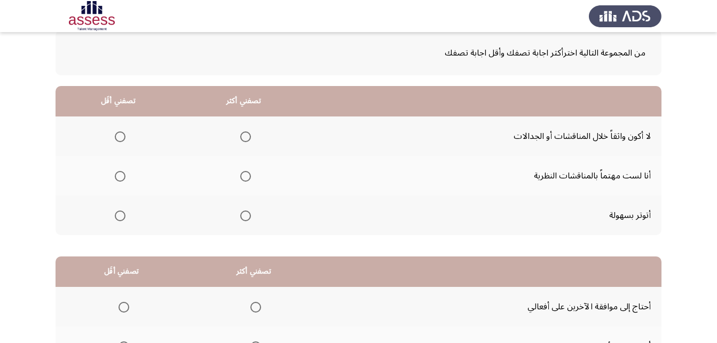
scroll to position [53, 0]
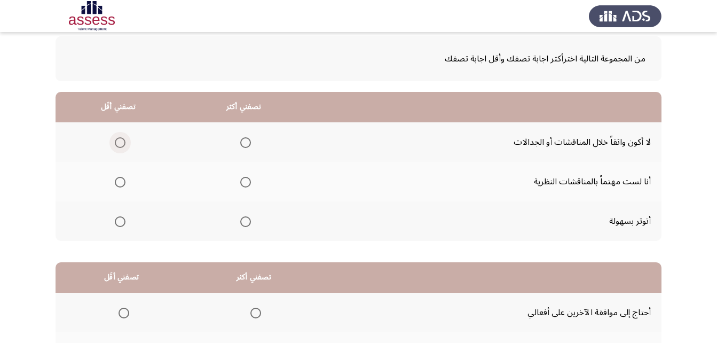
click at [115, 146] on span "Select an option" at bounding box center [120, 142] width 11 height 11
click at [115, 146] on input "Select an option" at bounding box center [120, 142] width 11 height 11
click at [241, 185] on span "Select an option" at bounding box center [245, 182] width 11 height 11
click at [241, 185] on input "Select an option" at bounding box center [245, 182] width 11 height 11
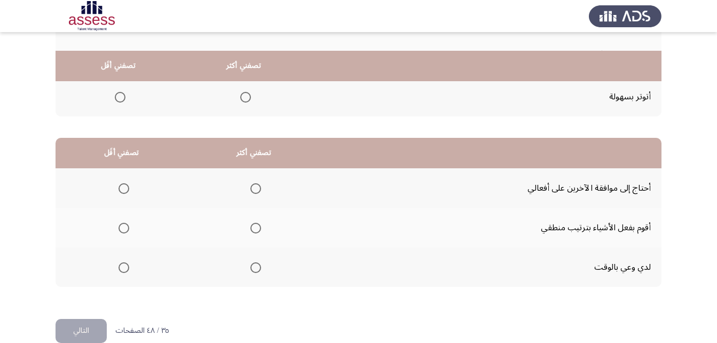
scroll to position [196, 0]
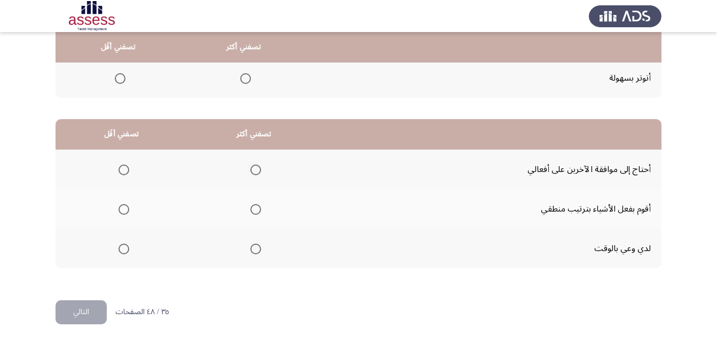
click at [257, 208] on span "Select an option" at bounding box center [255, 209] width 11 height 11
click at [257, 208] on input "Select an option" at bounding box center [255, 209] width 11 height 11
click at [127, 249] on span "Select an option" at bounding box center [124, 248] width 11 height 11
click at [127, 249] on input "Select an option" at bounding box center [124, 248] width 11 height 11
click at [93, 308] on button "التالي" at bounding box center [81, 312] width 51 height 24
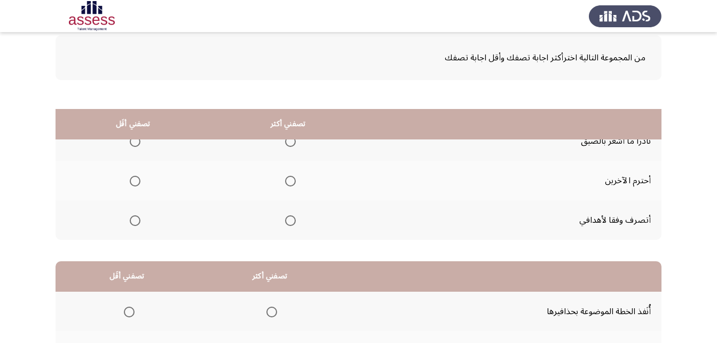
scroll to position [53, 0]
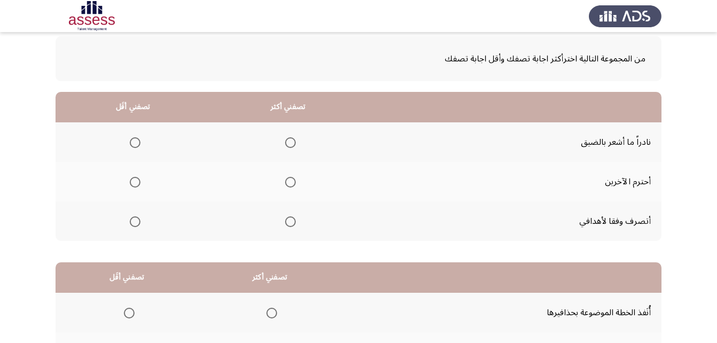
click at [290, 175] on mat-radio-group "Select an option" at bounding box center [288, 181] width 15 height 18
click at [290, 181] on span "Select an option" at bounding box center [290, 182] width 11 height 11
click at [290, 181] on input "Select an option" at bounding box center [290, 182] width 11 height 11
click at [291, 219] on span "Select an option" at bounding box center [290, 221] width 11 height 11
click at [291, 219] on input "Select an option" at bounding box center [290, 221] width 11 height 11
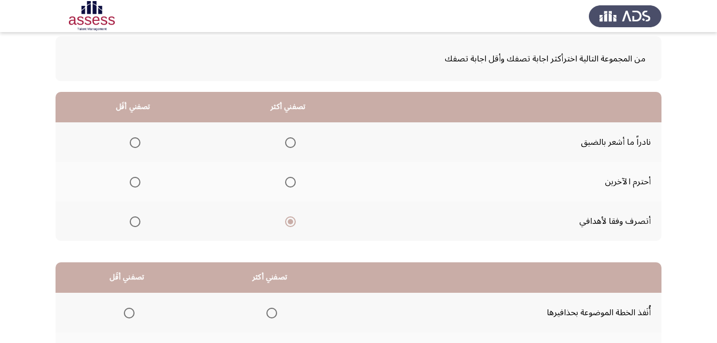
click at [140, 181] on th at bounding box center [133, 182] width 155 height 40
click at [136, 181] on span "Select an option" at bounding box center [135, 182] width 11 height 11
click at [136, 181] on input "Select an option" at bounding box center [135, 182] width 11 height 11
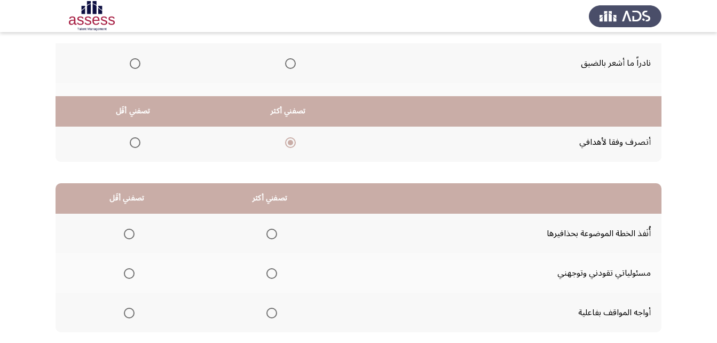
scroll to position [196, 0]
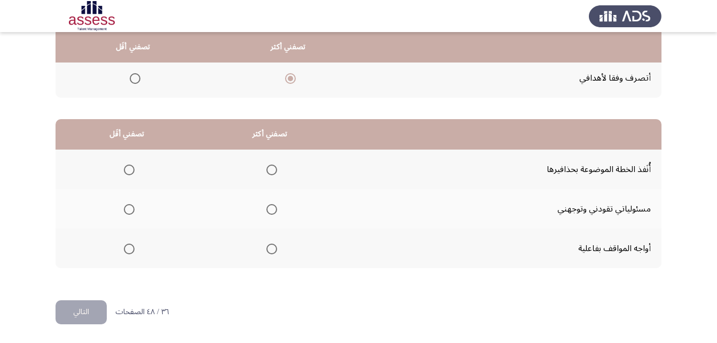
click at [272, 207] on span "Select an option" at bounding box center [271, 209] width 11 height 11
click at [272, 207] on input "Select an option" at bounding box center [271, 209] width 11 height 11
click at [272, 244] on span "Select an option" at bounding box center [271, 248] width 11 height 11
click at [272, 244] on input "Select an option" at bounding box center [271, 248] width 11 height 11
click at [131, 210] on span "Select an option" at bounding box center [129, 209] width 11 height 11
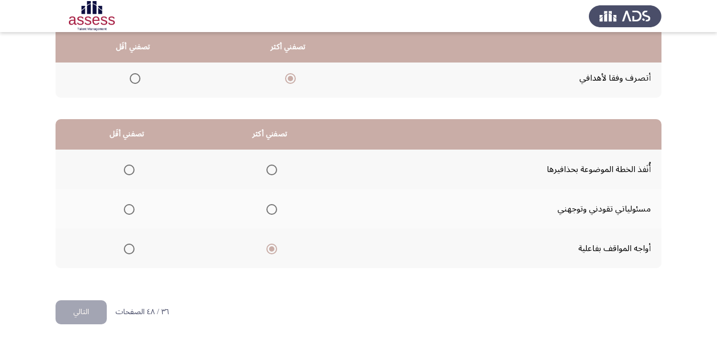
click at [131, 210] on input "Select an option" at bounding box center [129, 209] width 11 height 11
click at [86, 310] on button "التالي" at bounding box center [81, 312] width 51 height 24
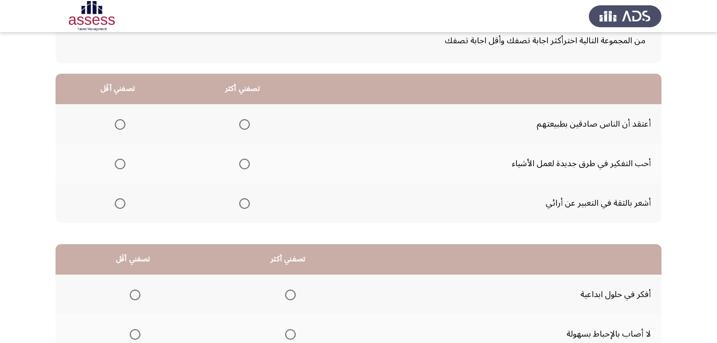
scroll to position [53, 0]
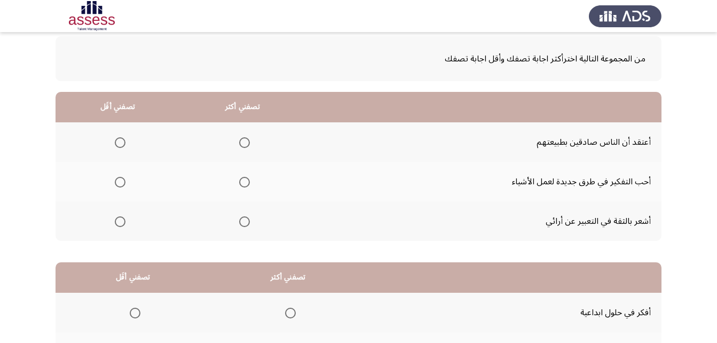
click at [246, 181] on span "Select an option" at bounding box center [244, 182] width 11 height 11
click at [246, 181] on input "Select an option" at bounding box center [244, 182] width 11 height 11
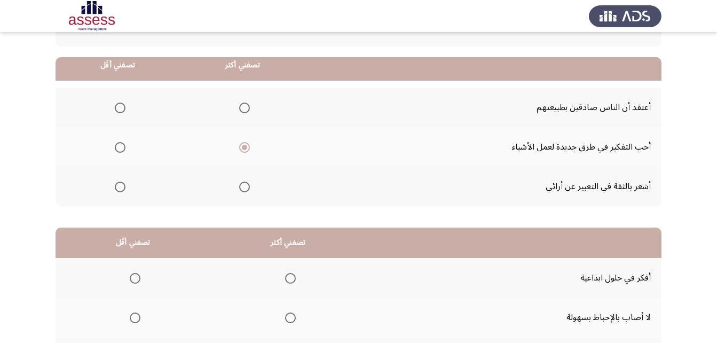
scroll to position [107, 0]
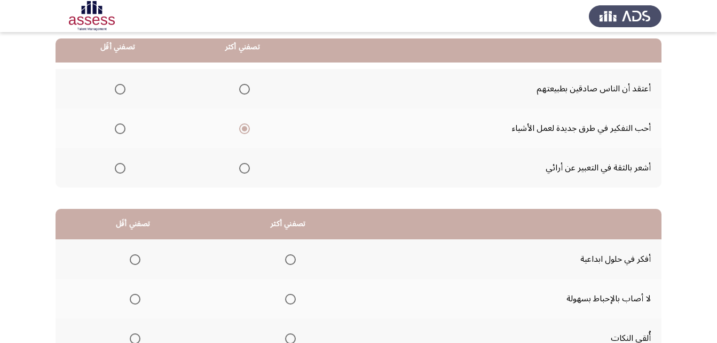
click at [124, 169] on span "Select an option" at bounding box center [120, 168] width 11 height 11
click at [124, 169] on input "Select an option" at bounding box center [120, 168] width 11 height 11
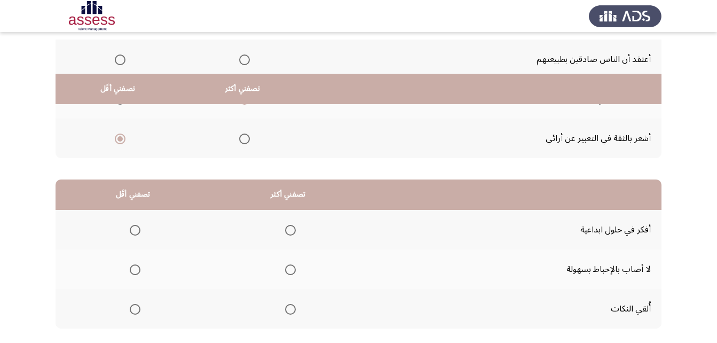
scroll to position [196, 0]
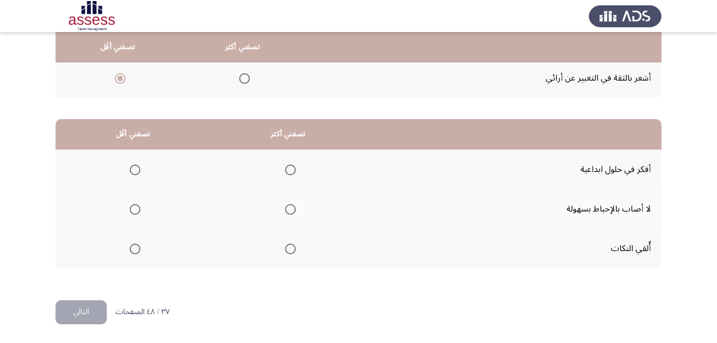
click at [281, 167] on label "Select an option" at bounding box center [288, 169] width 15 height 11
click at [285, 167] on input "Select an option" at bounding box center [290, 169] width 11 height 11
click at [135, 207] on span "Select an option" at bounding box center [135, 209] width 11 height 11
click at [135, 207] on input "Select an option" at bounding box center [135, 209] width 11 height 11
click at [89, 310] on button "التالي" at bounding box center [81, 312] width 51 height 24
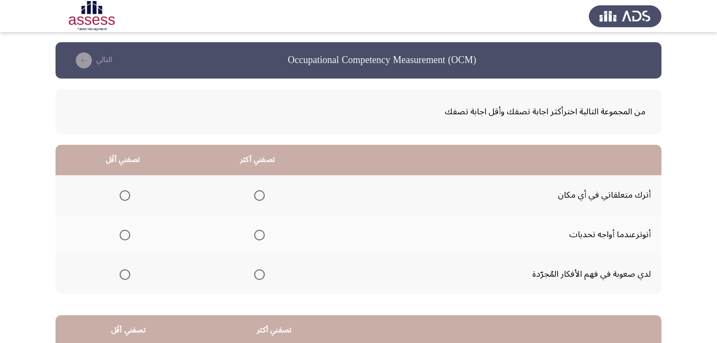
scroll to position [0, 0]
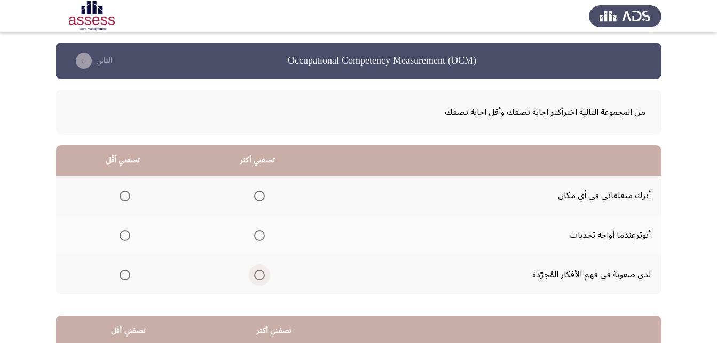
click at [258, 274] on span "Select an option" at bounding box center [259, 275] width 11 height 11
click at [258, 274] on input "Select an option" at bounding box center [259, 275] width 11 height 11
click at [124, 236] on span "Select an option" at bounding box center [125, 235] width 11 height 11
click at [124, 236] on input "Select an option" at bounding box center [125, 235] width 11 height 11
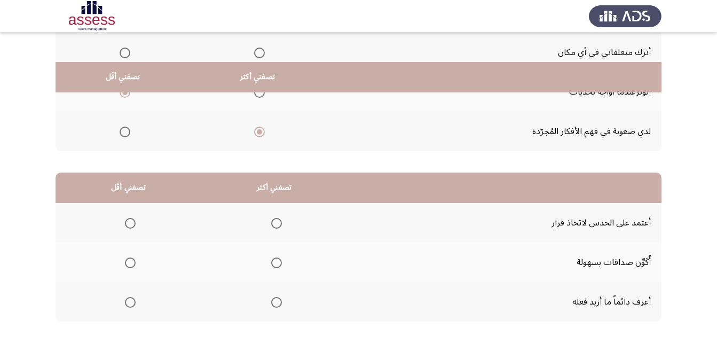
scroll to position [196, 0]
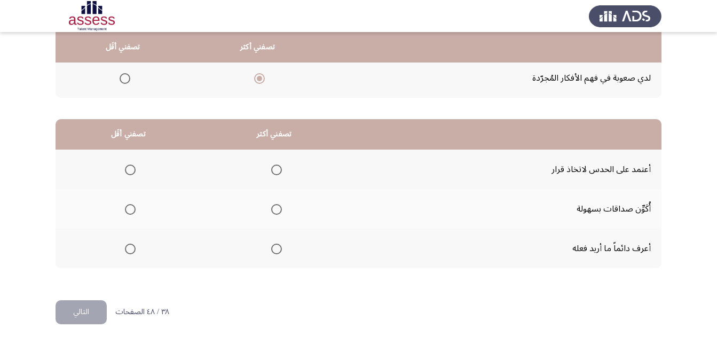
click at [280, 248] on span "Select an option" at bounding box center [276, 248] width 11 height 11
click at [280, 248] on input "Select an option" at bounding box center [276, 248] width 11 height 11
click at [127, 214] on span "Select an option" at bounding box center [130, 209] width 11 height 11
click at [127, 214] on input "Select an option" at bounding box center [130, 209] width 11 height 11
click at [89, 314] on button "التالي" at bounding box center [81, 312] width 51 height 24
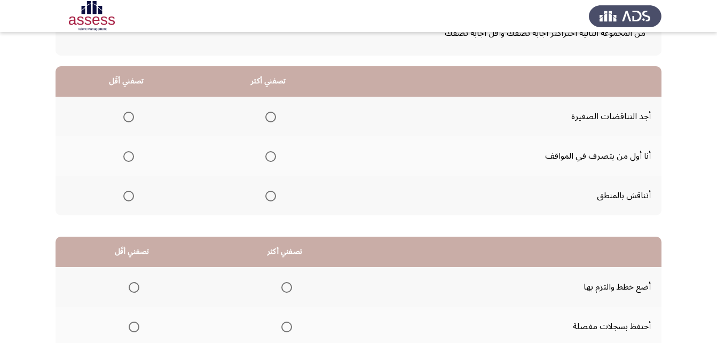
scroll to position [53, 0]
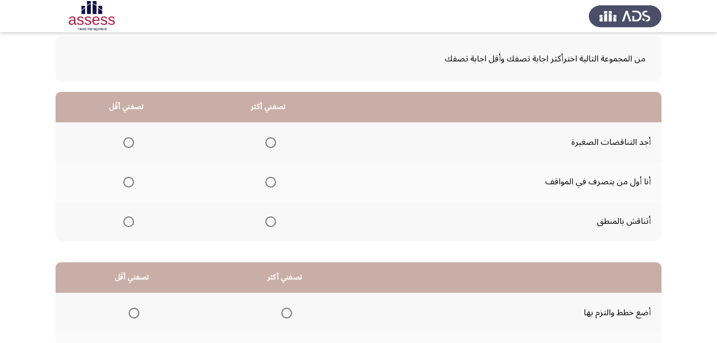
click at [272, 219] on span "Select an option" at bounding box center [270, 221] width 11 height 11
click at [272, 219] on input "Select an option" at bounding box center [270, 221] width 11 height 11
click at [127, 140] on span "Select an option" at bounding box center [128, 142] width 11 height 11
click at [127, 140] on input "Select an option" at bounding box center [128, 142] width 11 height 11
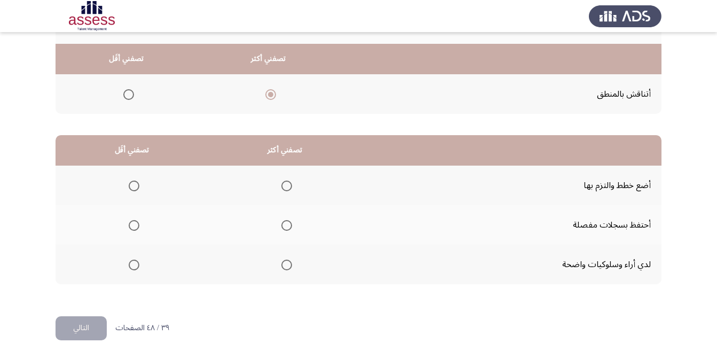
scroll to position [196, 0]
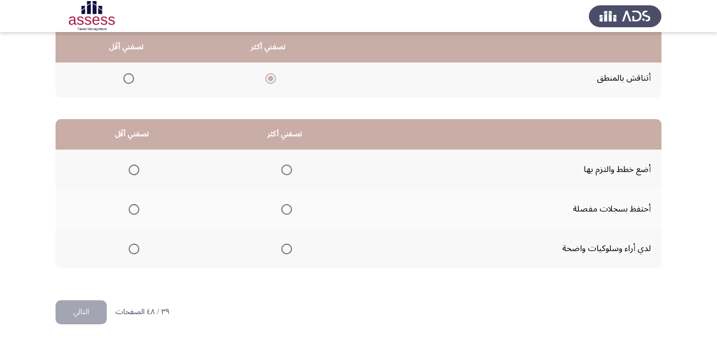
click at [289, 172] on span "Select an option" at bounding box center [286, 169] width 11 height 11
click at [289, 172] on input "Select an option" at bounding box center [286, 169] width 11 height 11
click at [139, 248] on th at bounding box center [132, 248] width 153 height 40
click at [141, 247] on th at bounding box center [132, 248] width 153 height 40
click at [138, 250] on span "Select an option" at bounding box center [134, 248] width 11 height 11
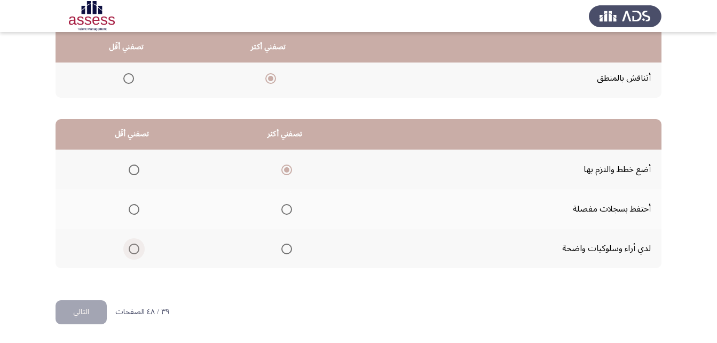
click at [138, 250] on input "Select an option" at bounding box center [134, 248] width 11 height 11
click at [100, 309] on button "التالي" at bounding box center [81, 312] width 51 height 24
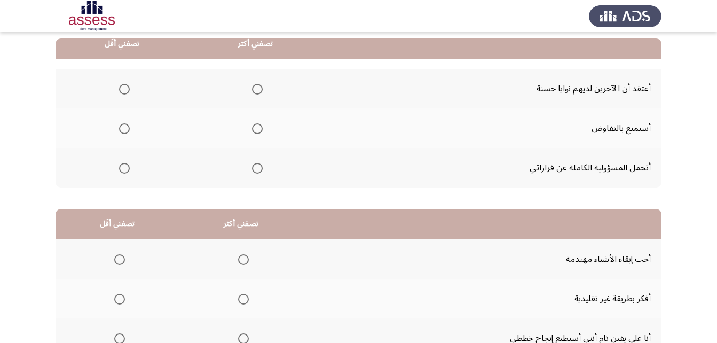
scroll to position [53, 0]
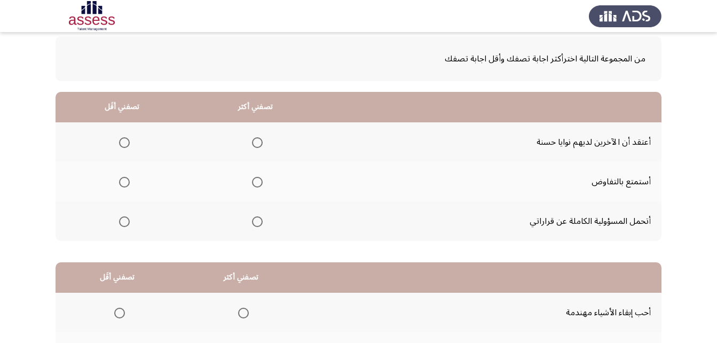
click at [259, 177] on span "Select an option" at bounding box center [257, 182] width 11 height 11
click at [259, 177] on input "Select an option" at bounding box center [257, 182] width 11 height 11
click at [130, 224] on th at bounding box center [122, 221] width 133 height 40
click at [124, 222] on span "Select an option" at bounding box center [124, 222] width 0 height 0
click at [124, 222] on input "Select an option" at bounding box center [124, 221] width 11 height 11
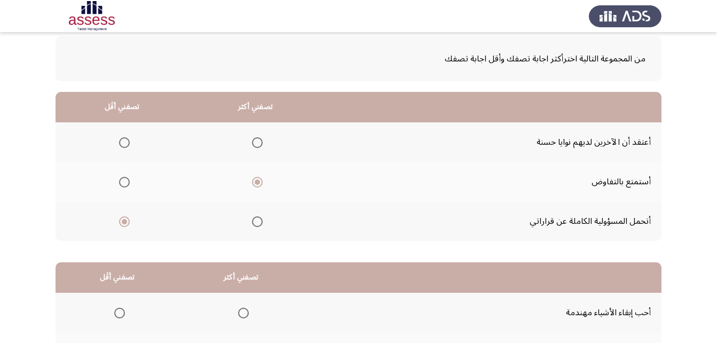
click at [257, 214] on mat-radio-group "Select an option" at bounding box center [255, 221] width 15 height 18
click at [257, 218] on span "Select an option" at bounding box center [257, 221] width 11 height 11
click at [257, 218] on input "Select an option" at bounding box center [257, 221] width 11 height 11
click at [126, 180] on span "Select an option" at bounding box center [124, 182] width 11 height 11
click at [126, 180] on input "Select an option" at bounding box center [124, 182] width 11 height 11
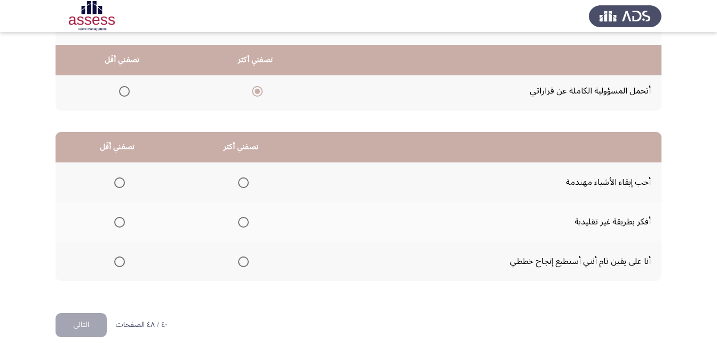
scroll to position [196, 0]
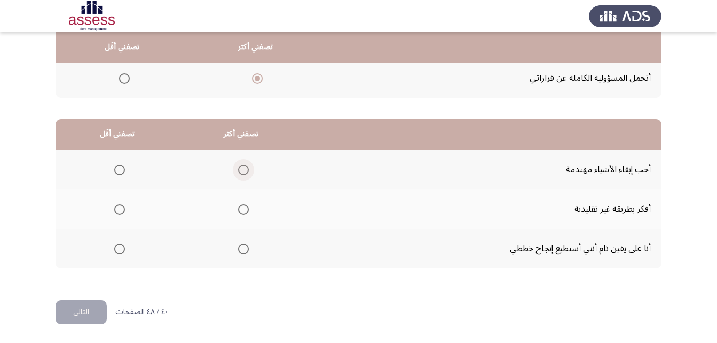
click at [245, 166] on span "Select an option" at bounding box center [243, 169] width 11 height 11
click at [245, 166] on input "Select an option" at bounding box center [243, 169] width 11 height 11
click at [240, 204] on span "Select an option" at bounding box center [243, 209] width 11 height 11
click at [240, 204] on input "Select an option" at bounding box center [243, 209] width 11 height 11
click at [116, 253] on span "Select an option" at bounding box center [119, 248] width 11 height 11
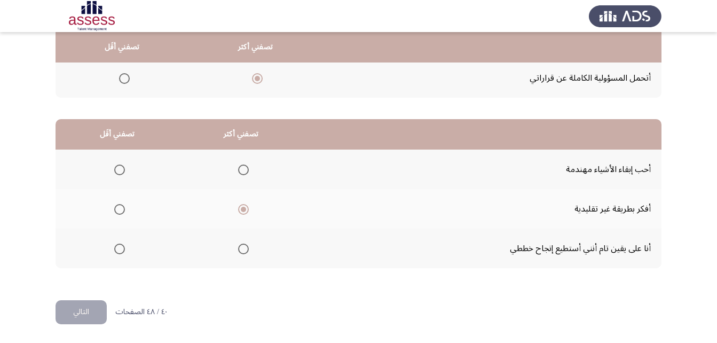
click at [116, 253] on input "Select an option" at bounding box center [119, 248] width 11 height 11
click at [238, 243] on span "Select an option" at bounding box center [243, 248] width 11 height 11
click at [238, 243] on input "Select an option" at bounding box center [243, 248] width 11 height 11
click at [118, 210] on span "Select an option" at bounding box center [119, 209] width 11 height 11
click at [118, 210] on input "Select an option" at bounding box center [119, 209] width 11 height 11
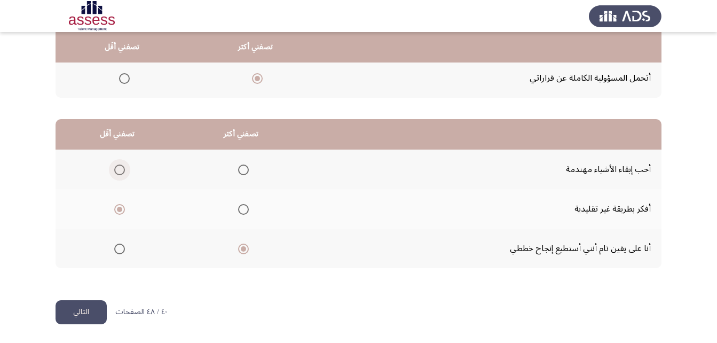
click at [116, 172] on span "Select an option" at bounding box center [119, 169] width 11 height 11
click at [116, 172] on input "Select an option" at bounding box center [119, 169] width 11 height 11
click at [94, 309] on button "التالي" at bounding box center [81, 312] width 51 height 24
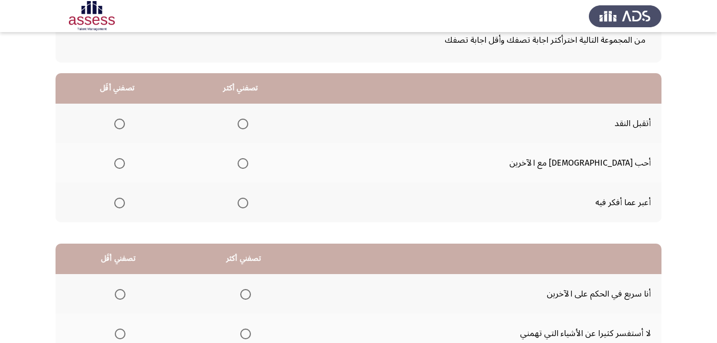
scroll to position [53, 0]
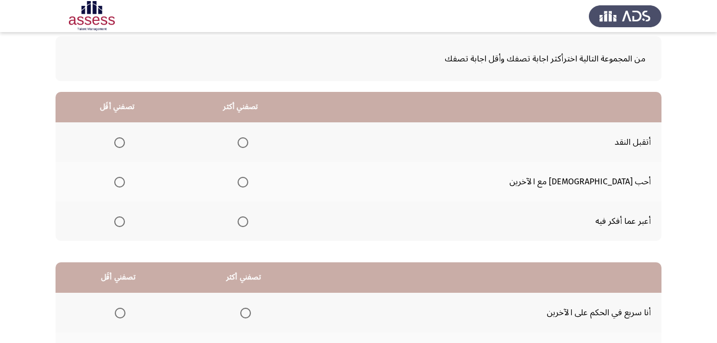
click at [125, 141] on span "Select an option" at bounding box center [119, 142] width 11 height 11
click at [125, 141] on input "Select an option" at bounding box center [119, 142] width 11 height 11
click at [248, 140] on span "Select an option" at bounding box center [243, 142] width 11 height 11
click at [248, 140] on input "Select an option" at bounding box center [243, 142] width 11 height 11
click at [125, 225] on span "Select an option" at bounding box center [119, 221] width 11 height 11
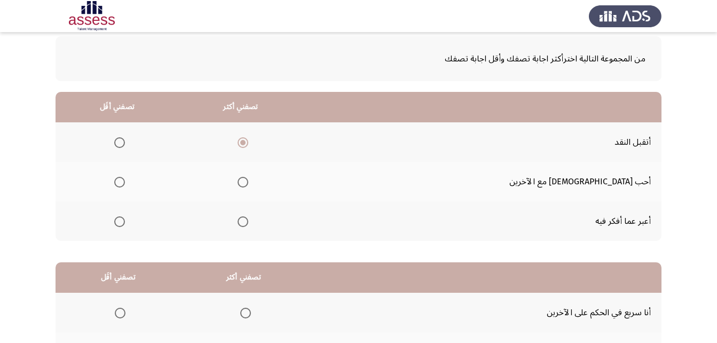
click at [125, 225] on input "Select an option" at bounding box center [119, 221] width 11 height 11
click at [248, 220] on span "Select an option" at bounding box center [243, 221] width 11 height 11
click at [248, 220] on input "Select an option" at bounding box center [243, 221] width 11 height 11
click at [125, 141] on span "Select an option" at bounding box center [119, 142] width 11 height 11
click at [125, 141] on input "Select an option" at bounding box center [119, 142] width 11 height 11
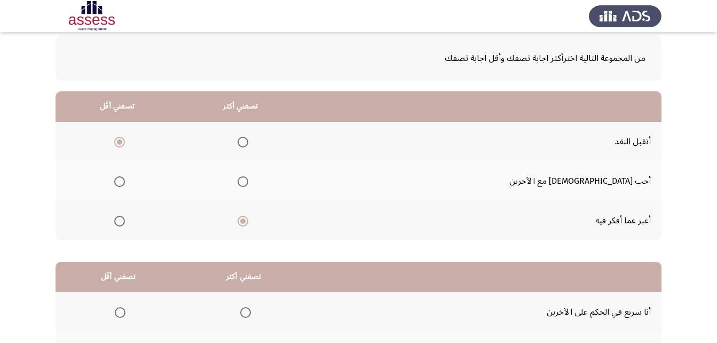
scroll to position [196, 0]
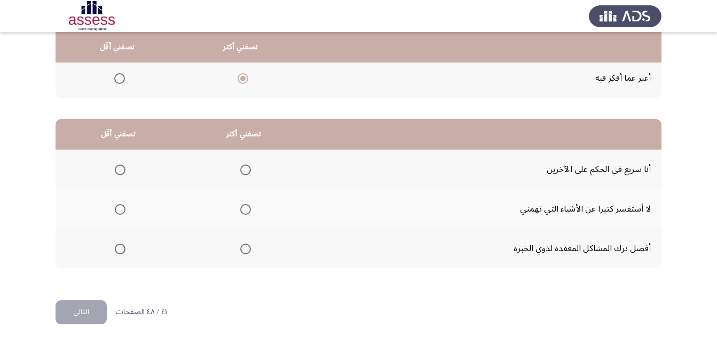
click at [125, 245] on span "Select an option" at bounding box center [120, 248] width 11 height 11
click at [125, 245] on input "Select an option" at bounding box center [120, 248] width 11 height 11
click at [247, 167] on span "Select an option" at bounding box center [245, 169] width 11 height 11
click at [247, 167] on input "Select an option" at bounding box center [245, 169] width 11 height 11
click at [101, 306] on button "التالي" at bounding box center [81, 312] width 51 height 24
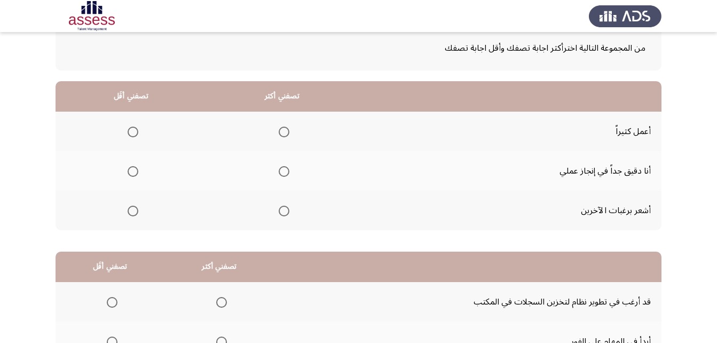
scroll to position [53, 0]
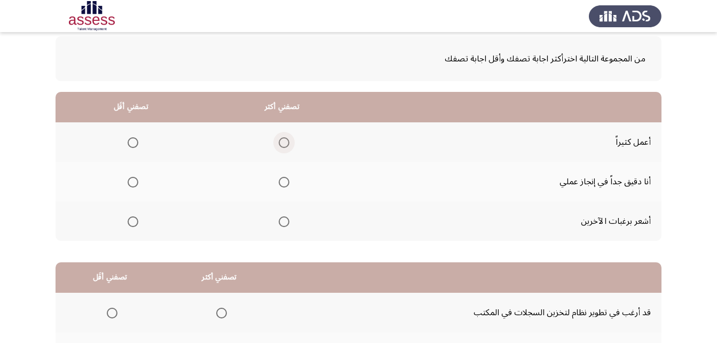
click at [280, 144] on span "Select an option" at bounding box center [284, 142] width 11 height 11
click at [280, 144] on input "Select an option" at bounding box center [284, 142] width 11 height 11
click at [280, 183] on span "Select an option" at bounding box center [284, 182] width 11 height 11
click at [280, 183] on input "Select an option" at bounding box center [284, 182] width 11 height 11
click at [135, 144] on span "Select an option" at bounding box center [133, 142] width 11 height 11
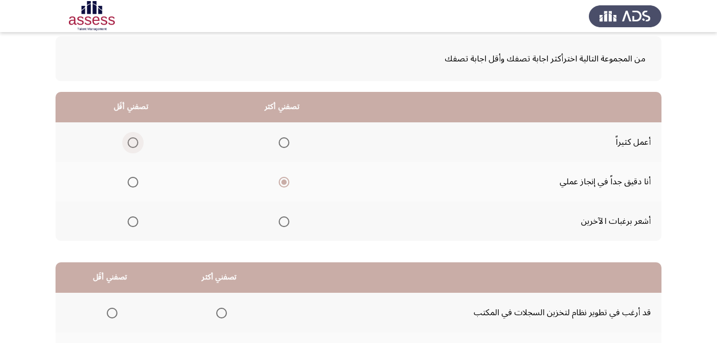
click at [135, 144] on input "Select an option" at bounding box center [133, 142] width 11 height 11
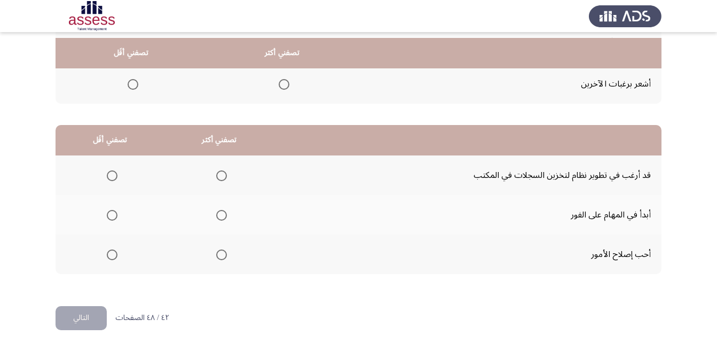
scroll to position [196, 0]
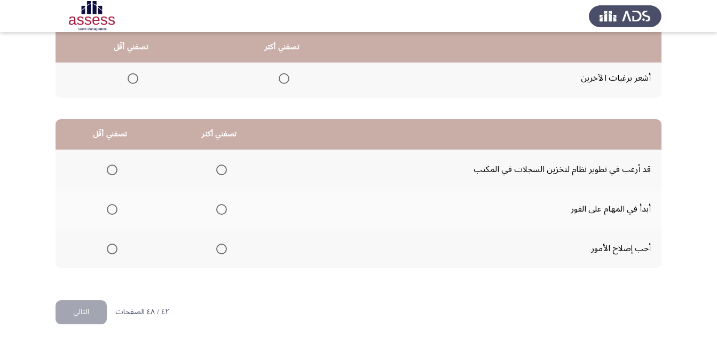
click at [219, 207] on span "Select an option" at bounding box center [221, 209] width 11 height 11
click at [219, 207] on input "Select an option" at bounding box center [221, 209] width 11 height 11
click at [114, 250] on span "Select an option" at bounding box center [112, 248] width 11 height 11
click at [114, 250] on input "Select an option" at bounding box center [112, 248] width 11 height 11
click at [100, 306] on button "التالي" at bounding box center [81, 312] width 51 height 24
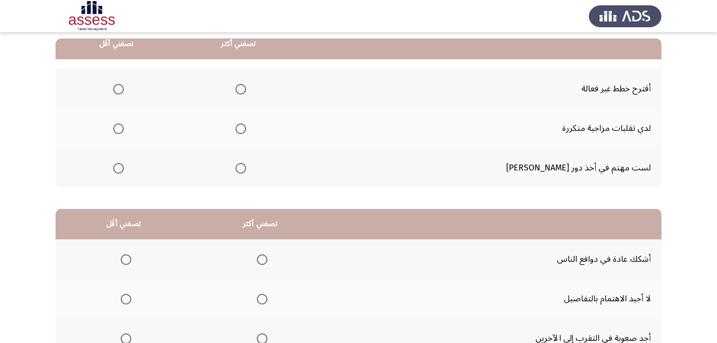
scroll to position [53, 0]
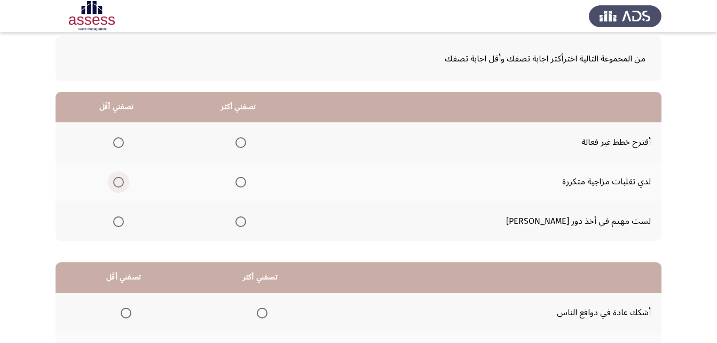
click at [124, 183] on span "Select an option" at bounding box center [118, 182] width 11 height 11
click at [124, 183] on input "Select an option" at bounding box center [118, 182] width 11 height 11
click at [246, 224] on span "Select an option" at bounding box center [240, 221] width 11 height 11
click at [246, 224] on input "Select an option" at bounding box center [240, 221] width 11 height 11
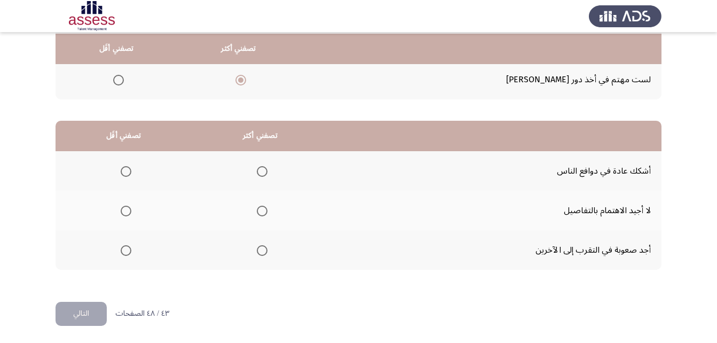
scroll to position [196, 0]
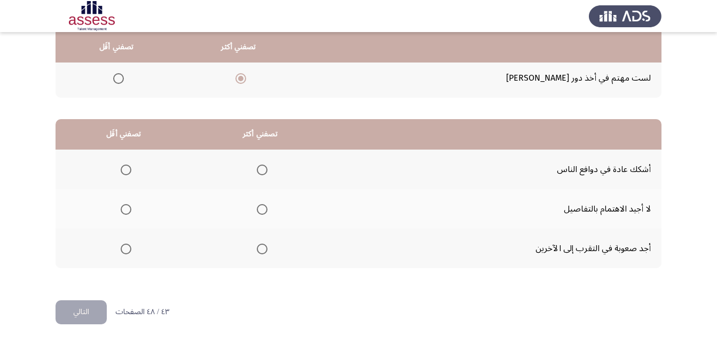
click at [125, 248] on span "Select an option" at bounding box center [126, 248] width 11 height 11
click at [125, 248] on input "Select an option" at bounding box center [126, 248] width 11 height 11
click at [130, 208] on span "Select an option" at bounding box center [126, 209] width 11 height 11
click at [130, 208] on input "Select an option" at bounding box center [126, 209] width 11 height 11
click at [129, 251] on span "Select an option" at bounding box center [126, 248] width 11 height 11
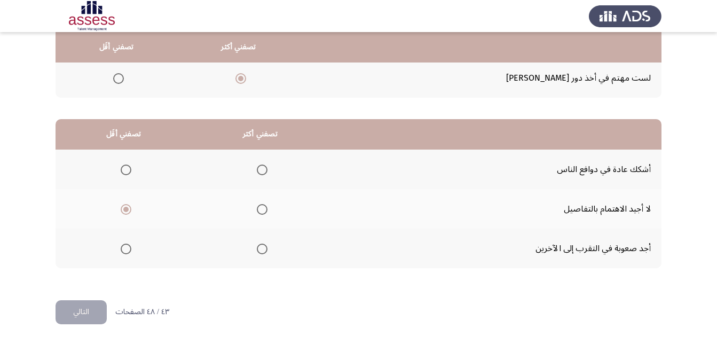
click at [129, 251] on input "Select an option" at bounding box center [126, 248] width 11 height 11
click at [266, 169] on span "Select an option" at bounding box center [262, 169] width 11 height 11
click at [266, 169] on input "Select an option" at bounding box center [262, 169] width 11 height 11
click at [73, 313] on button "التالي" at bounding box center [81, 312] width 51 height 24
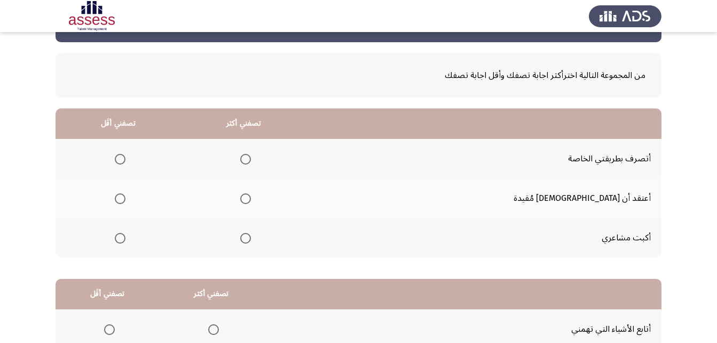
scroll to position [36, 0]
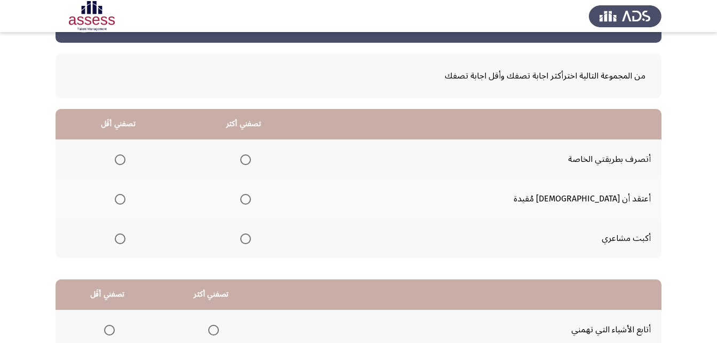
click at [251, 162] on span "Select an option" at bounding box center [245, 159] width 11 height 11
click at [251, 162] on input "Select an option" at bounding box center [245, 159] width 11 height 11
click at [125, 199] on span "Select an option" at bounding box center [120, 199] width 11 height 11
click at [125, 199] on input "Select an option" at bounding box center [120, 199] width 11 height 11
click at [125, 240] on span "Select an option" at bounding box center [120, 238] width 11 height 11
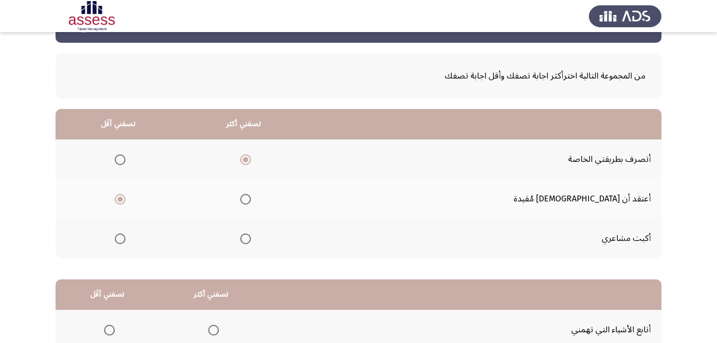
click at [125, 240] on input "Select an option" at bounding box center [120, 238] width 11 height 11
click at [125, 196] on span "Select an option" at bounding box center [120, 199] width 11 height 11
click at [125, 196] on input "Select an option" at bounding box center [120, 199] width 11 height 11
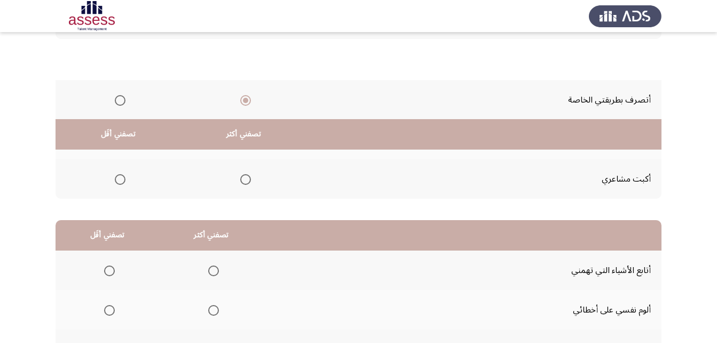
scroll to position [196, 0]
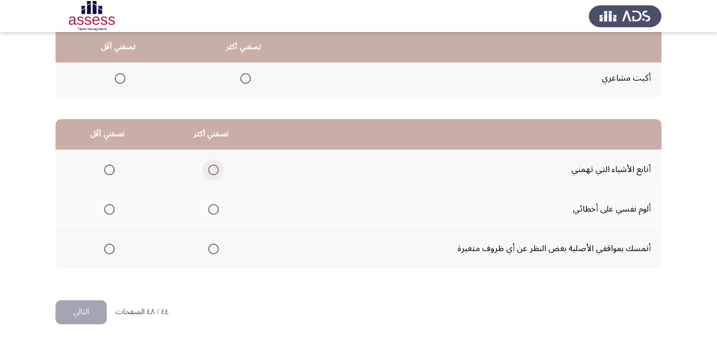
click at [216, 167] on span "Select an option" at bounding box center [213, 169] width 11 height 11
click at [216, 167] on input "Select an option" at bounding box center [213, 169] width 11 height 11
click at [109, 208] on span "Select an option" at bounding box center [109, 209] width 11 height 11
click at [109, 208] on input "Select an option" at bounding box center [109, 209] width 11 height 11
click at [112, 250] on span "Select an option" at bounding box center [109, 248] width 11 height 11
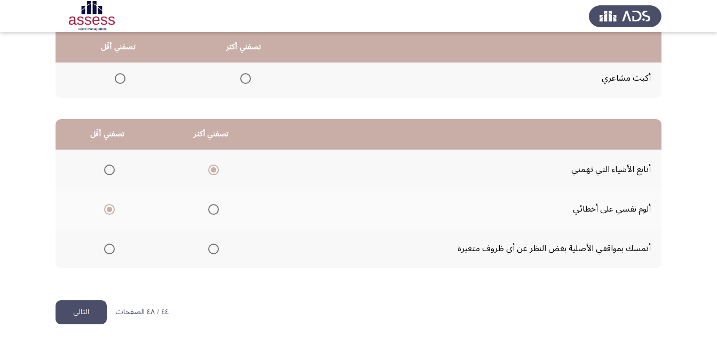
click at [112, 250] on input "Select an option" at bounding box center [109, 248] width 11 height 11
click at [105, 208] on span "Select an option" at bounding box center [109, 209] width 11 height 11
click at [105, 208] on input "Select an option" at bounding box center [109, 209] width 11 height 11
click at [97, 303] on button "التالي" at bounding box center [81, 312] width 51 height 24
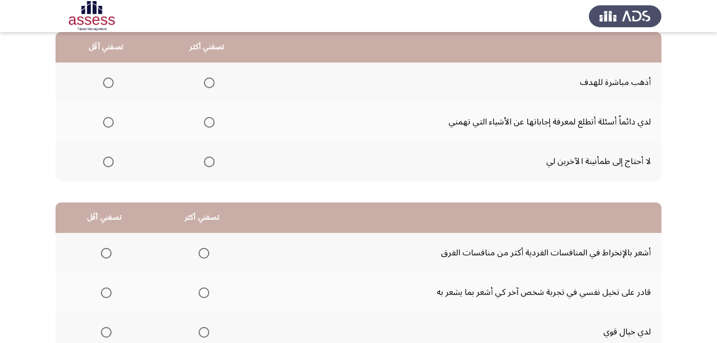
scroll to position [53, 0]
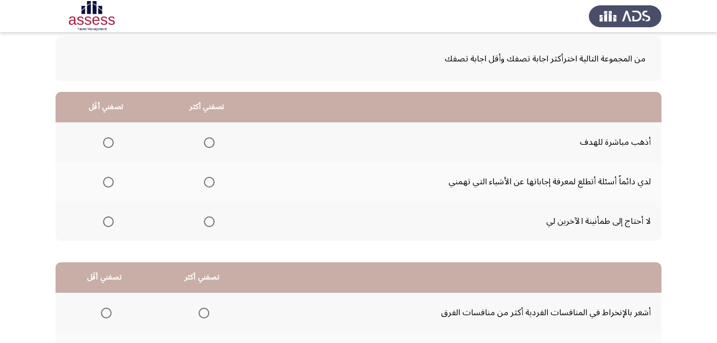
click at [108, 220] on span "Select an option" at bounding box center [108, 221] width 11 height 11
click at [108, 220] on input "Select an option" at bounding box center [108, 221] width 11 height 11
click at [215, 145] on th at bounding box center [206, 142] width 101 height 40
click at [212, 144] on span "Select an option" at bounding box center [209, 142] width 11 height 11
click at [212, 144] on input "Select an option" at bounding box center [209, 142] width 11 height 11
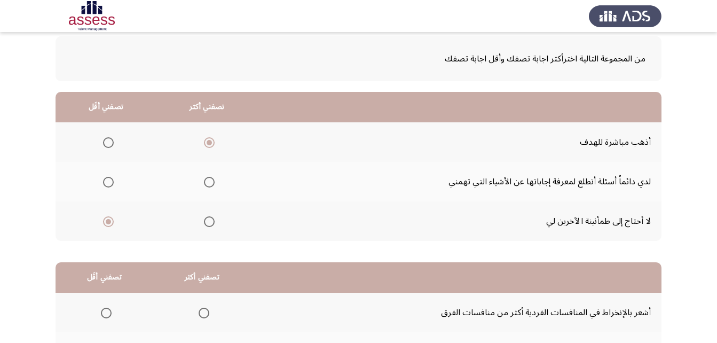
click at [104, 182] on span "Select an option" at bounding box center [108, 182] width 11 height 11
click at [104, 182] on input "Select an option" at bounding box center [108, 182] width 11 height 11
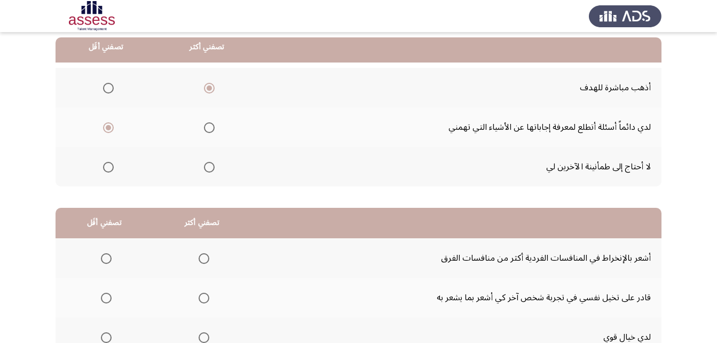
scroll to position [196, 0]
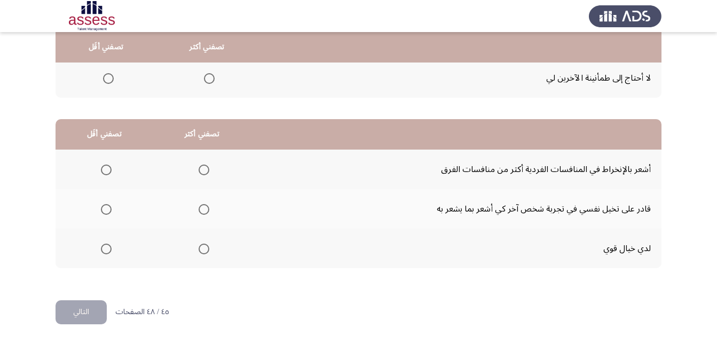
click at [191, 239] on th at bounding box center [202, 248] width 98 height 40
click at [201, 248] on span "Select an option" at bounding box center [204, 248] width 11 height 11
click at [201, 248] on input "Select an option" at bounding box center [204, 248] width 11 height 11
click at [108, 206] on span "Select an option" at bounding box center [106, 209] width 11 height 11
click at [108, 206] on input "Select an option" at bounding box center [106, 209] width 11 height 11
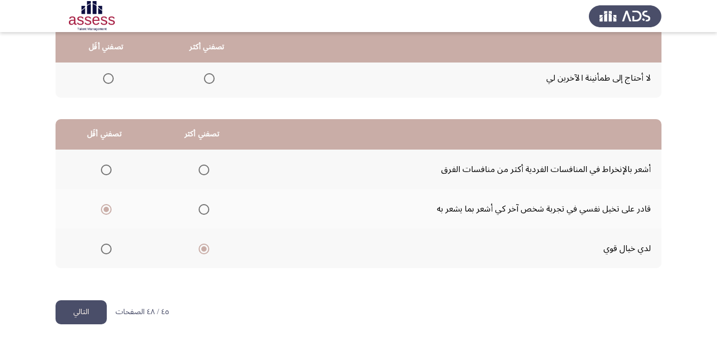
click at [110, 168] on th at bounding box center [105, 169] width 98 height 40
click at [109, 170] on span "Select an option" at bounding box center [106, 169] width 11 height 11
click at [109, 170] on input "Select an option" at bounding box center [106, 169] width 11 height 11
click at [97, 306] on button "التالي" at bounding box center [81, 312] width 51 height 24
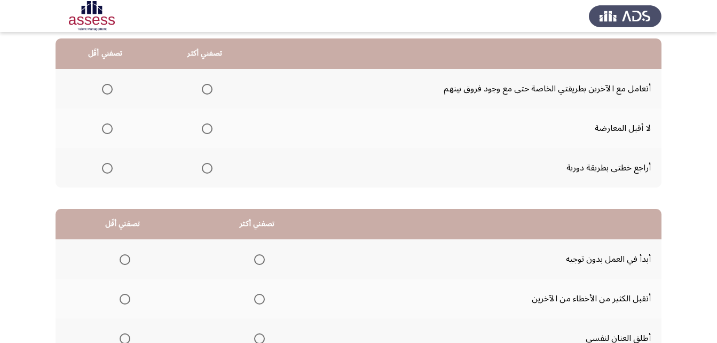
scroll to position [53, 0]
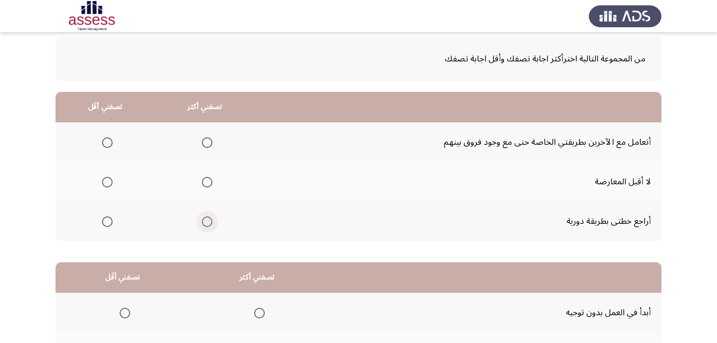
click at [212, 220] on span "Select an option" at bounding box center [207, 221] width 11 height 11
click at [212, 220] on input "Select an option" at bounding box center [207, 221] width 11 height 11
click at [103, 145] on span "Select an option" at bounding box center [107, 142] width 11 height 11
click at [103, 145] on input "Select an option" at bounding box center [107, 142] width 11 height 11
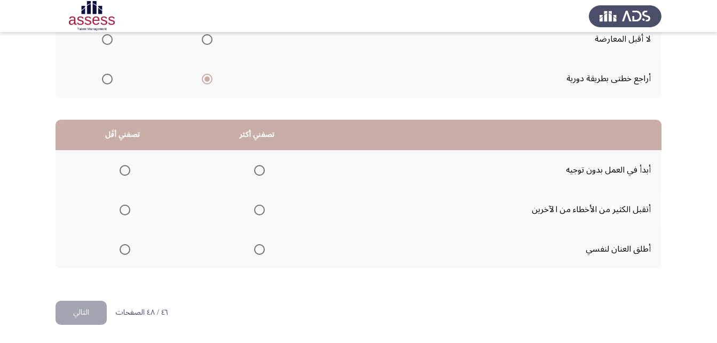
scroll to position [196, 0]
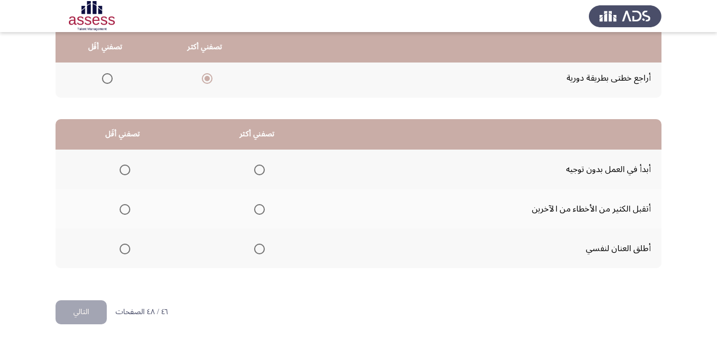
click at [257, 247] on span "Select an option" at bounding box center [259, 248] width 11 height 11
click at [257, 247] on input "Select an option" at bounding box center [259, 248] width 11 height 11
click at [119, 212] on label "Select an option" at bounding box center [122, 209] width 15 height 11
click at [120, 212] on input "Select an option" at bounding box center [125, 209] width 11 height 11
click at [81, 311] on button "التالي" at bounding box center [81, 312] width 51 height 24
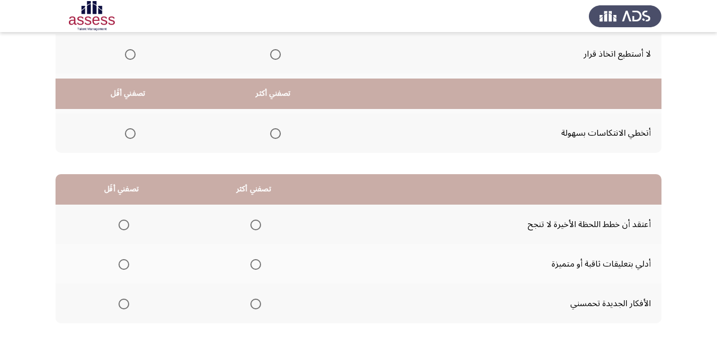
scroll to position [36, 0]
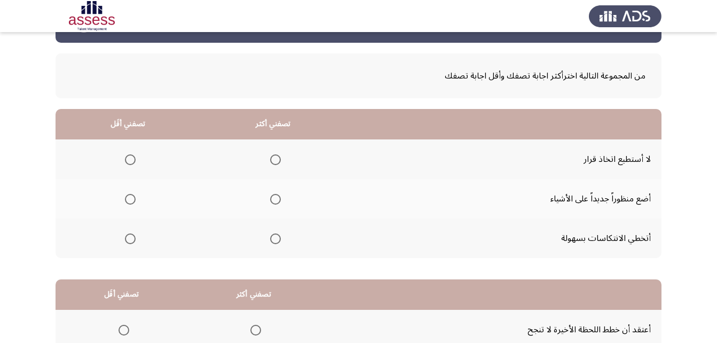
click at [274, 198] on span "Select an option" at bounding box center [275, 199] width 11 height 11
click at [274, 198] on input "Select an option" at bounding box center [275, 199] width 11 height 11
click at [275, 239] on span "Select an option" at bounding box center [275, 238] width 11 height 11
click at [275, 239] on input "Select an option" at bounding box center [275, 238] width 11 height 11
click at [121, 199] on label "Select an option" at bounding box center [128, 199] width 15 height 11
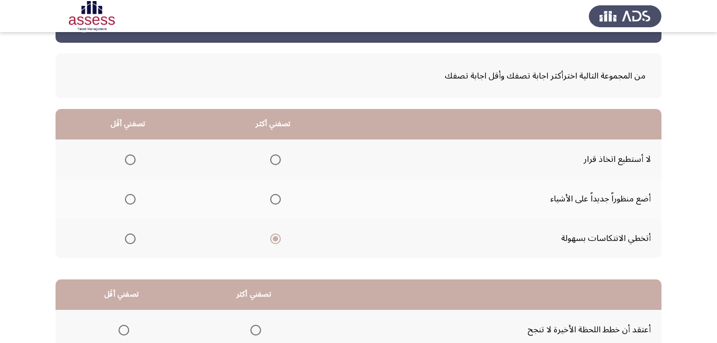
click at [125, 199] on input "Select an option" at bounding box center [130, 199] width 11 height 11
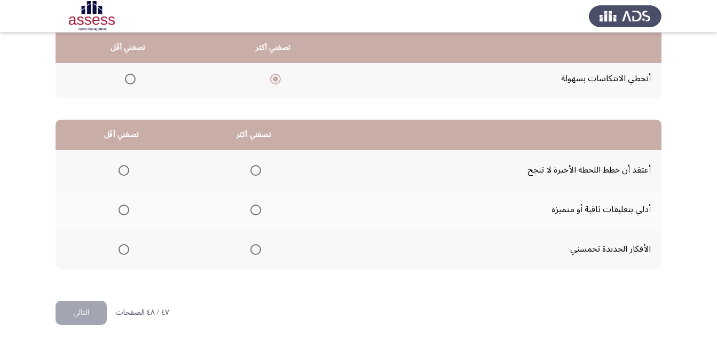
scroll to position [196, 0]
click at [259, 206] on span "Select an option" at bounding box center [255, 209] width 11 height 11
click at [259, 206] on input "Select an option" at bounding box center [255, 209] width 11 height 11
click at [115, 248] on label "Select an option" at bounding box center [121, 248] width 15 height 11
click at [119, 248] on input "Select an option" at bounding box center [124, 248] width 11 height 11
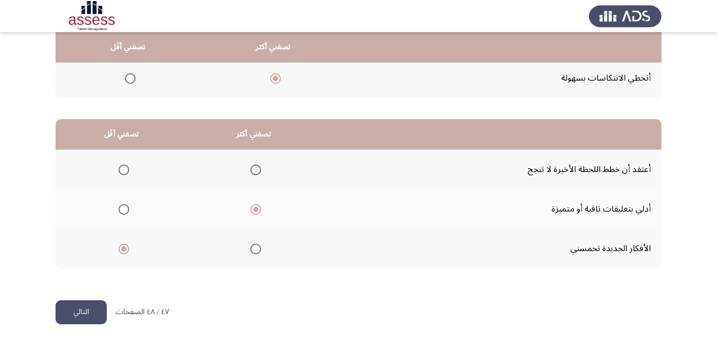
click at [100, 313] on button "التالي" at bounding box center [81, 312] width 51 height 24
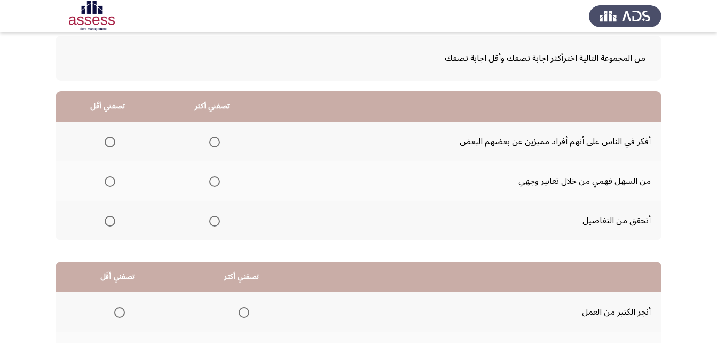
scroll to position [53, 0]
click at [216, 183] on span "Select an option" at bounding box center [214, 182] width 11 height 11
click at [216, 183] on input "Select an option" at bounding box center [214, 182] width 11 height 11
click at [218, 224] on span "Select an option" at bounding box center [214, 221] width 11 height 11
click at [218, 224] on input "Select an option" at bounding box center [214, 221] width 11 height 11
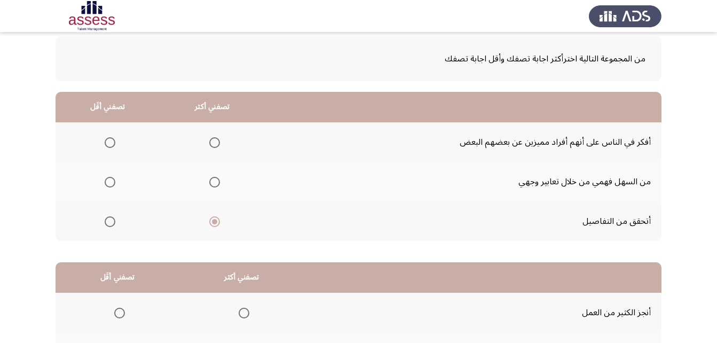
click at [112, 180] on span "Select an option" at bounding box center [110, 182] width 11 height 11
click at [112, 180] on input "Select an option" at bounding box center [110, 182] width 11 height 11
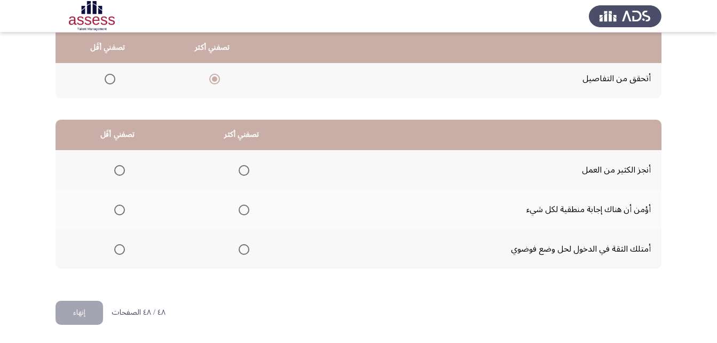
scroll to position [196, 0]
click at [241, 172] on span "Select an option" at bounding box center [244, 169] width 11 height 11
click at [241, 172] on input "Select an option" at bounding box center [244, 169] width 11 height 11
click at [112, 213] on label "Select an option" at bounding box center [117, 209] width 15 height 11
click at [114, 213] on input "Select an option" at bounding box center [119, 209] width 11 height 11
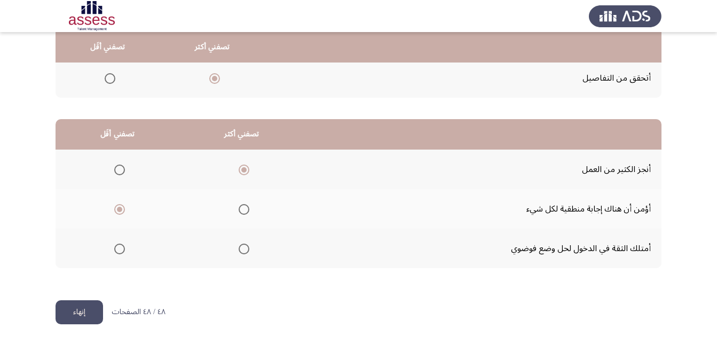
click at [96, 314] on button "إنهاء" at bounding box center [80, 312] width 48 height 24
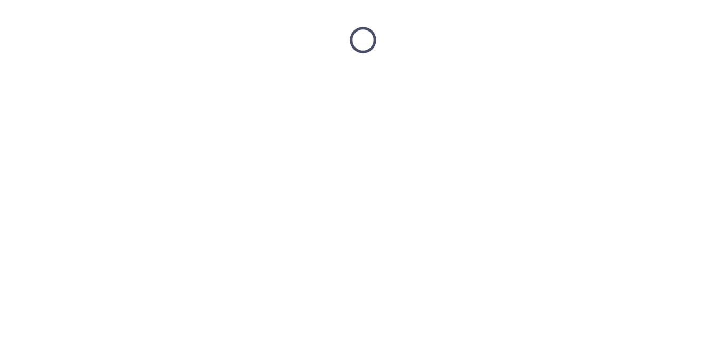
scroll to position [0, 0]
